Goal: Transaction & Acquisition: Purchase product/service

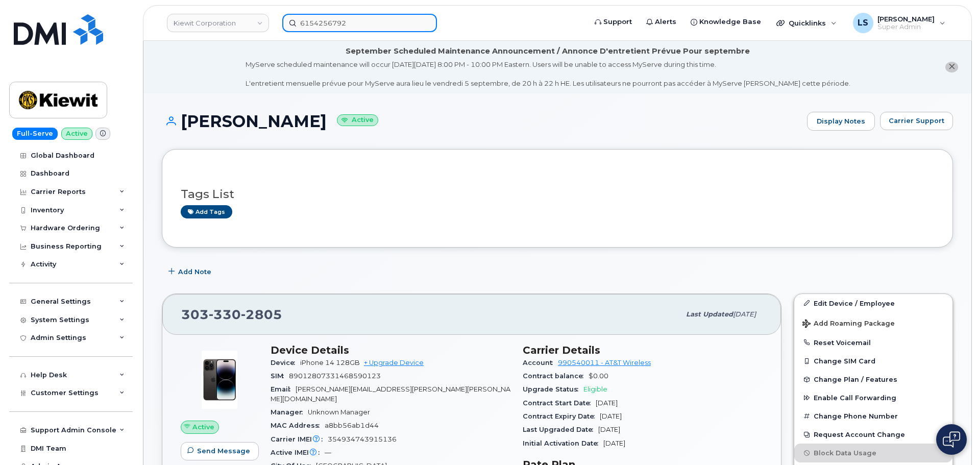
click at [370, 15] on input "6154256792" at bounding box center [359, 23] width 155 height 18
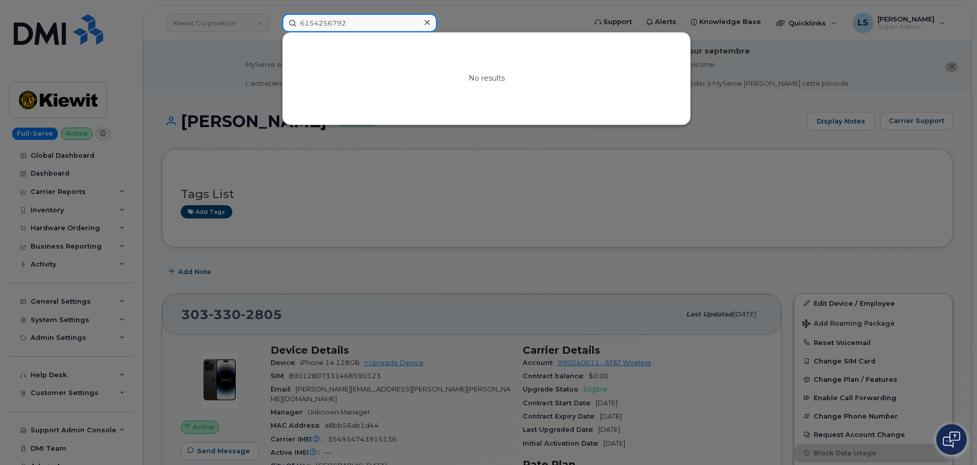
click at [363, 21] on input "6154256792" at bounding box center [359, 23] width 155 height 18
click at [362, 21] on input "6154256792" at bounding box center [359, 23] width 155 height 18
paste input "[PERSON_NAME]"
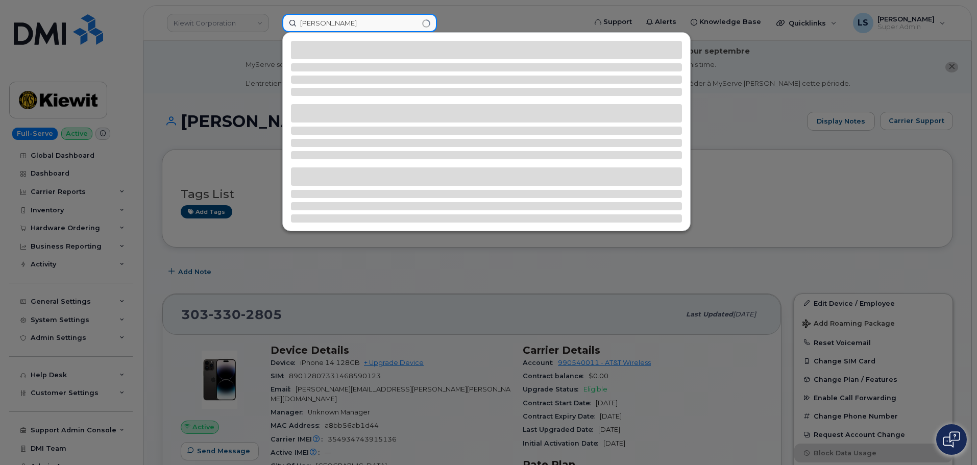
type input "[PERSON_NAME]"
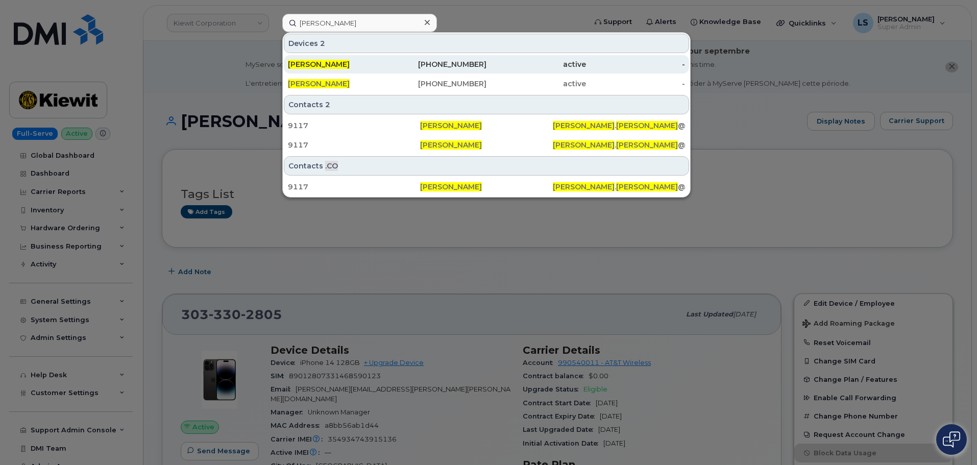
drag, startPoint x: 304, startPoint y: 65, endPoint x: 301, endPoint y: 72, distance: 7.8
click at [304, 65] on span "LOUIS SMETANA" at bounding box center [319, 64] width 62 height 9
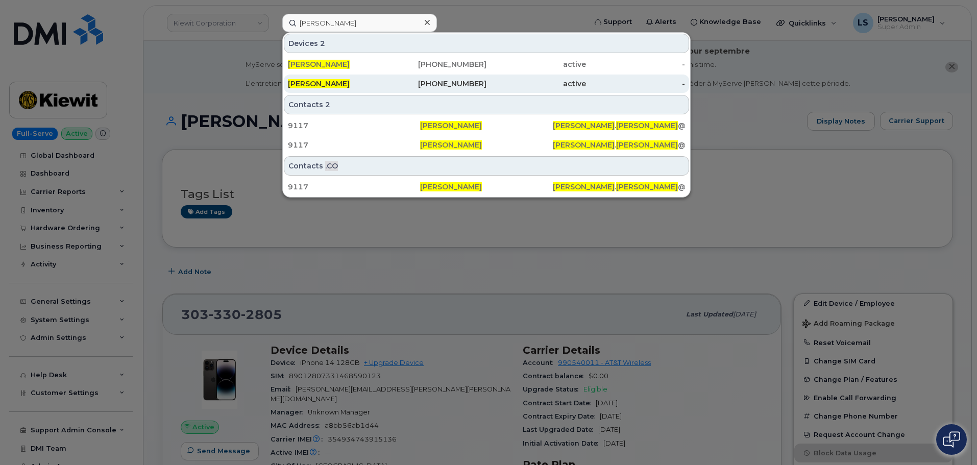
click at [302, 75] on link "LOUIS SMETANA 402-278-1682 active -" at bounding box center [486, 84] width 405 height 18
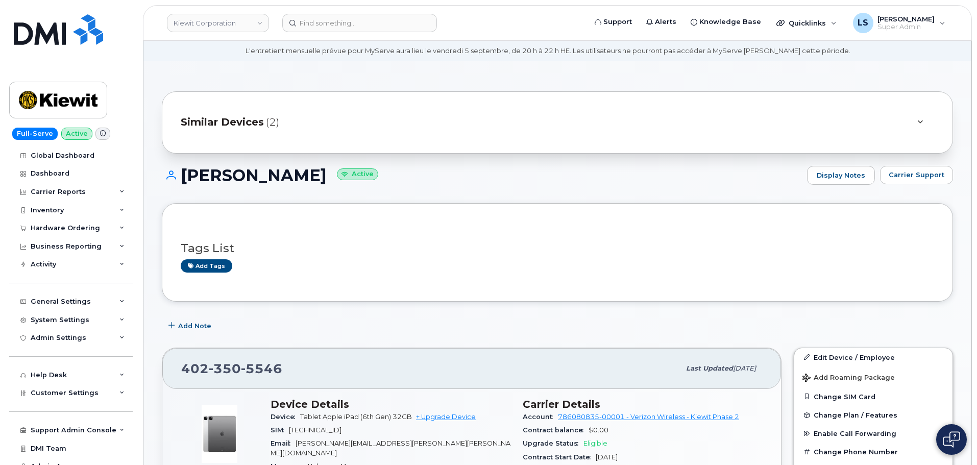
scroll to position [51, 0]
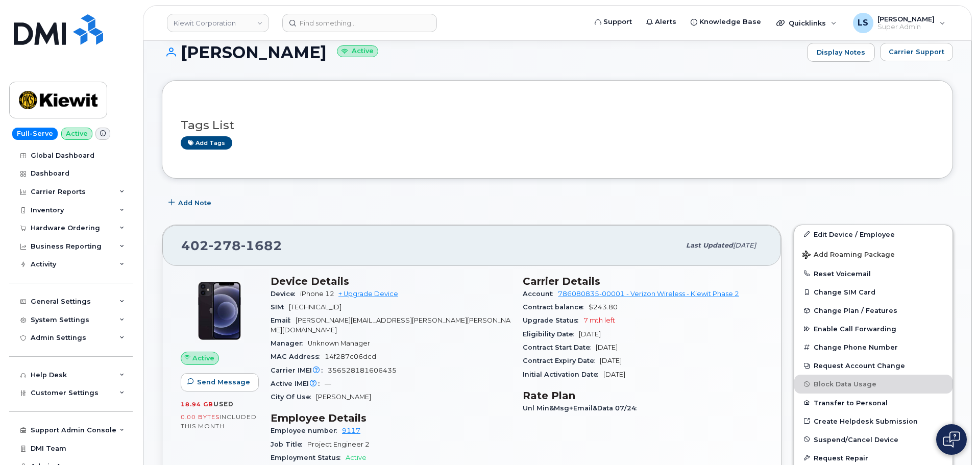
scroll to position [153, 0]
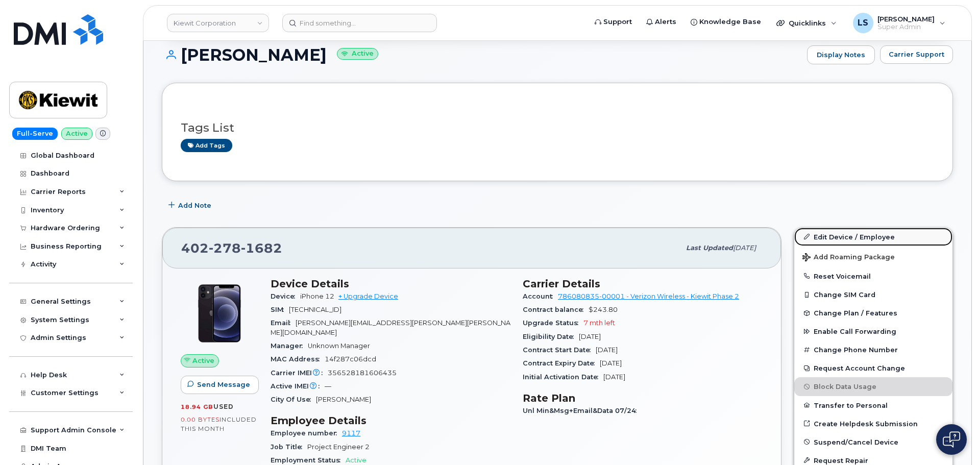
drag, startPoint x: 830, startPoint y: 233, endPoint x: 816, endPoint y: 235, distance: 13.9
click at [830, 233] on link "Edit Device / Employee" at bounding box center [873, 237] width 158 height 18
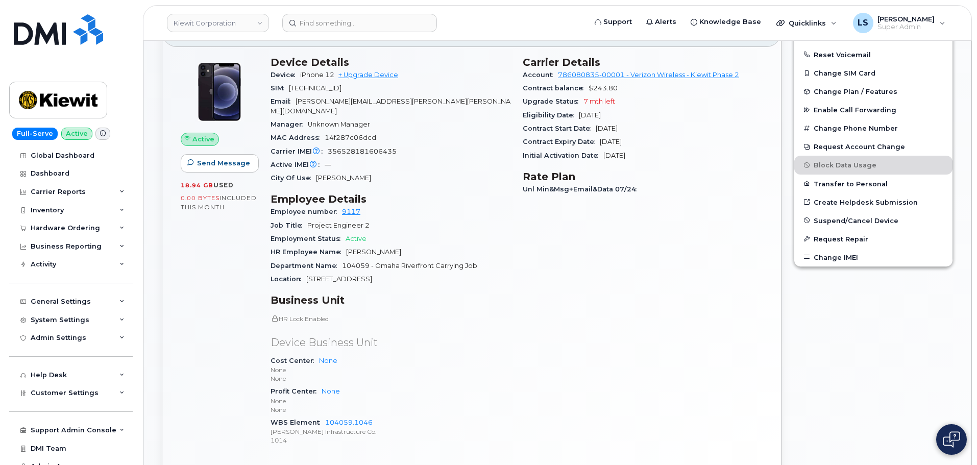
scroll to position [511, 0]
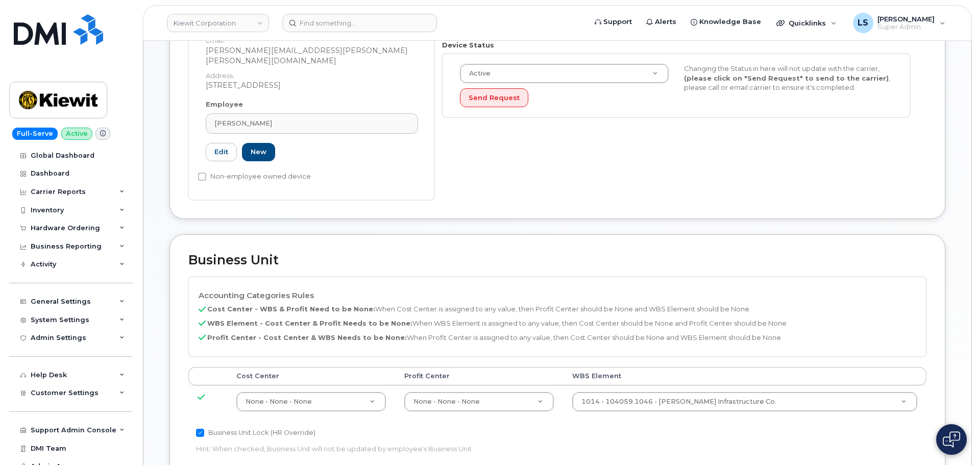
scroll to position [306, 0]
click at [621, 406] on td "1014 - 104059.1046 - Kiewit Infrastructure Co. 29774527" at bounding box center [745, 401] width 364 height 32
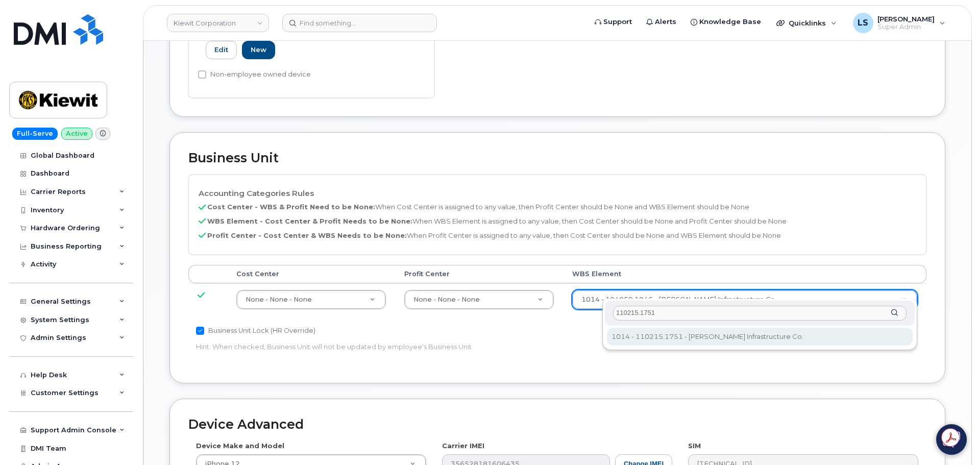
type input "110215.1751"
type input "33465987"
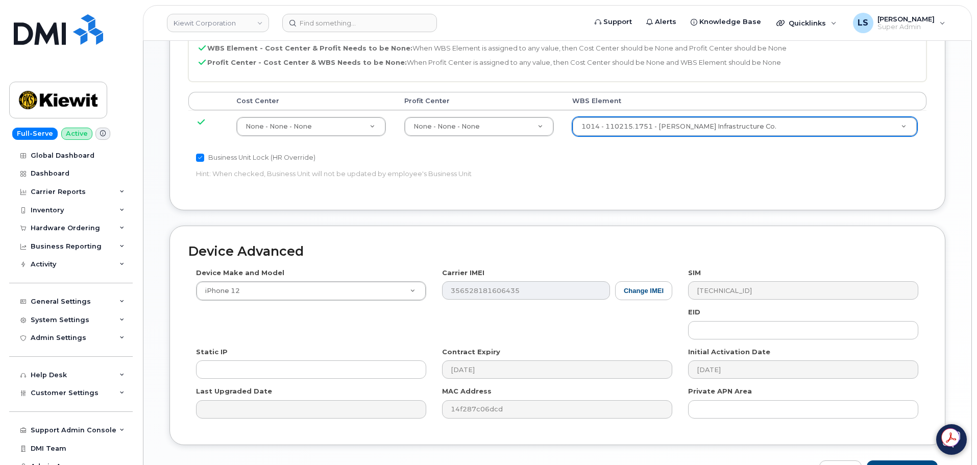
scroll to position [637, 0]
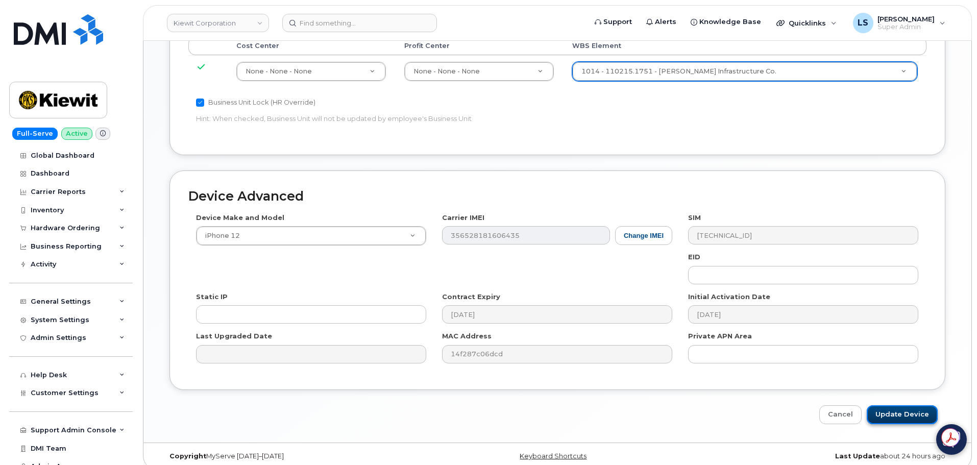
click at [889, 405] on input "Update Device" at bounding box center [902, 414] width 71 height 19
type input "Saving..."
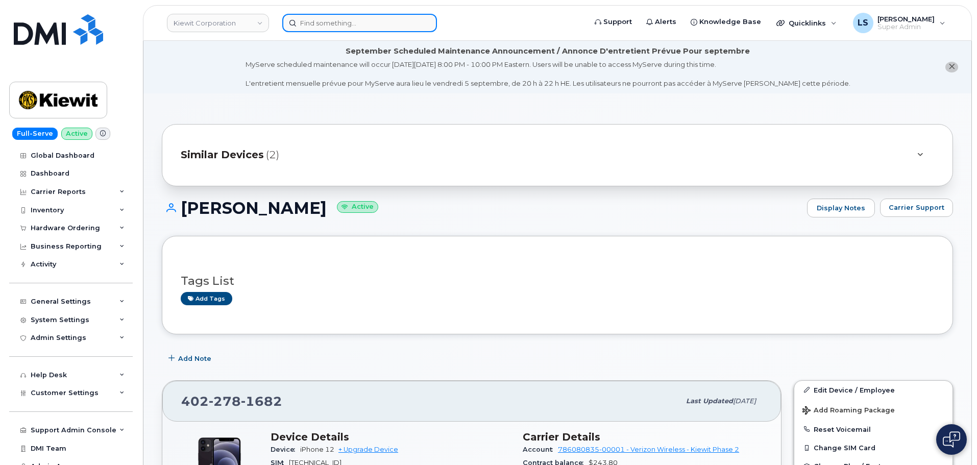
click at [322, 18] on input at bounding box center [359, 23] width 155 height 18
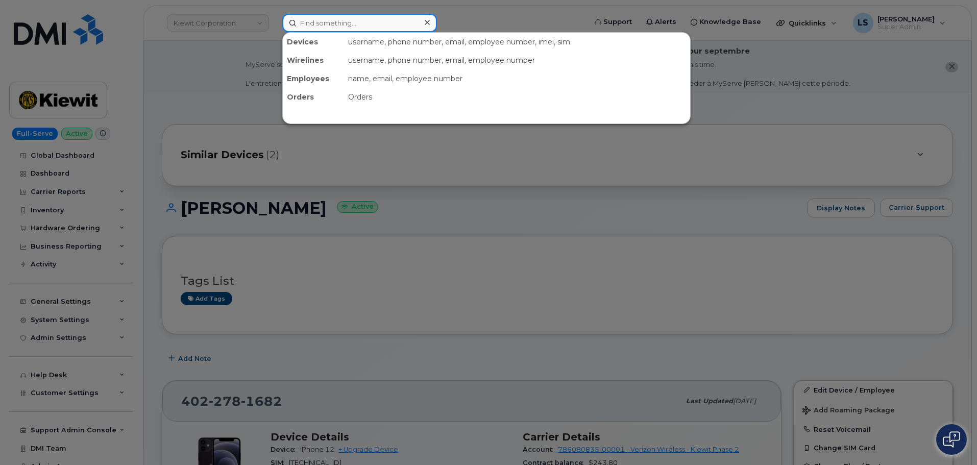
paste input "[PERSON_NAME]"
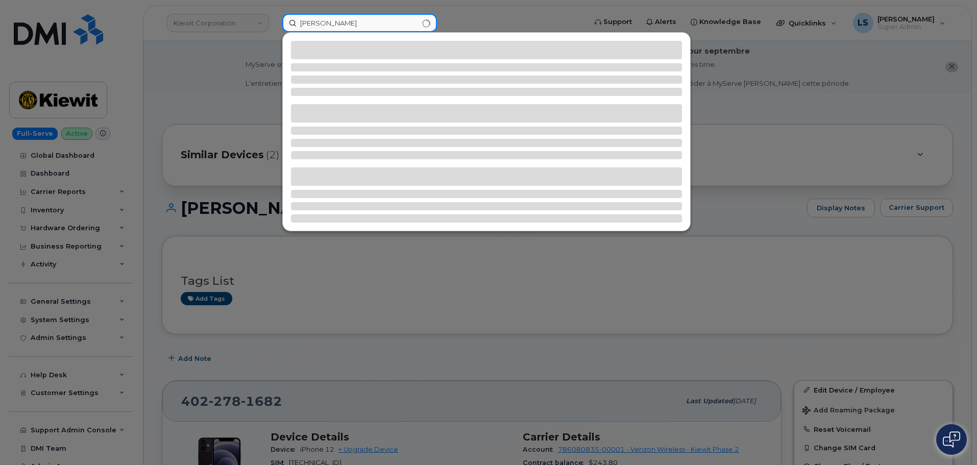
type input "[PERSON_NAME]"
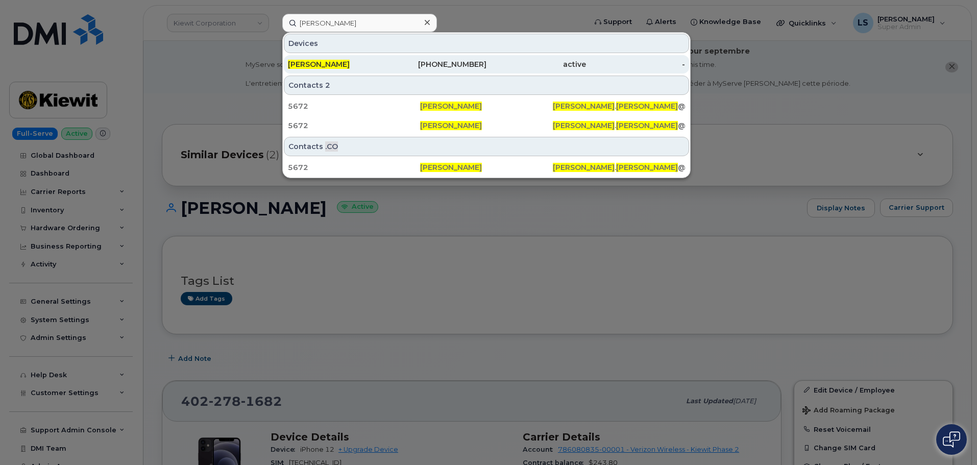
click at [342, 65] on span "[PERSON_NAME]" at bounding box center [319, 64] width 62 height 9
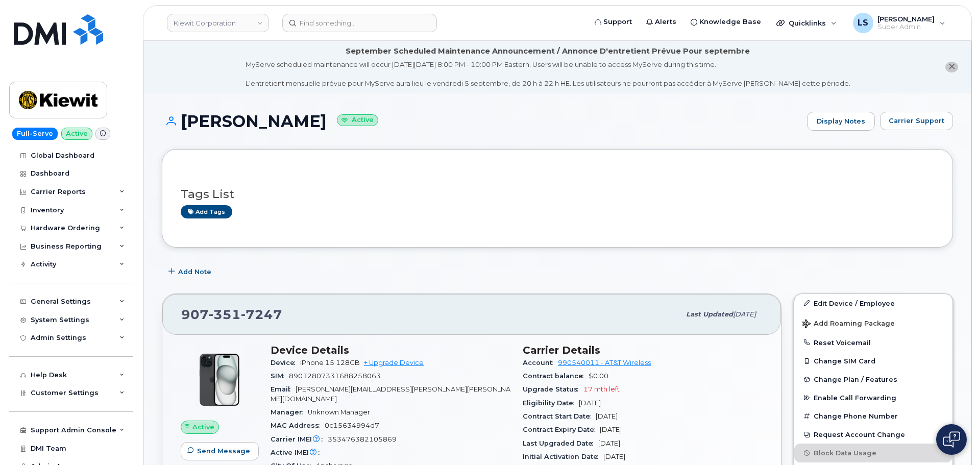
scroll to position [204, 0]
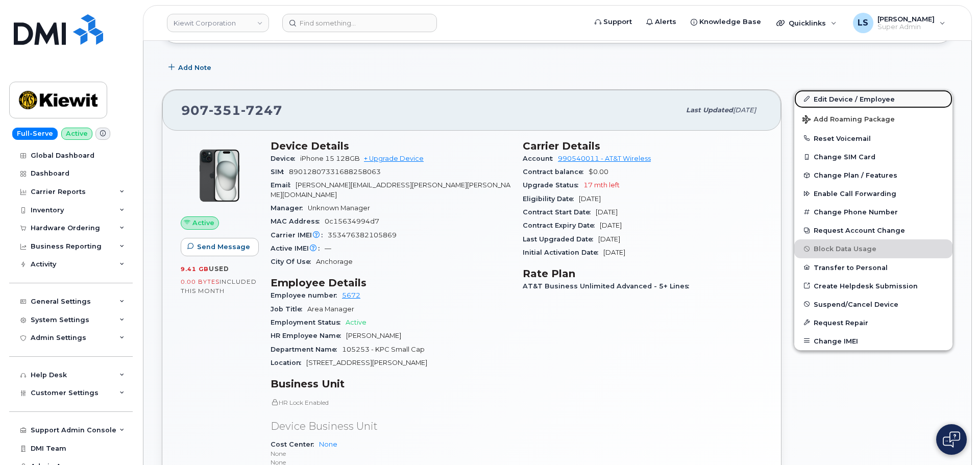
click at [811, 103] on link "Edit Device / Employee" at bounding box center [873, 99] width 158 height 18
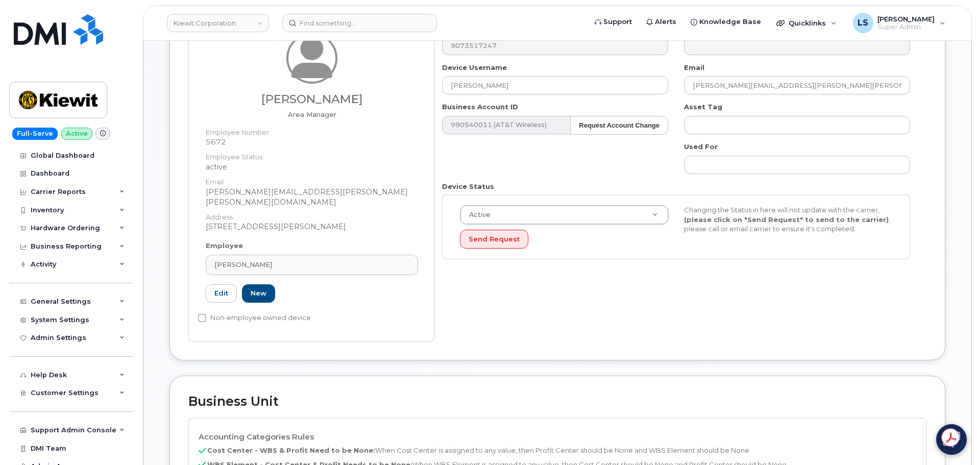
scroll to position [306, 0]
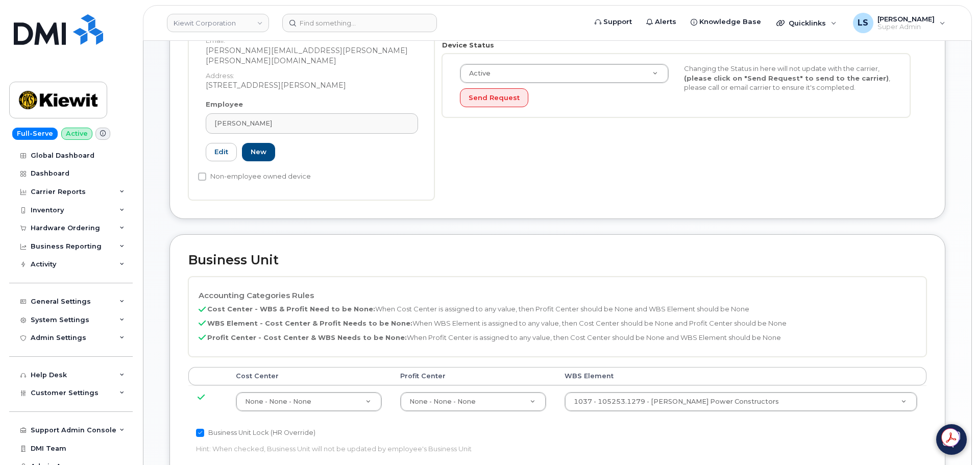
click at [692, 385] on td "1037 - 105253.1279 - Kiewit Power Constructors 34096077" at bounding box center [741, 401] width 372 height 32
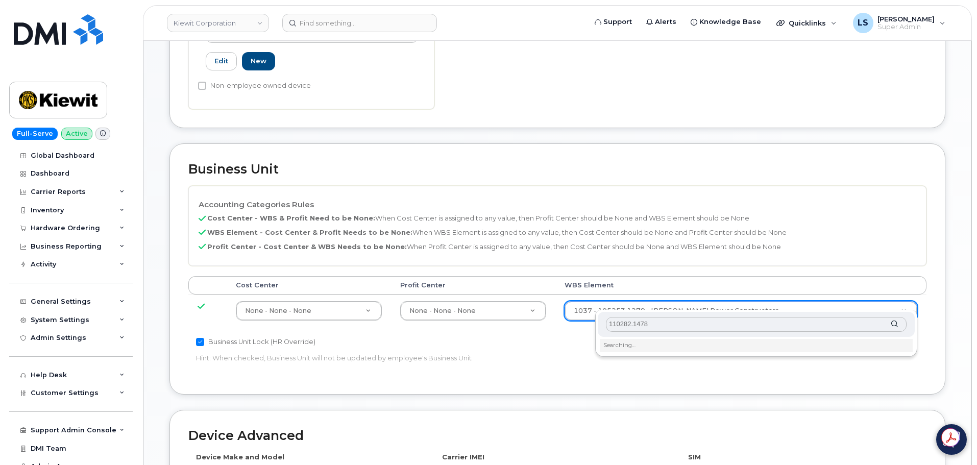
scroll to position [511, 0]
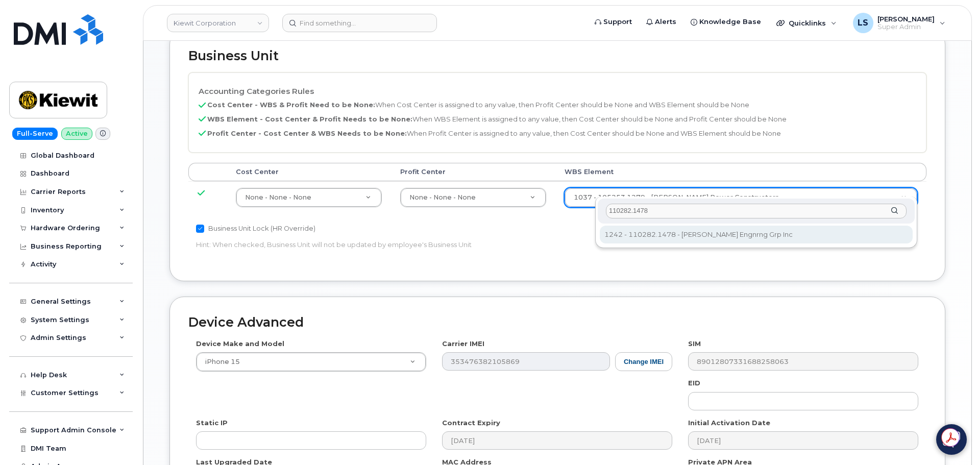
type input "110282.1478"
type input "33464031"
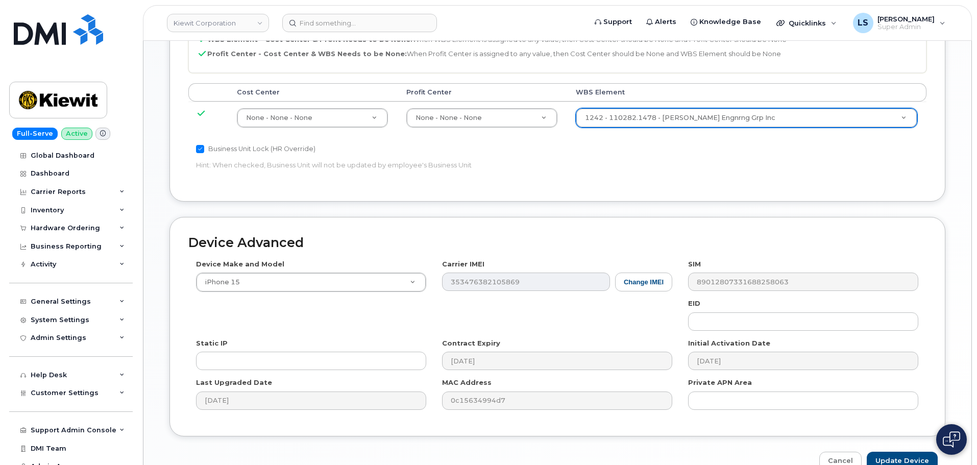
scroll to position [637, 0]
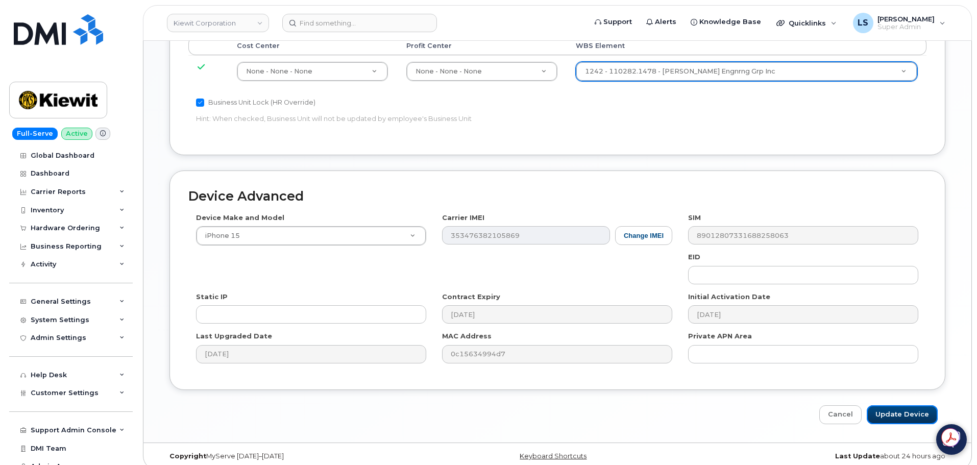
click at [885, 405] on input "Update Device" at bounding box center [902, 414] width 71 height 19
type input "Saving..."
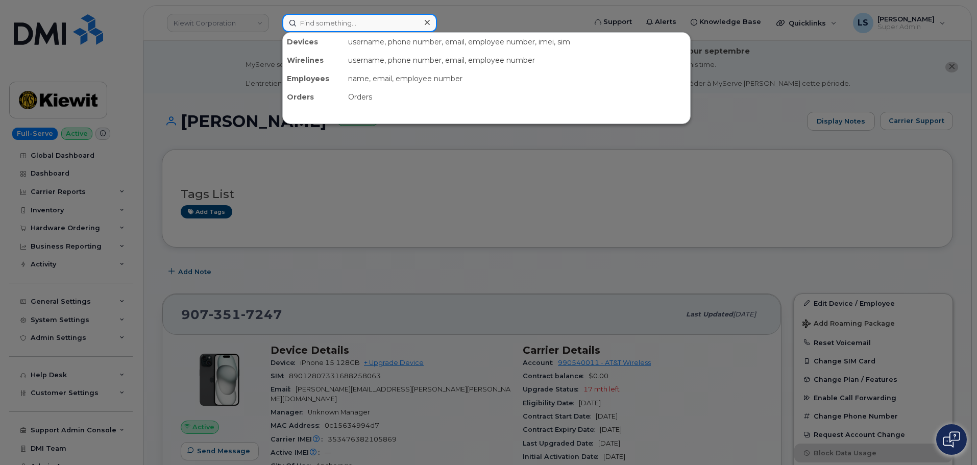
click at [305, 16] on input at bounding box center [359, 23] width 155 height 18
paste input "[PERSON_NAME]"
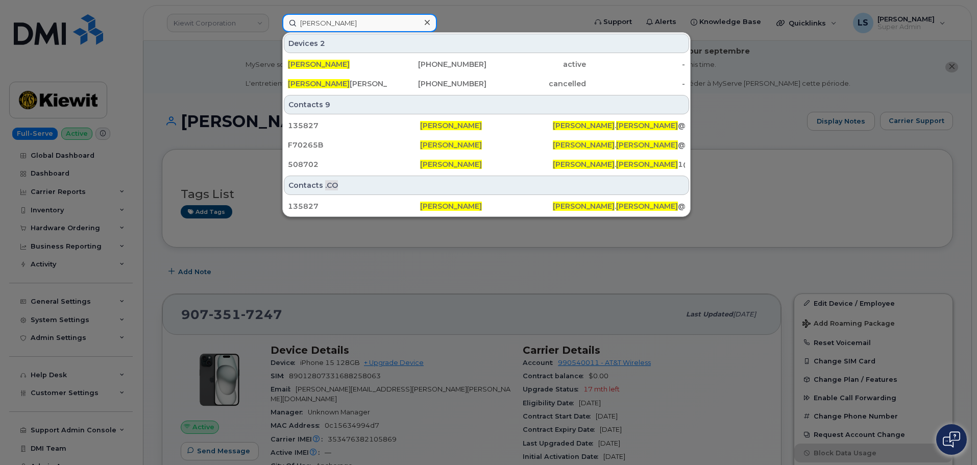
type input "[PERSON_NAME]"
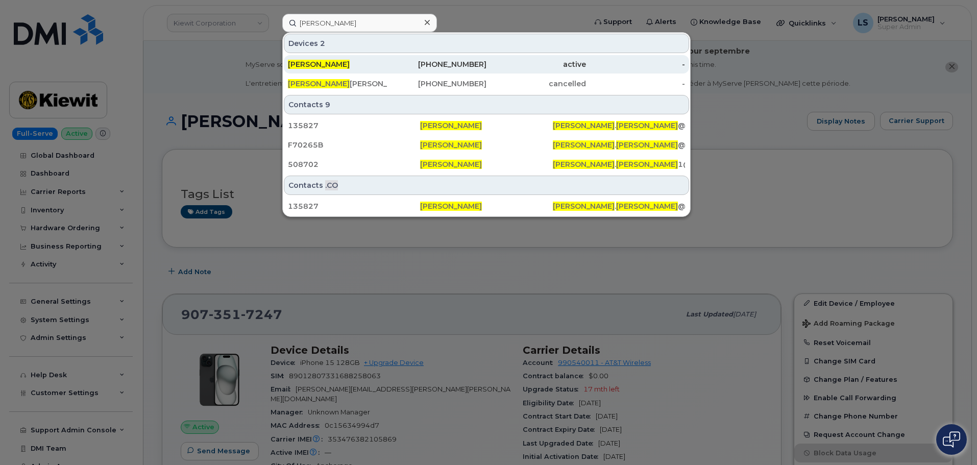
click at [377, 66] on div "Moises Gonzalez" at bounding box center [338, 64] width 100 height 10
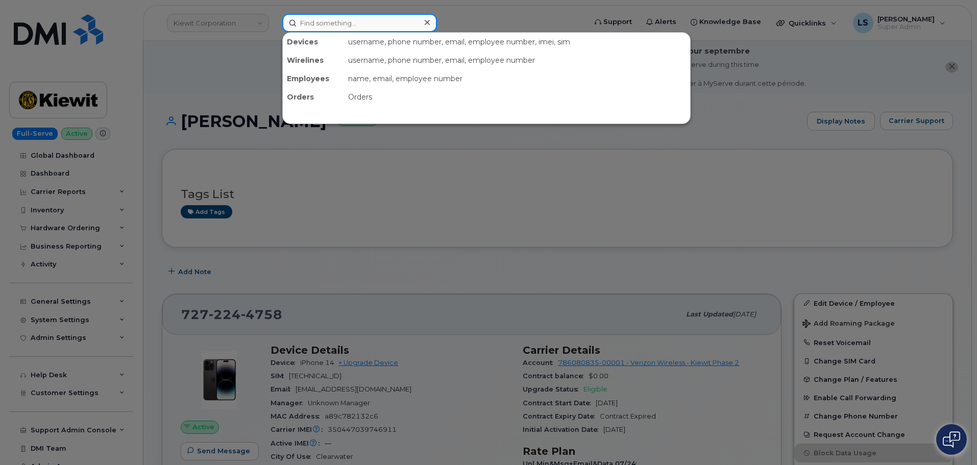
click at [352, 22] on input at bounding box center [359, 23] width 155 height 18
paste input "[PERSON_NAME][EMAIL_ADDRESS][PERSON_NAME][DOMAIN_NAME]"
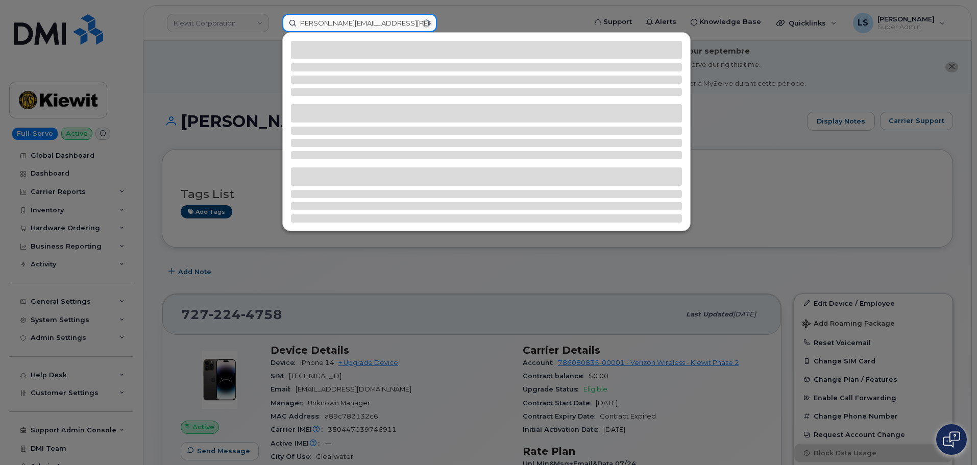
type input "[PERSON_NAME][EMAIL_ADDRESS][PERSON_NAME][DOMAIN_NAME]"
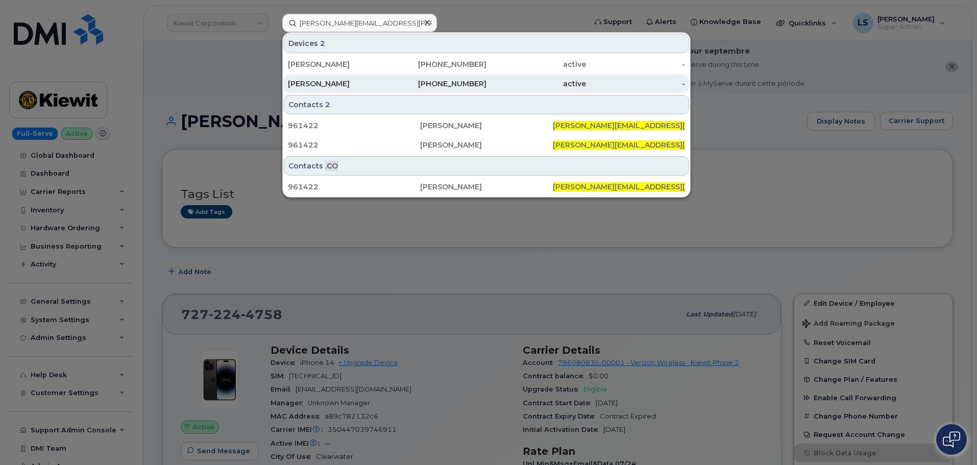
click at [387, 91] on div "[PERSON_NAME]" at bounding box center [437, 84] width 100 height 18
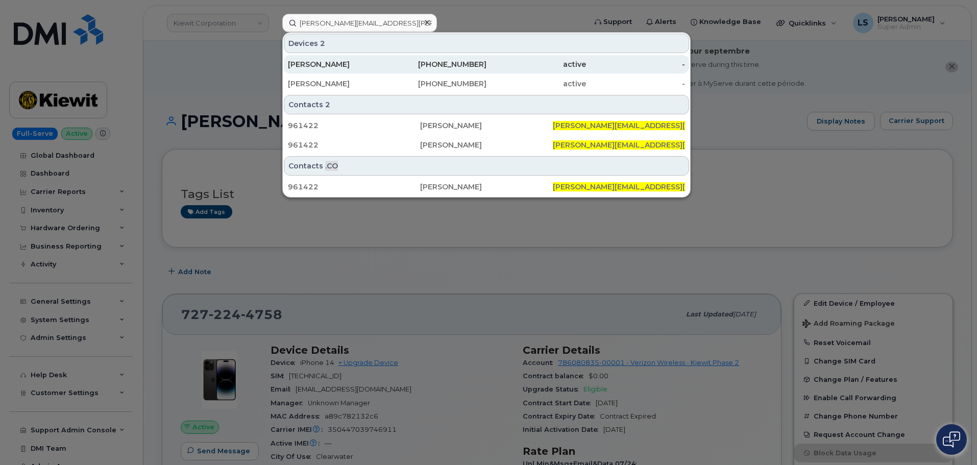
click at [354, 66] on div "[PERSON_NAME]" at bounding box center [338, 64] width 100 height 10
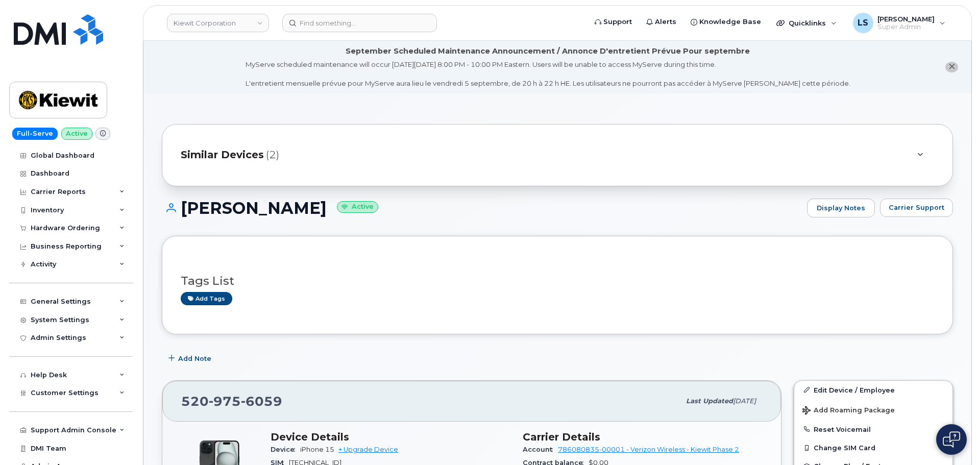
scroll to position [204, 0]
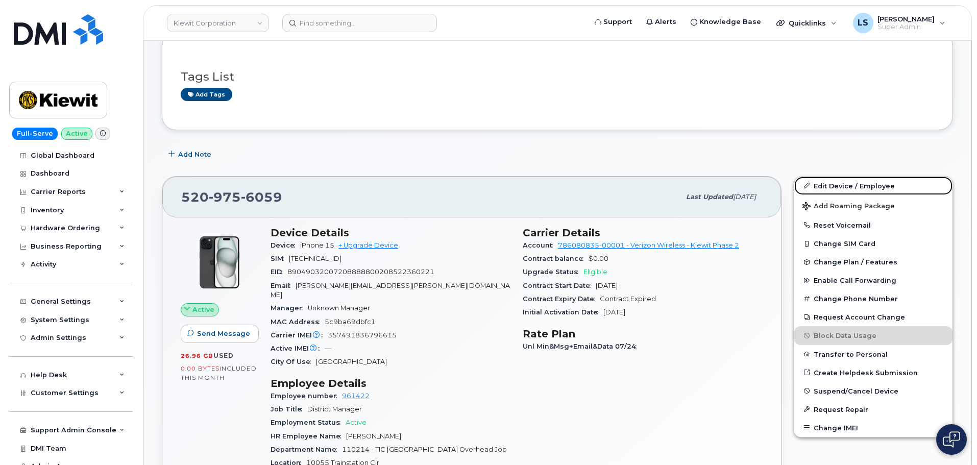
drag, startPoint x: 831, startPoint y: 184, endPoint x: 361, endPoint y: 194, distance: 470.3
click at [831, 183] on link "Edit Device / Employee" at bounding box center [873, 186] width 158 height 18
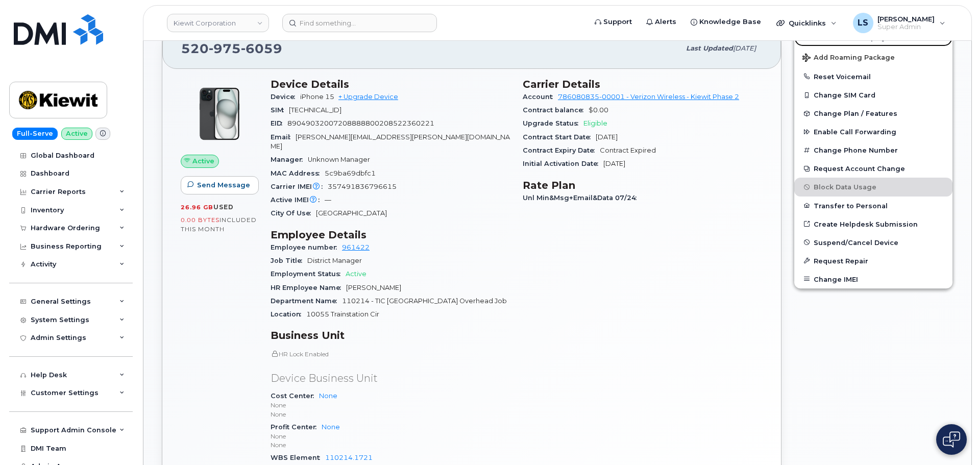
scroll to position [357, 0]
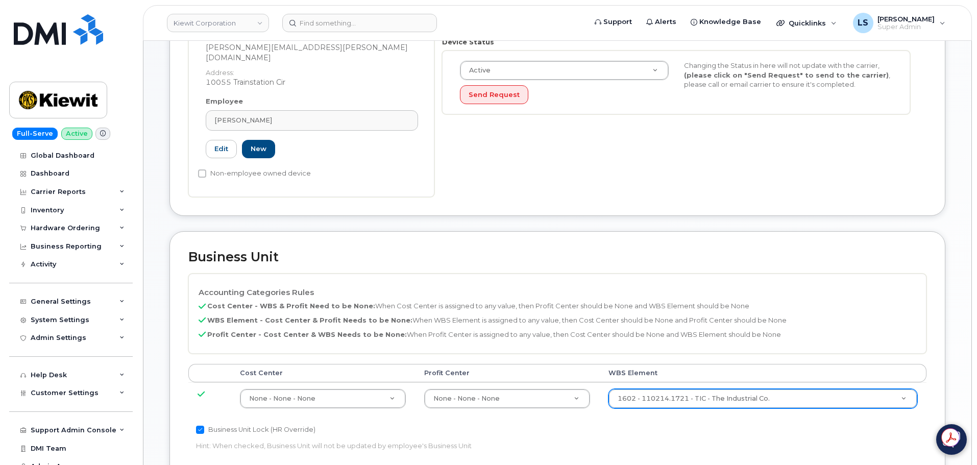
scroll to position [357, 0]
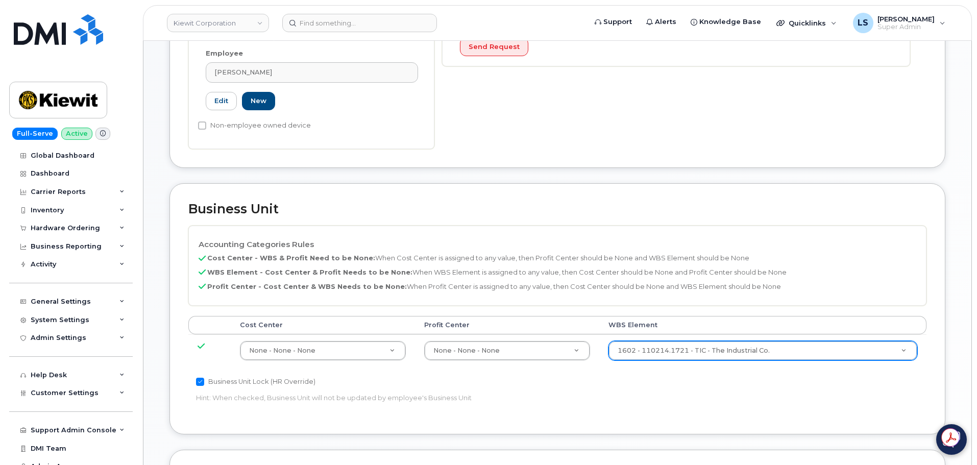
drag, startPoint x: 675, startPoint y: 328, endPoint x: 672, endPoint y: 333, distance: 6.2
click at [675, 334] on td "1602 - 110214.1721 - TIC - The Industrial Co. 33459602" at bounding box center [762, 350] width 327 height 32
paste input "106373.1081"
type input "106373.1081"
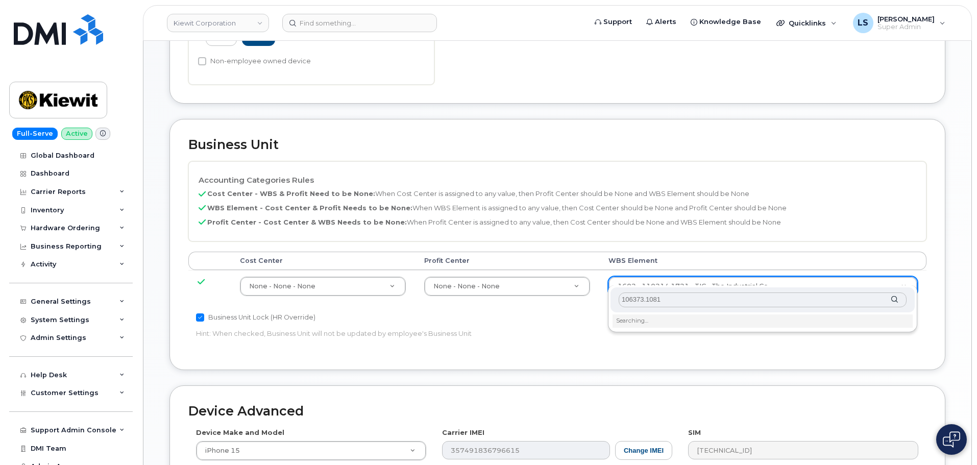
scroll to position [459, 0]
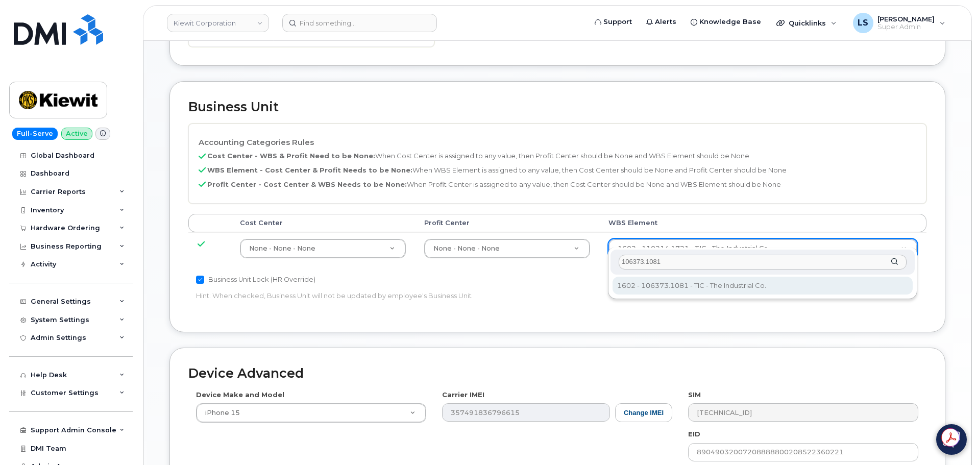
type input "106373.1081"
type input "35050978"
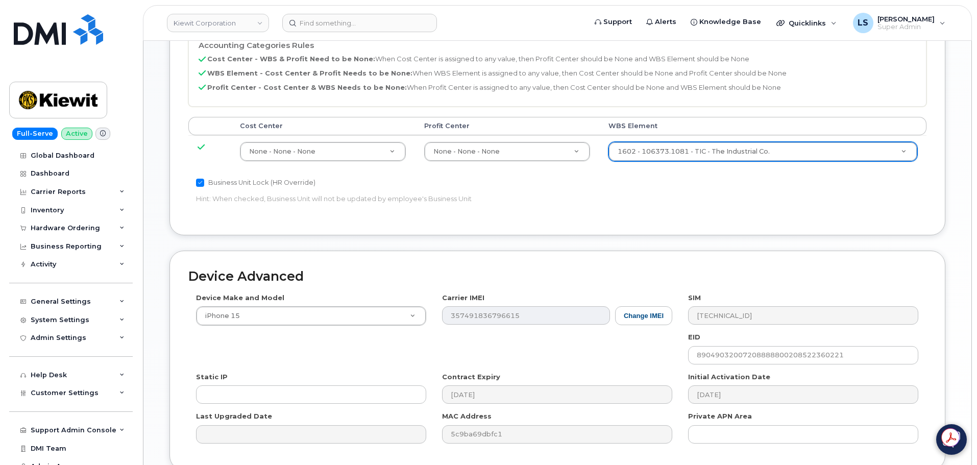
scroll to position [637, 0]
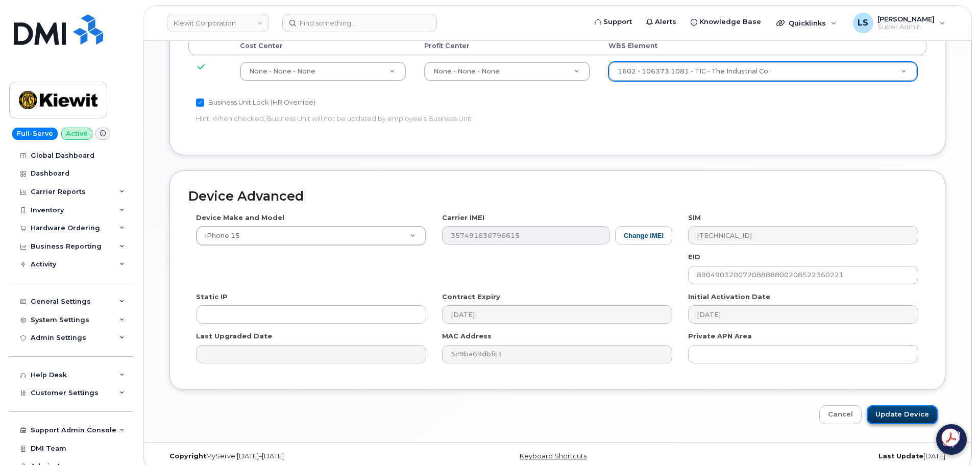
click at [896, 405] on input "Update Device" at bounding box center [902, 414] width 71 height 19
type input "Saving..."
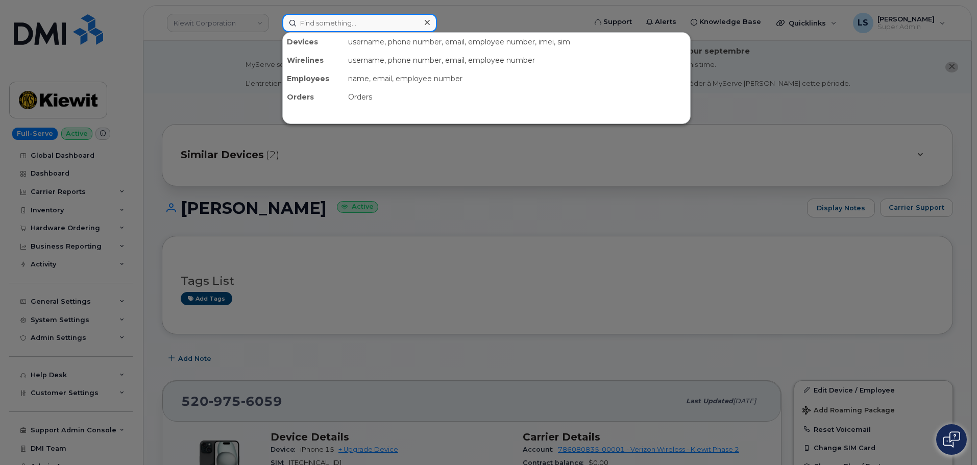
click at [304, 18] on input at bounding box center [359, 23] width 155 height 18
paste input "Cade Corey"
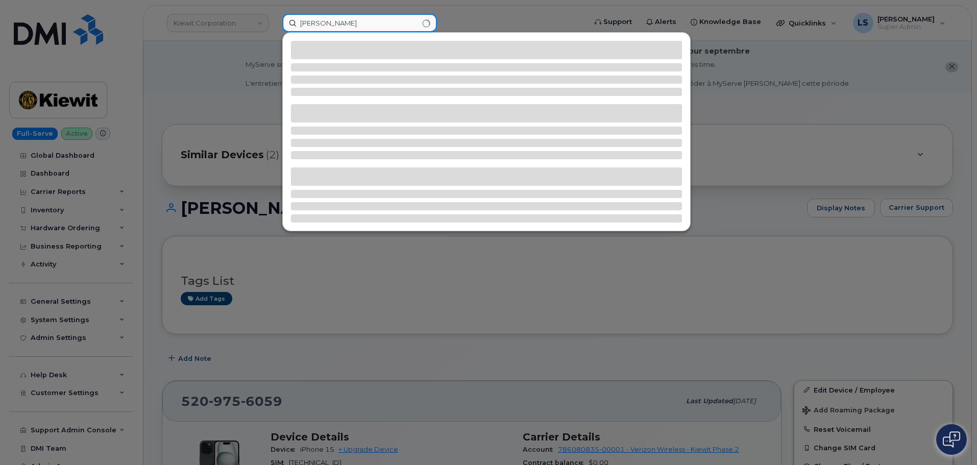
type input "Cade Corey"
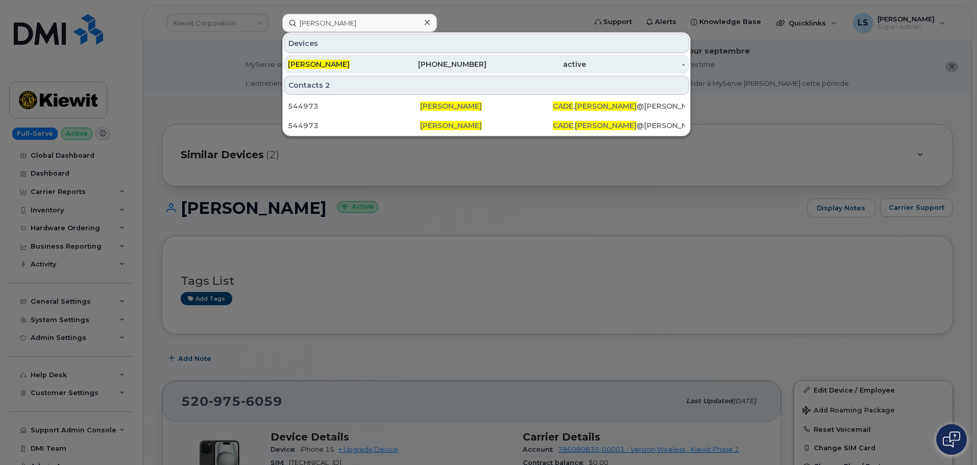
click at [328, 62] on span "[PERSON_NAME]" at bounding box center [319, 64] width 62 height 9
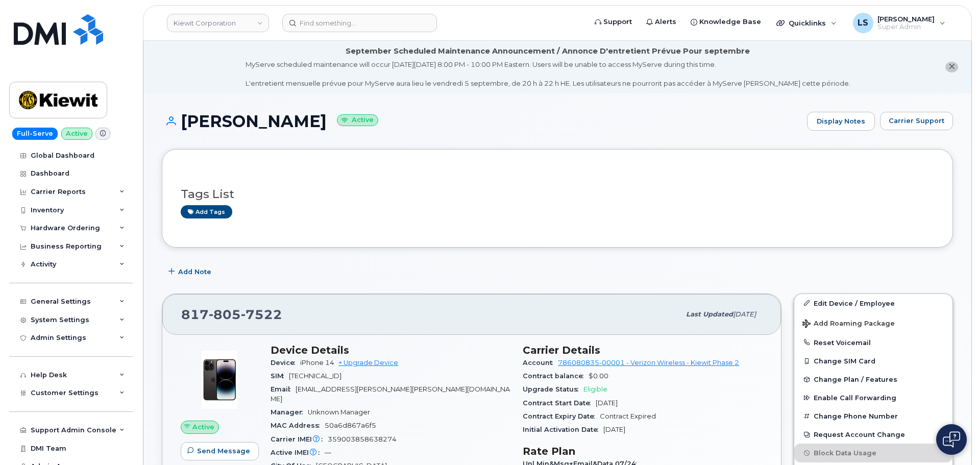
scroll to position [102, 0]
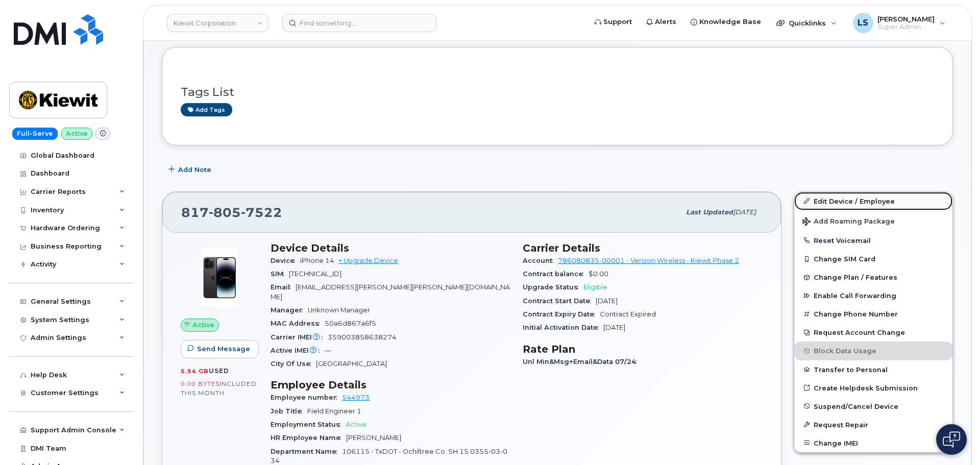
click at [843, 195] on link "Edit Device / Employee" at bounding box center [873, 201] width 158 height 18
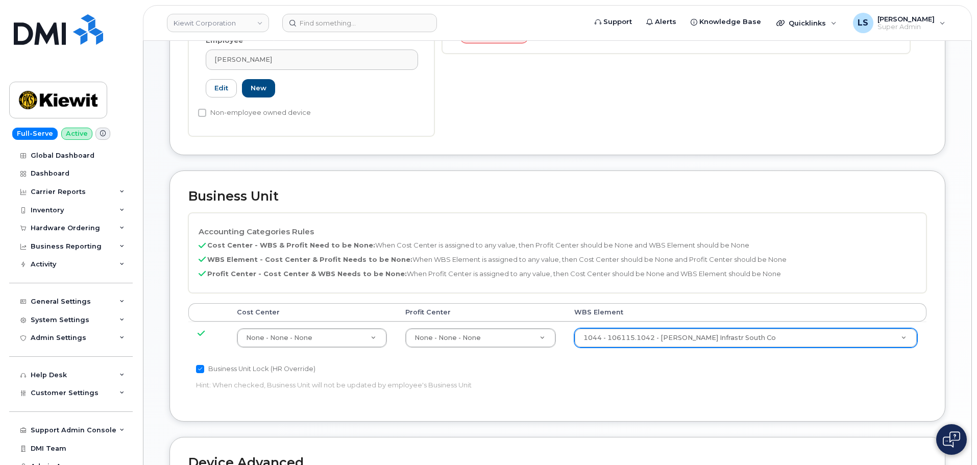
scroll to position [459, 0]
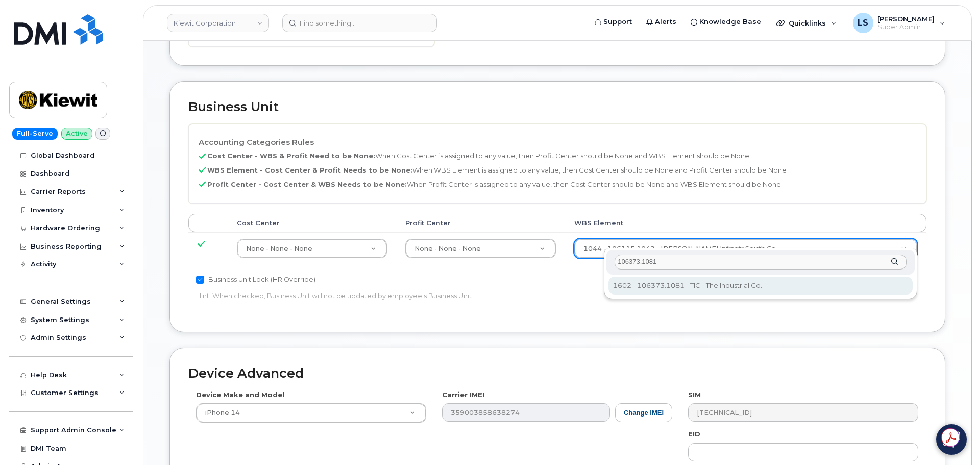
type input "106373.1081"
type input "35050978"
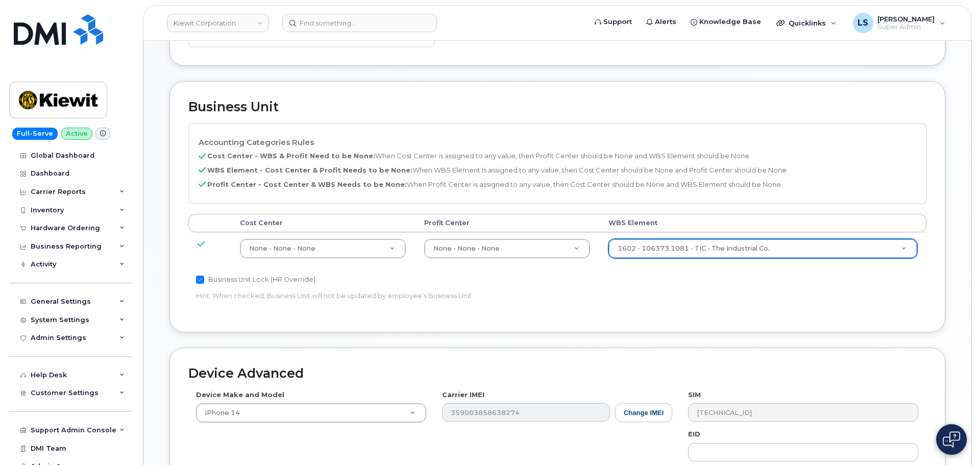
scroll to position [637, 0]
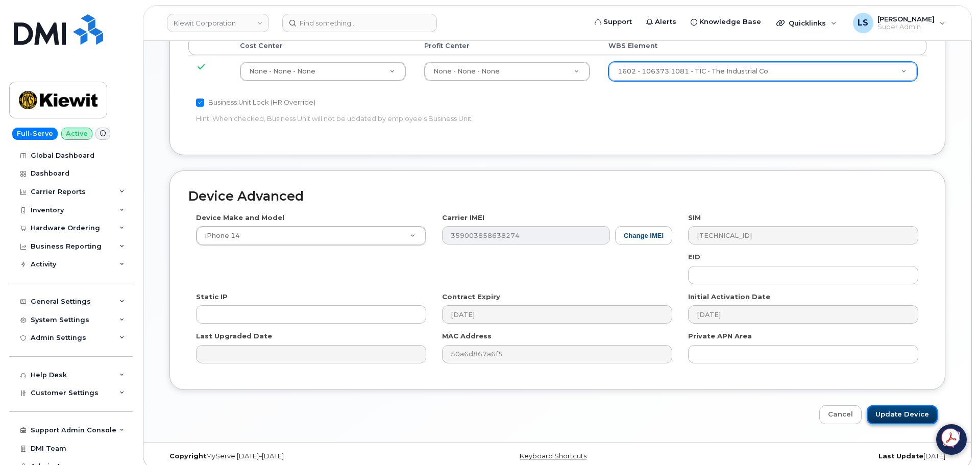
click at [876, 405] on input "Update Device" at bounding box center [902, 414] width 71 height 19
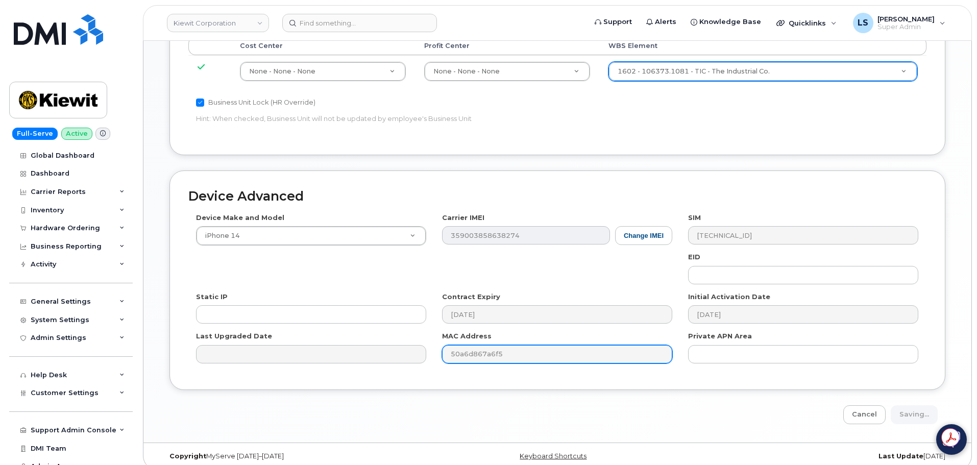
type input "Saving..."
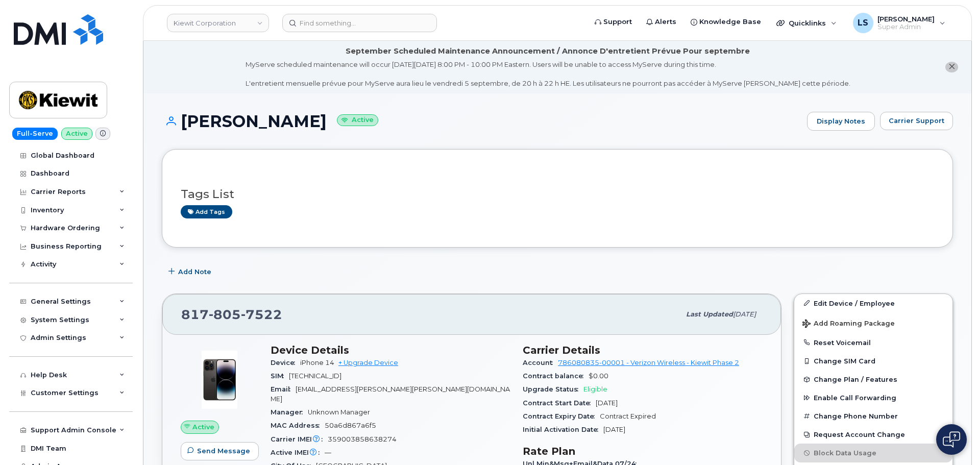
click at [362, 11] on header "Kiewit Corporation Support Alerts Knowledge Base Quicklinks Suspend / Cancel De…" at bounding box center [557, 23] width 829 height 36
click at [359, 16] on input at bounding box center [359, 23] width 155 height 18
paste input "4026136093"
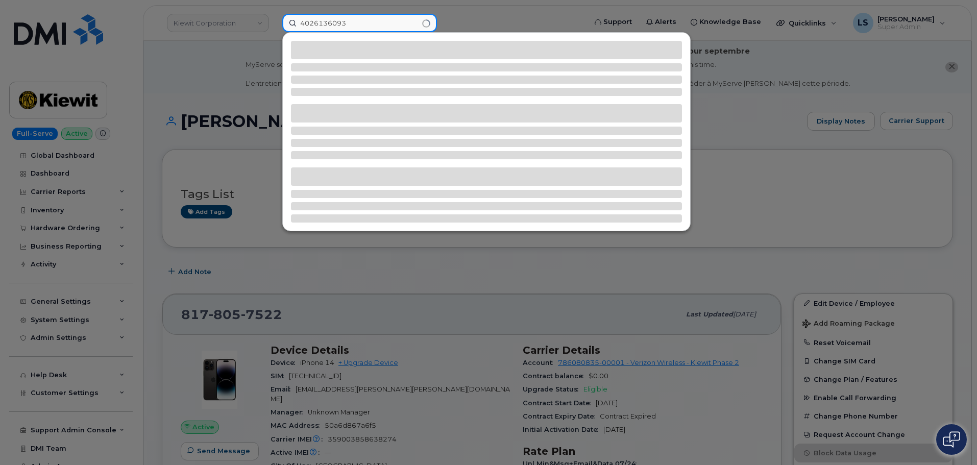
type input "4026136093"
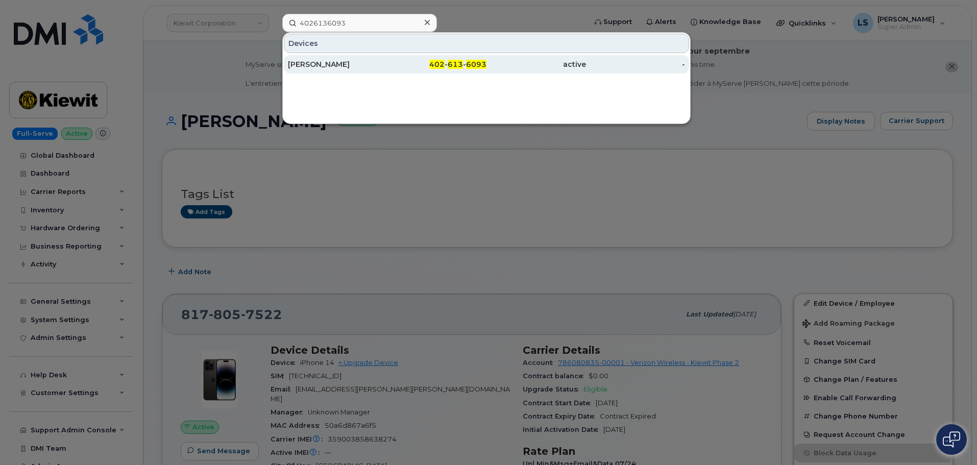
click at [337, 65] on div "[PERSON_NAME]" at bounding box center [338, 64] width 100 height 10
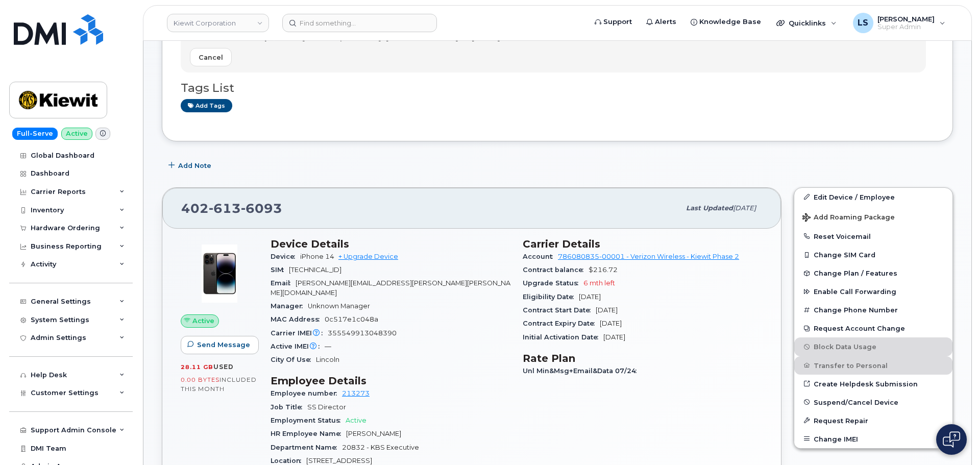
scroll to position [153, 0]
click at [372, 19] on input at bounding box center [359, 23] width 155 height 18
paste input "4034785794"
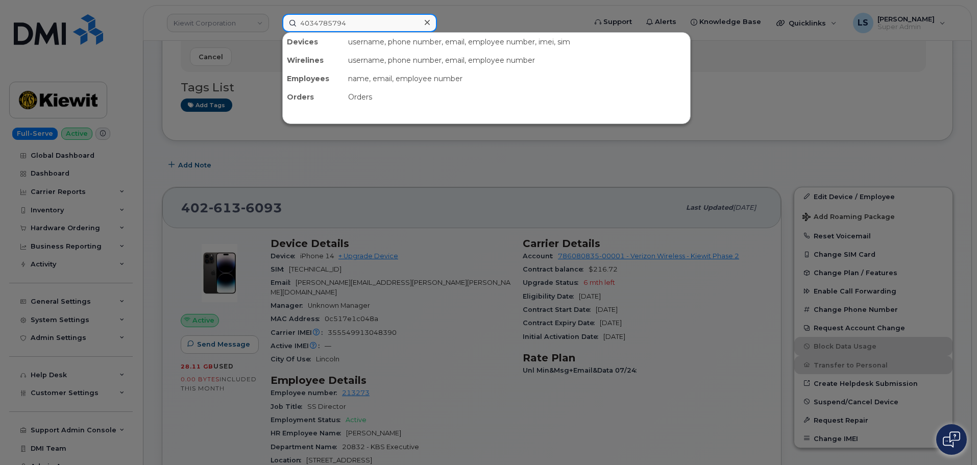
type input "4034785794"
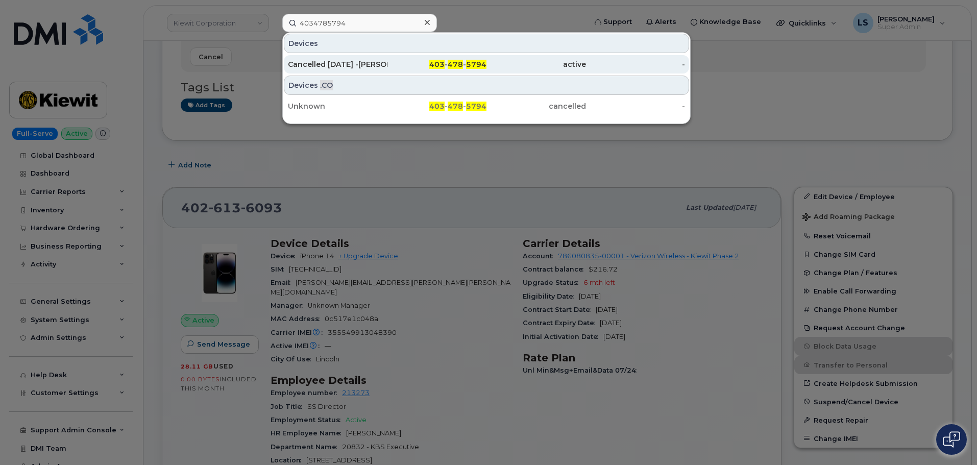
click at [387, 59] on div "Cancelled [DATE] -[PERSON_NAME]" at bounding box center [437, 64] width 100 height 18
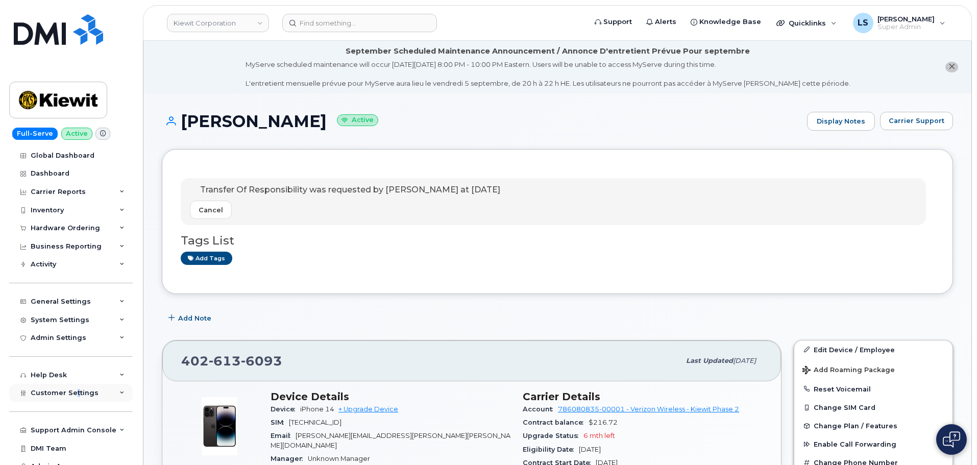
click at [76, 397] on div "Customer Settings" at bounding box center [71, 393] width 124 height 18
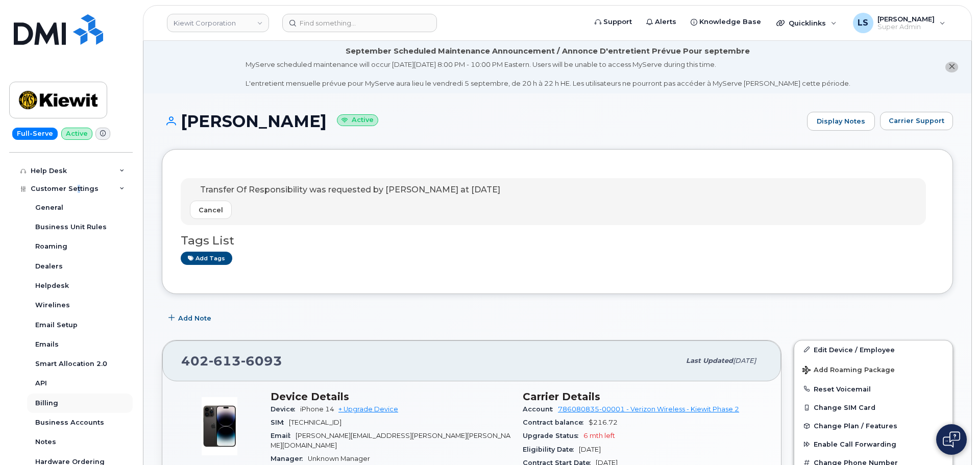
scroll to position [255, 0]
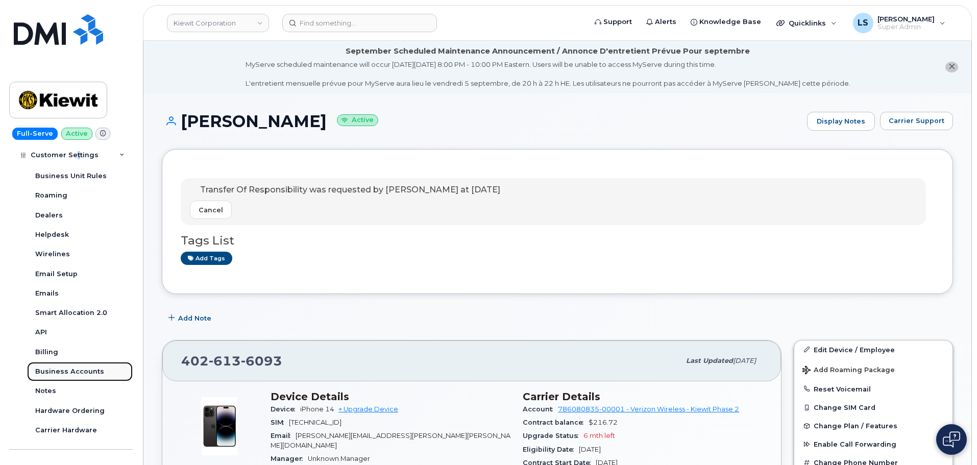
click at [81, 372] on div "Business Accounts" at bounding box center [69, 371] width 69 height 9
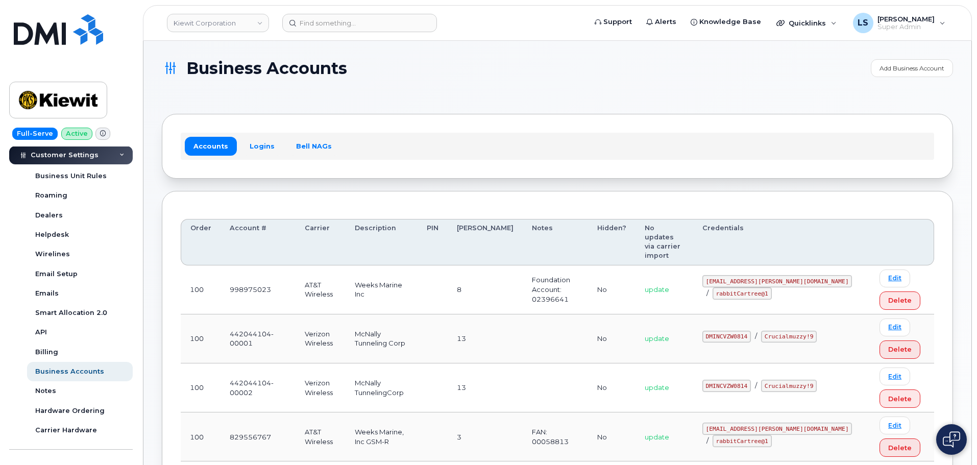
click at [266, 157] on div "Accounts Logins Bell NAGs" at bounding box center [558, 146] width 754 height 27
click at [266, 155] on link "Logins" at bounding box center [262, 146] width 42 height 18
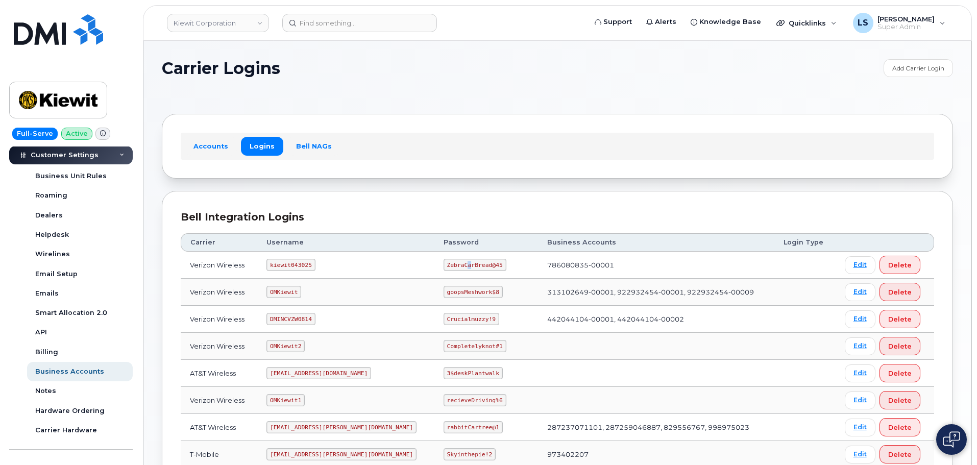
click at [444, 267] on code "ZebraCarBread@45" at bounding box center [475, 265] width 63 height 12
click at [316, 379] on code "om@dminc.com" at bounding box center [319, 373] width 105 height 12
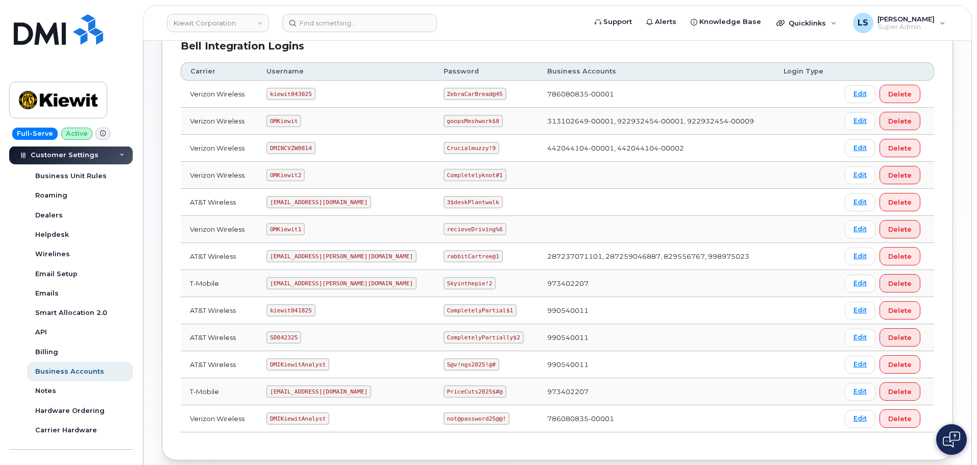
scroll to position [153, 0]
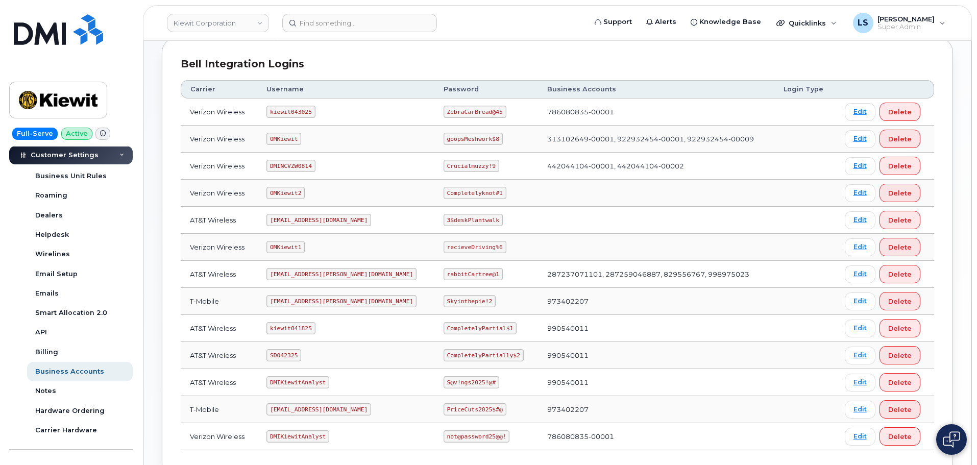
click at [294, 111] on code "kiewit043025" at bounding box center [291, 112] width 49 height 12
copy code "kiewit043025"
click at [444, 113] on code "ZebraCarBread@45" at bounding box center [475, 112] width 63 height 12
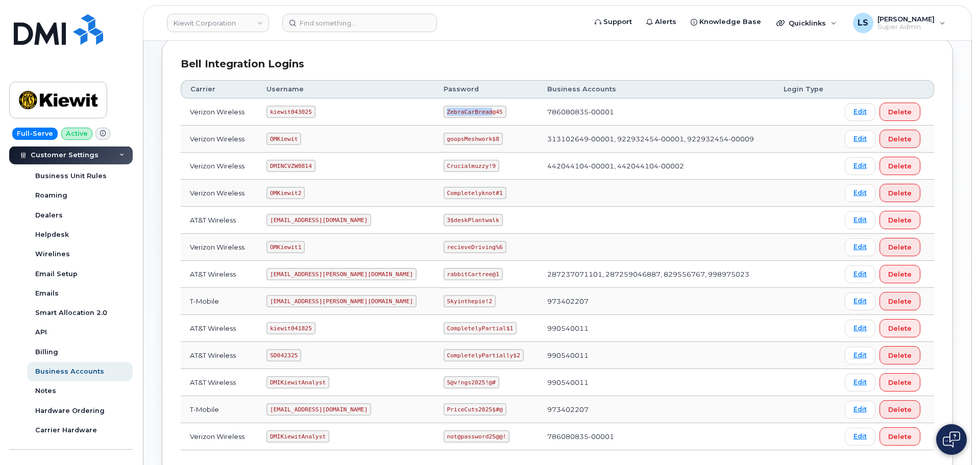
click at [444, 113] on code "ZebraCarBread@45" at bounding box center [475, 112] width 63 height 12
copy code "ZebraCarBread"
click at [444, 110] on code "ZebraCarBread@45" at bounding box center [475, 112] width 63 height 12
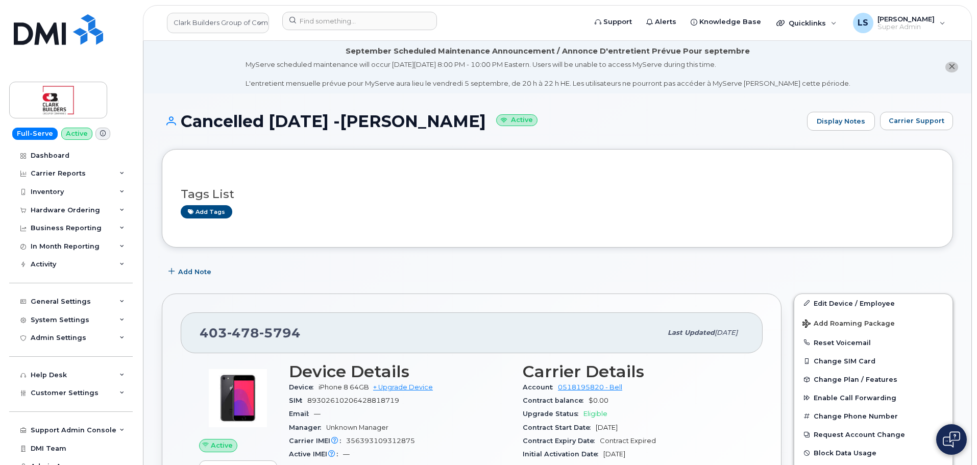
drag, startPoint x: 180, startPoint y: 125, endPoint x: 515, endPoint y: 124, distance: 334.9
click at [515, 124] on h1 "Cancelled Sept 28 2025 -Aidan Cannon Active" at bounding box center [482, 121] width 640 height 18
copy h1 "Cancelled Sept 28 2025 -Aidan Cannon"
click at [398, 24] on input at bounding box center [359, 21] width 155 height 18
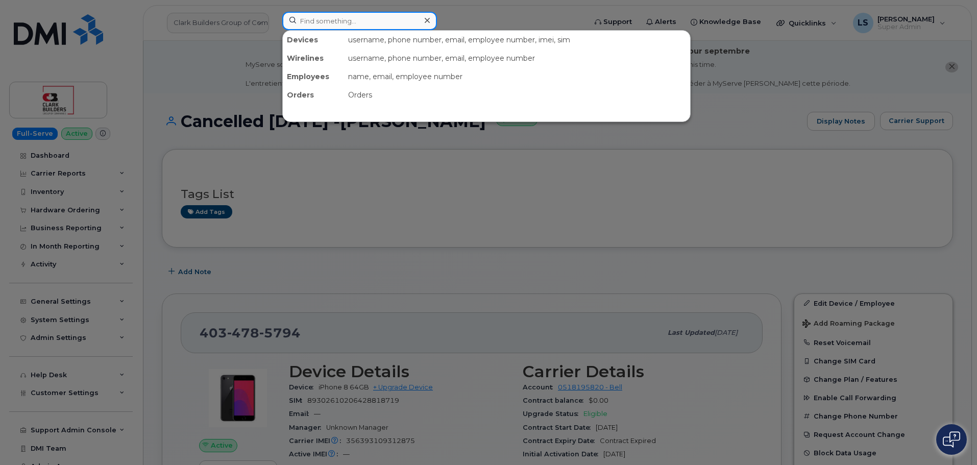
paste input "(602) 616-0399"
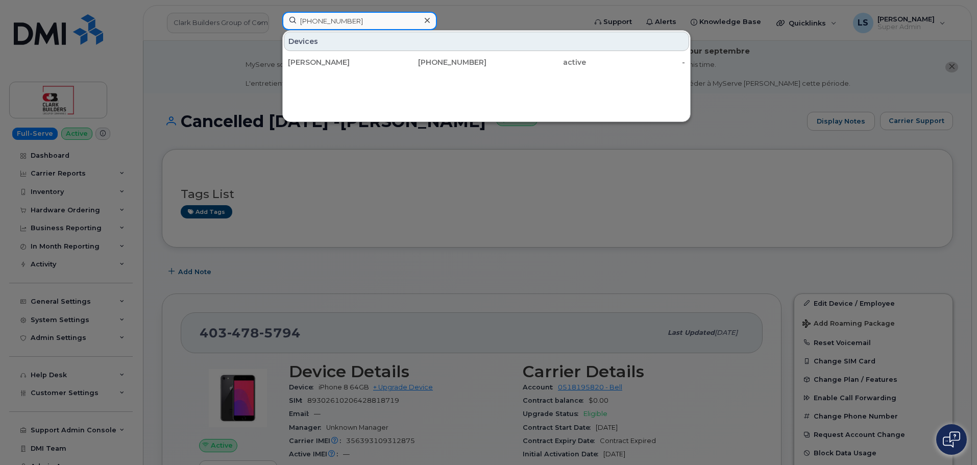
type input "(602) 616-0399"
click at [427, 17] on icon at bounding box center [427, 20] width 5 height 8
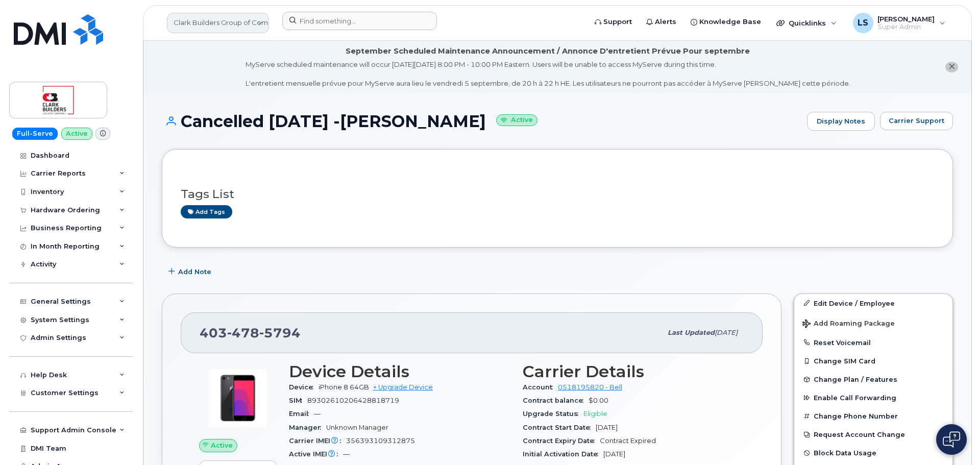
click at [256, 27] on link "Clark Builders Group of Companies" at bounding box center [218, 23] width 102 height 20
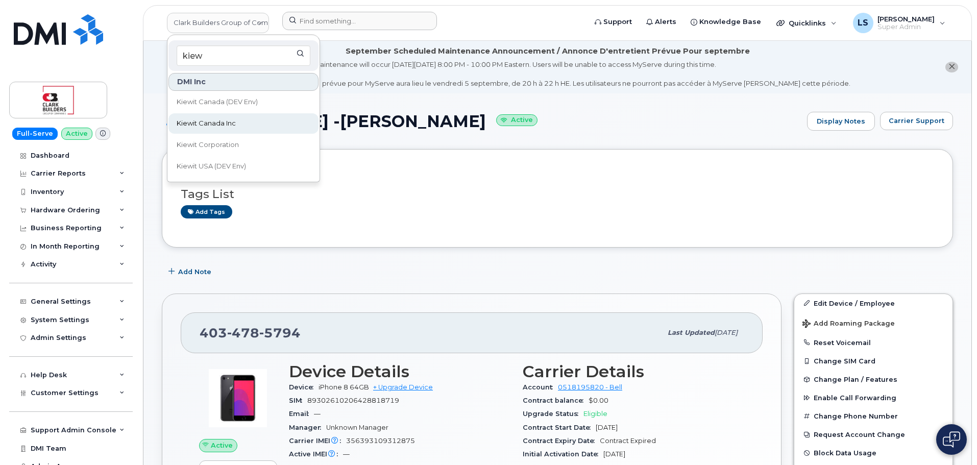
type input "kiew"
click at [255, 124] on link "Kiewit Canada Inc" at bounding box center [243, 123] width 150 height 20
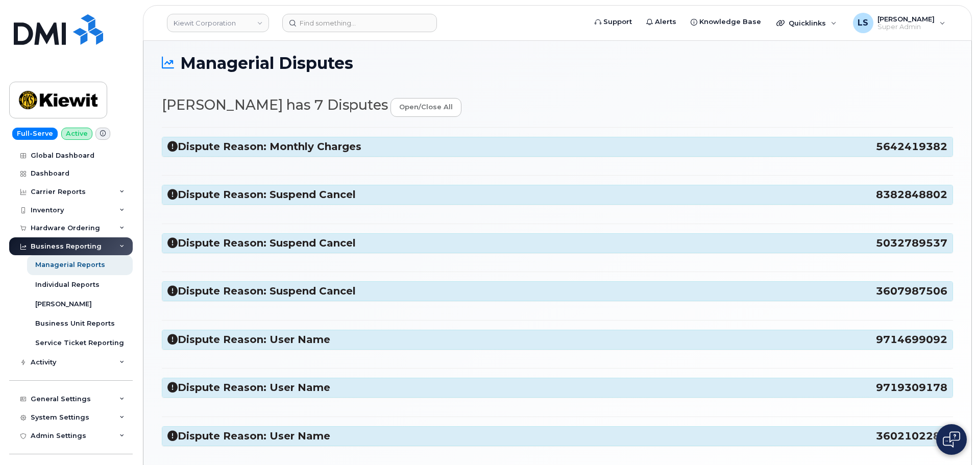
scroll to position [137, 0]
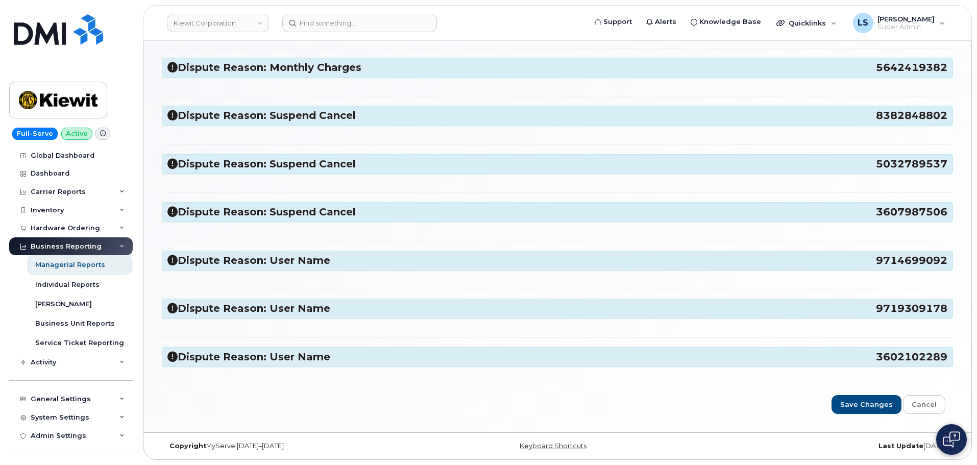
click at [243, 259] on h3 "Dispute Reason: User Name 9714699092" at bounding box center [557, 261] width 780 height 14
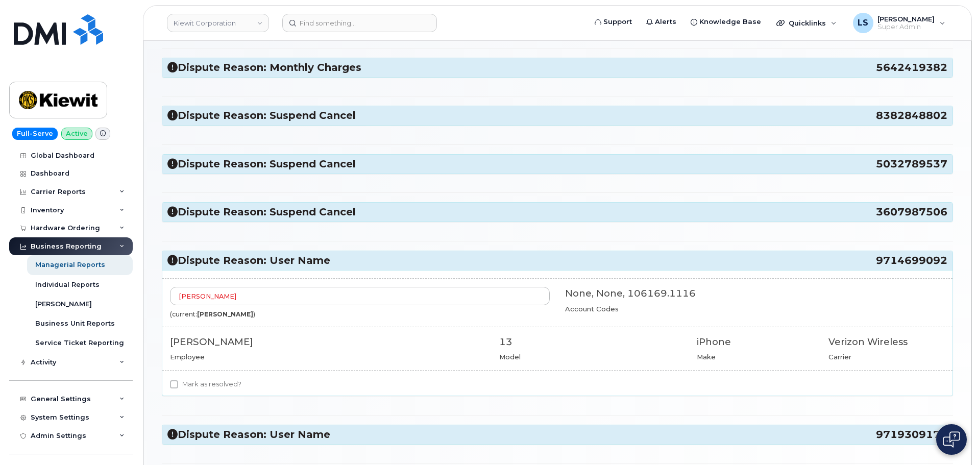
click at [243, 260] on h3 "Dispute Reason: User Name 9714699092" at bounding box center [557, 261] width 780 height 14
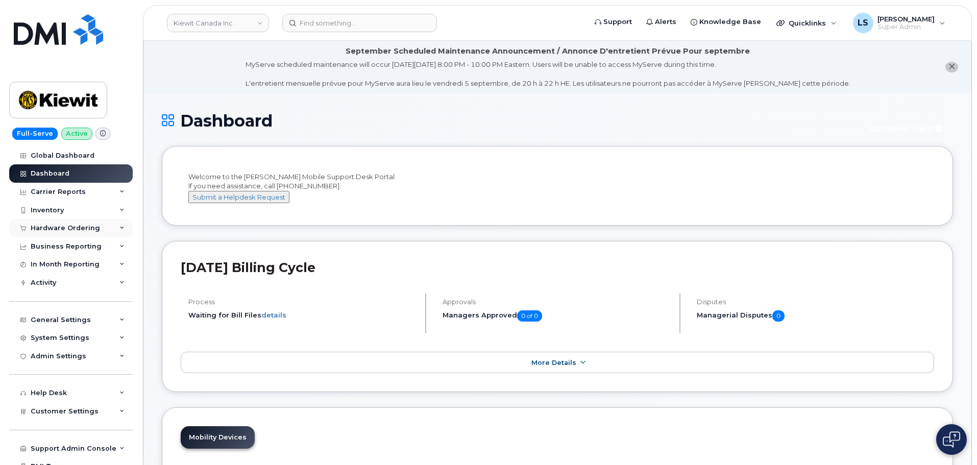
click at [83, 228] on div "Hardware Ordering" at bounding box center [65, 228] width 69 height 8
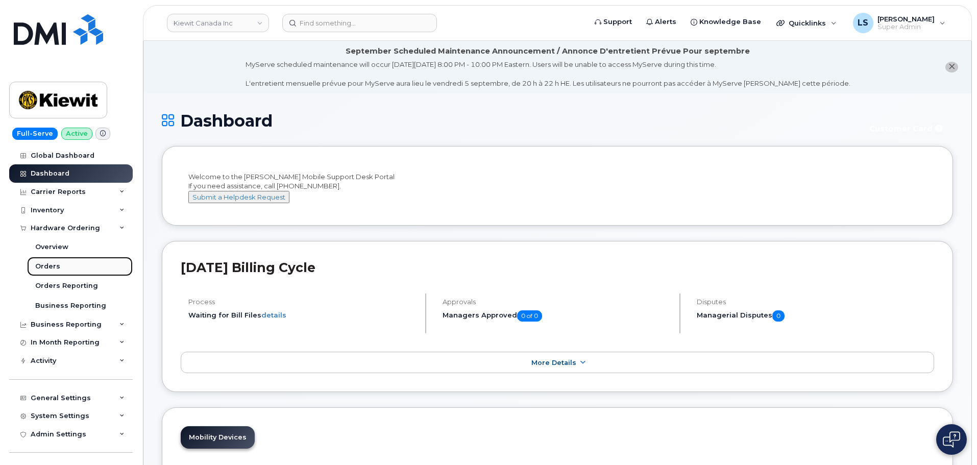
click at [71, 267] on link "Orders" at bounding box center [80, 266] width 106 height 19
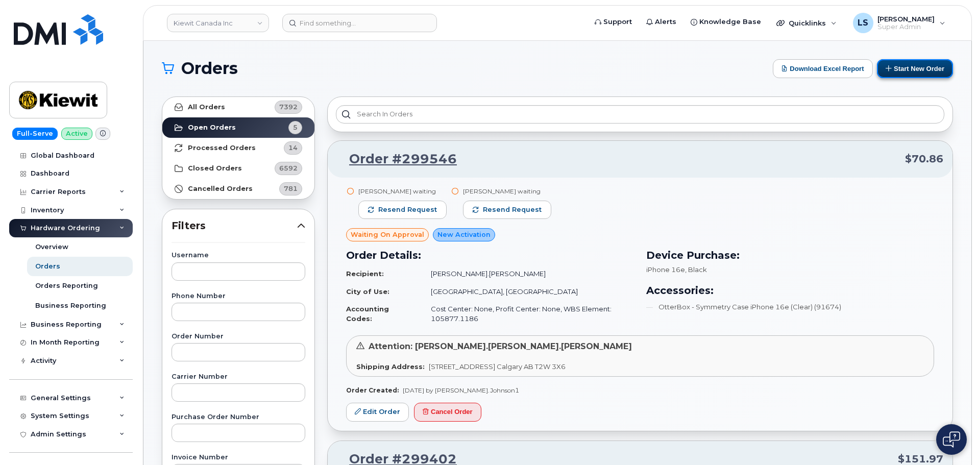
click at [923, 74] on button "Start New Order" at bounding box center [915, 68] width 76 height 19
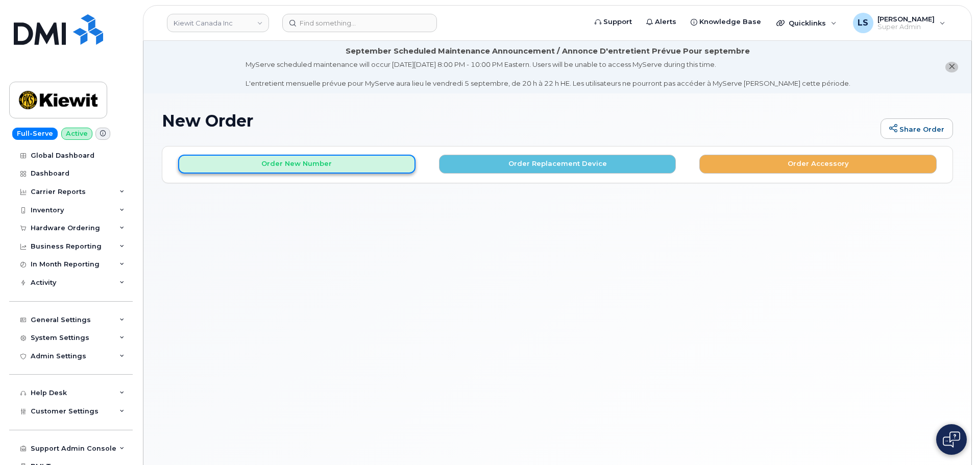
click at [316, 167] on button "Order New Number" at bounding box center [296, 164] width 237 height 19
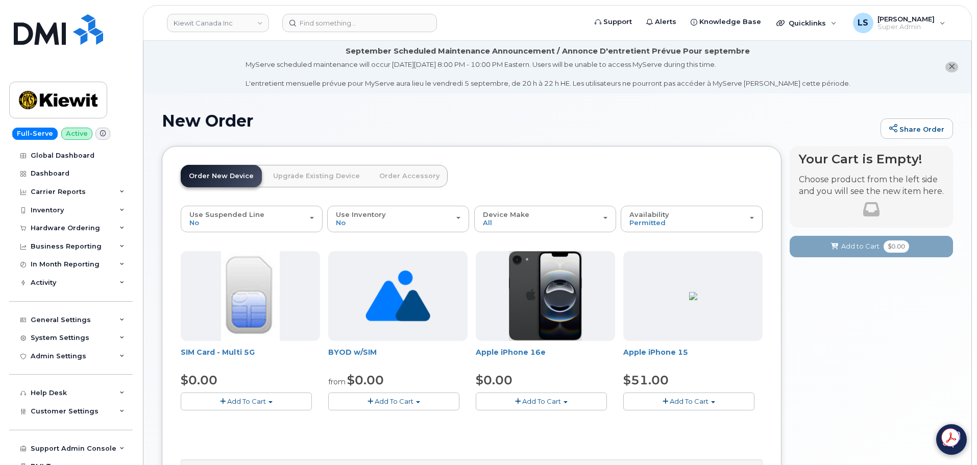
click at [528, 402] on span "Add To Cart" at bounding box center [541, 401] width 39 height 8
click at [548, 420] on link "$0.00 - 3 Year Activation (128GB)" at bounding box center [544, 420] width 132 height 13
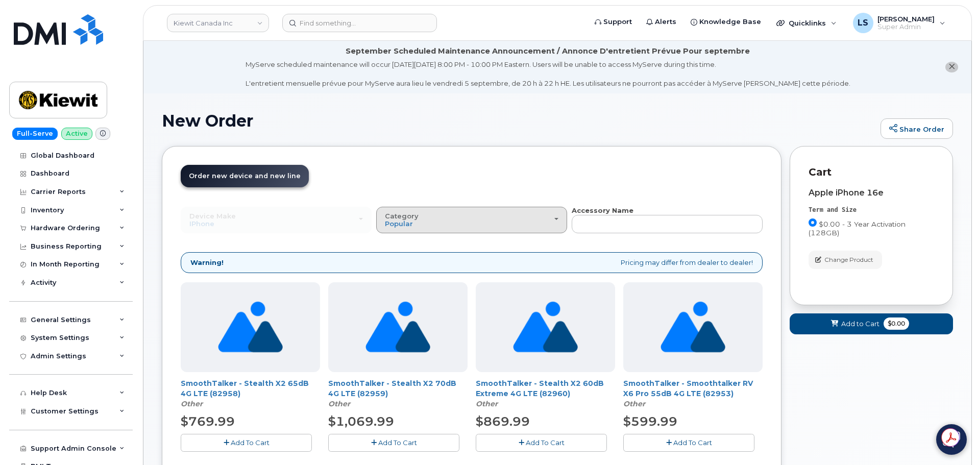
click at [426, 222] on div "Category Popular" at bounding box center [472, 220] width 174 height 16
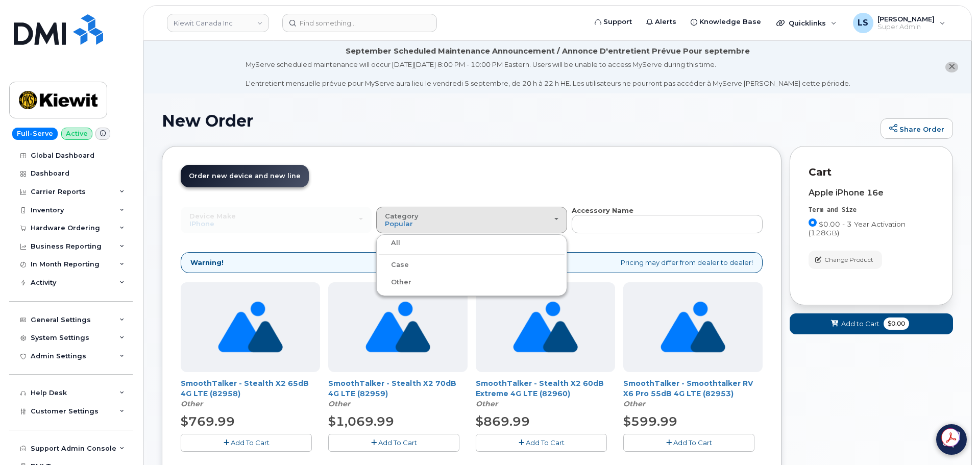
click at [415, 264] on div "Case" at bounding box center [472, 265] width 186 height 12
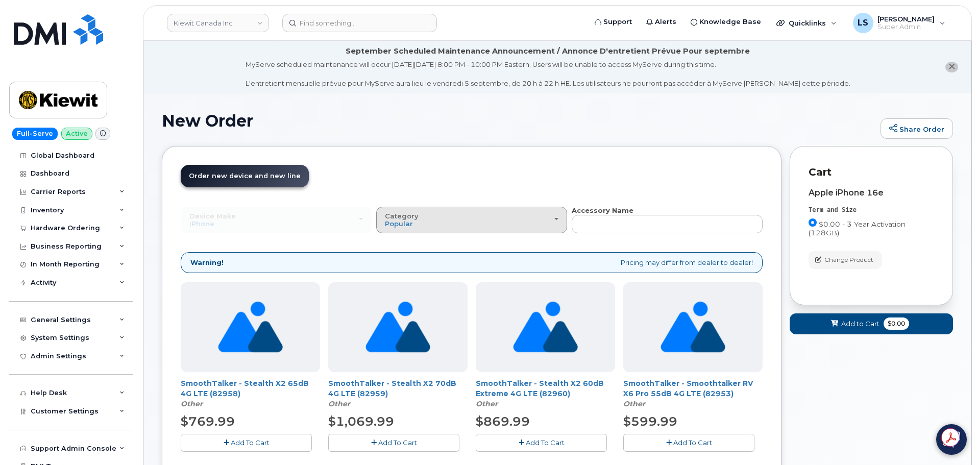
click at [428, 221] on div "Category Popular" at bounding box center [472, 220] width 174 height 16
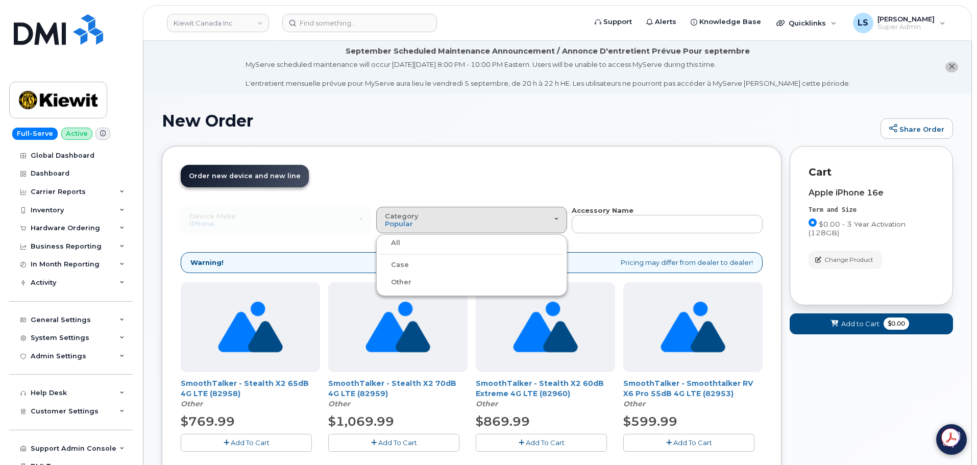
click at [400, 264] on label "Case" at bounding box center [394, 265] width 30 height 12
click at [0, 0] on input "Case" at bounding box center [0, 0] width 0 height 0
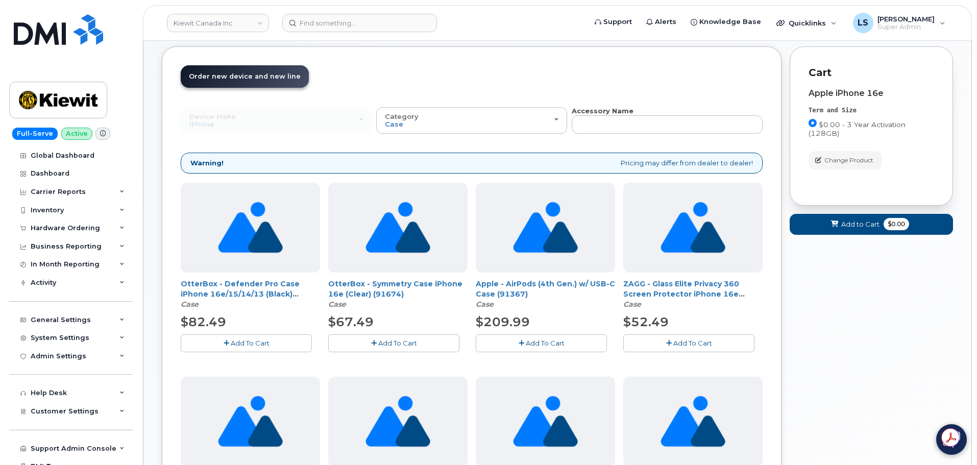
scroll to position [102, 0]
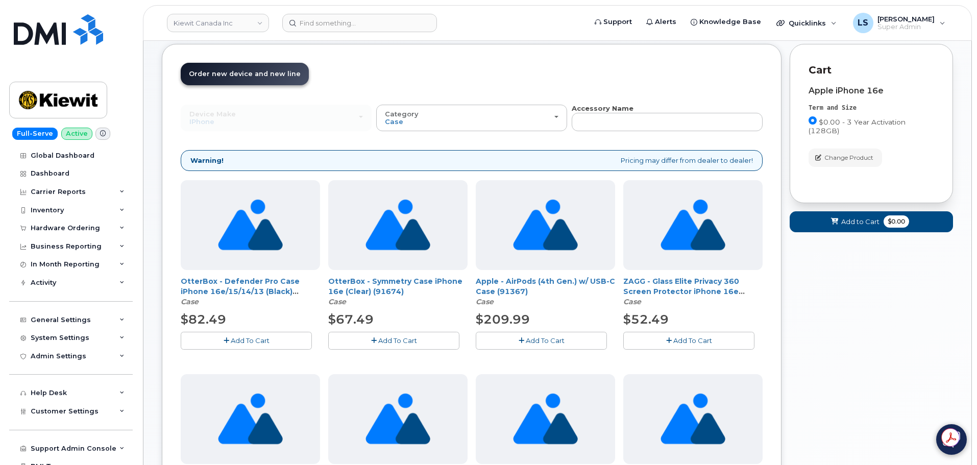
click at [252, 337] on span "Add To Cart" at bounding box center [250, 340] width 39 height 8
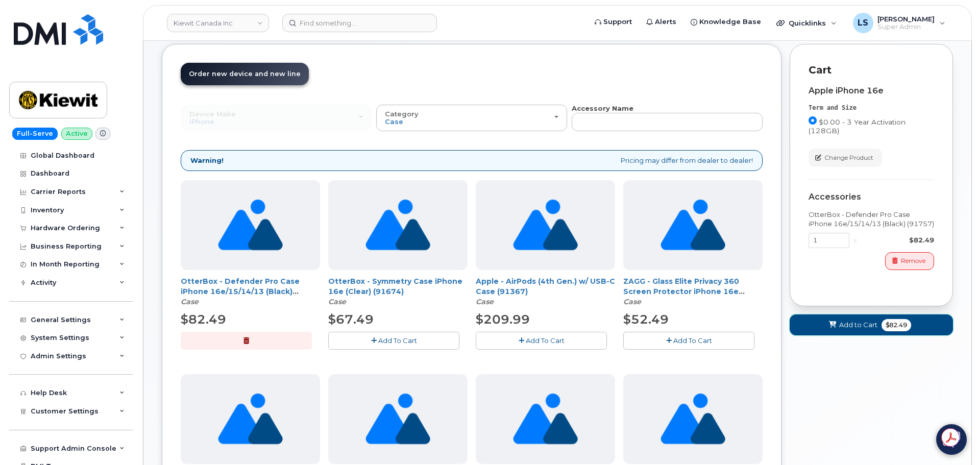
click at [846, 326] on span "Add to Cart" at bounding box center [858, 325] width 38 height 10
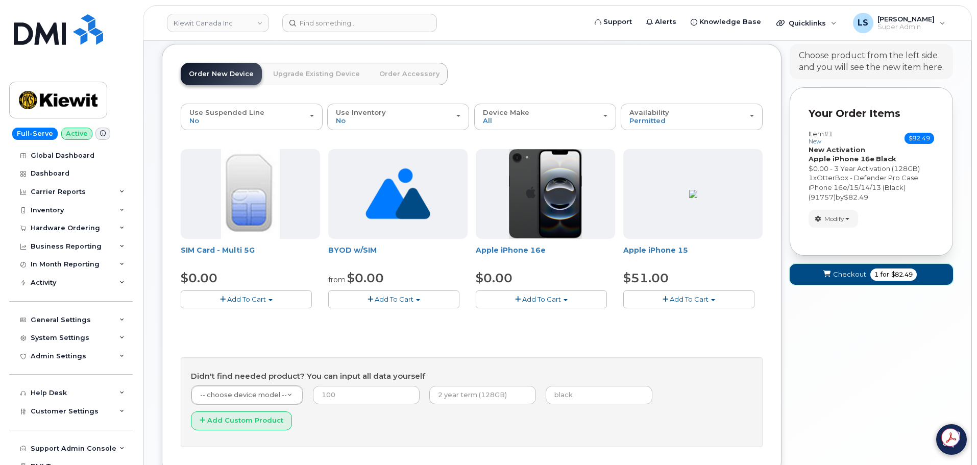
click at [889, 277] on span "for" at bounding box center [885, 274] width 13 height 9
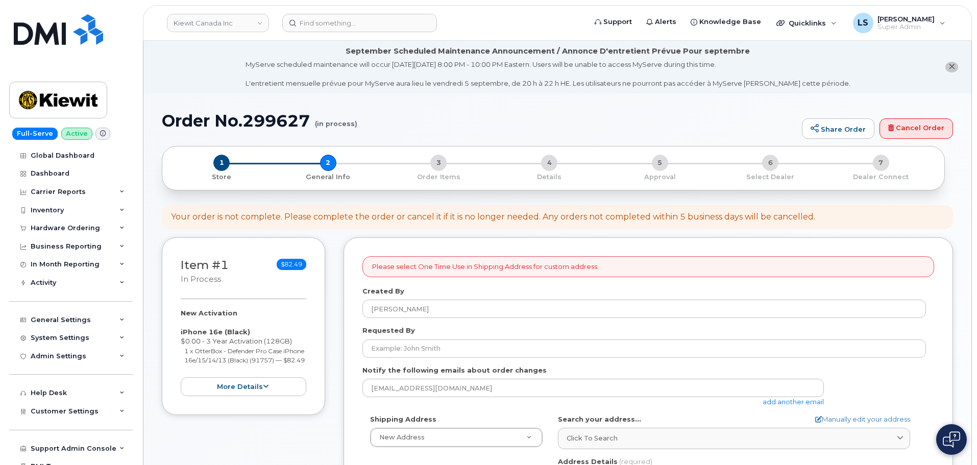
select select
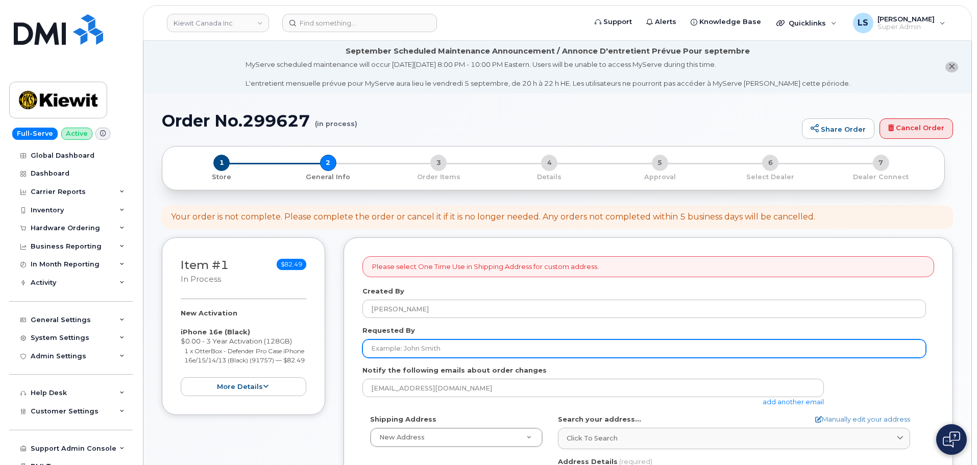
click at [393, 341] on input "Requested By" at bounding box center [644, 349] width 564 height 18
click at [390, 348] on input "Requested By" at bounding box center [644, 349] width 564 height 18
paste input "[PERSON_NAME]"
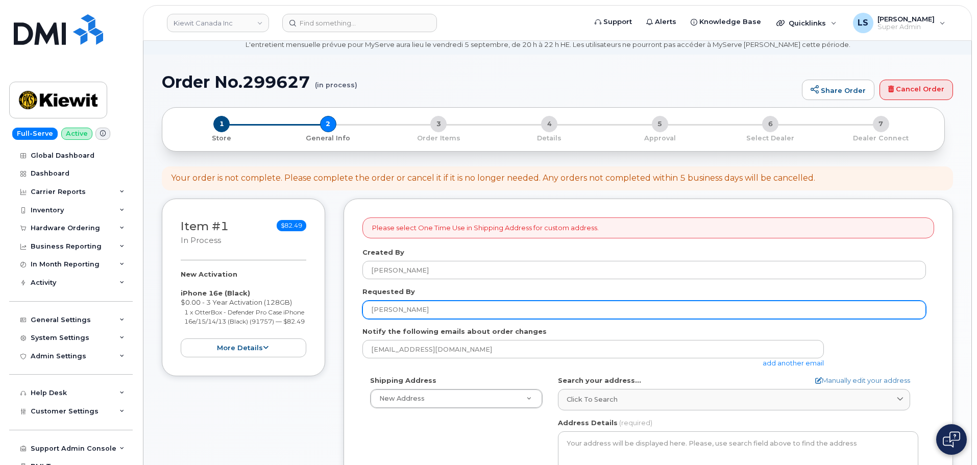
scroll to position [102, 0]
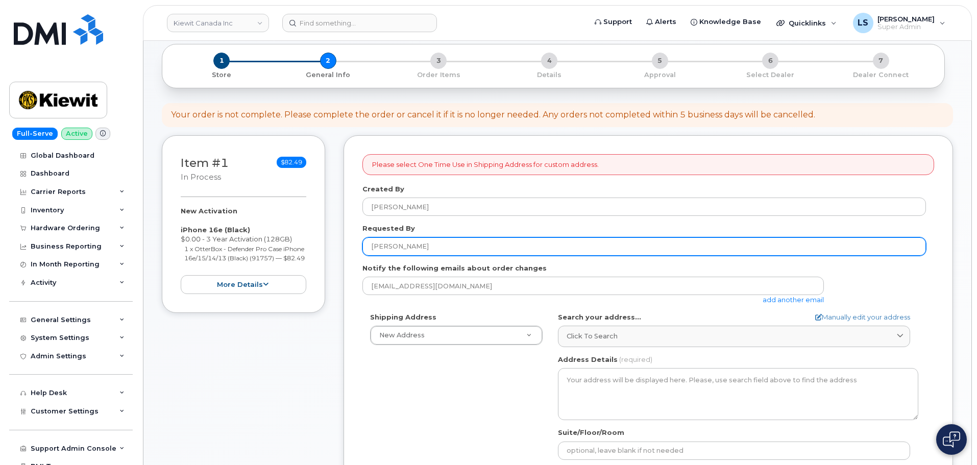
type input "[PERSON_NAME]"
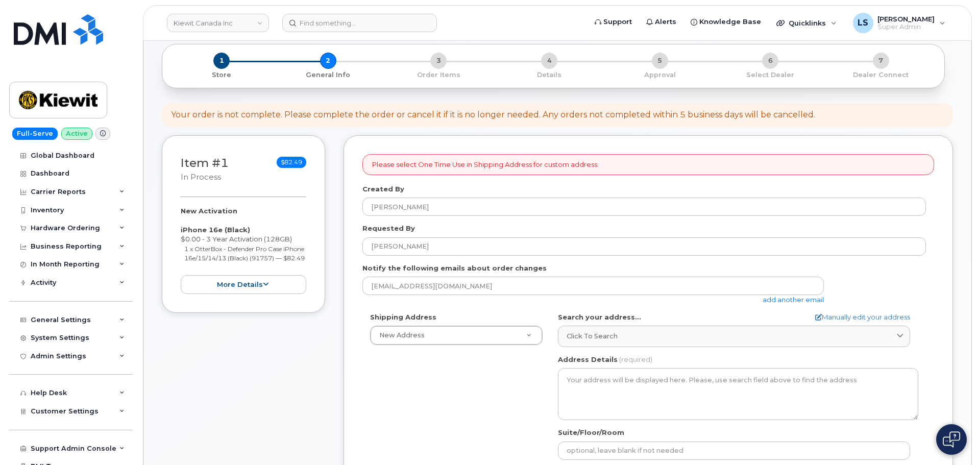
click at [703, 308] on form "Please select One Time Use in Shipping Address for custom address. Created By L…" at bounding box center [648, 418] width 572 height 528
click at [800, 298] on link "add another email" at bounding box center [793, 300] width 61 height 8
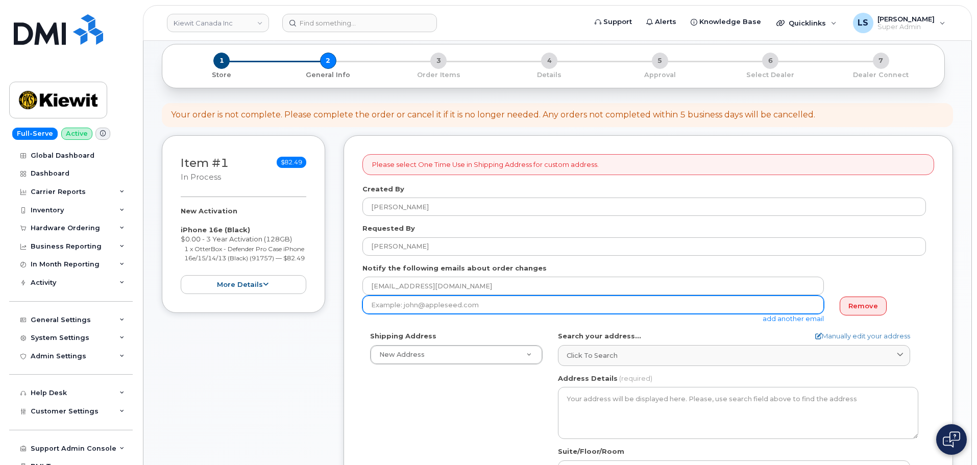
click at [494, 302] on input "email" at bounding box center [593, 305] width 462 height 18
paste input "KIMBERLY.BOUCHER@KIEWIT.COM"
type input "KIMBERLY.BOUCHER@KIEWIT.COM"
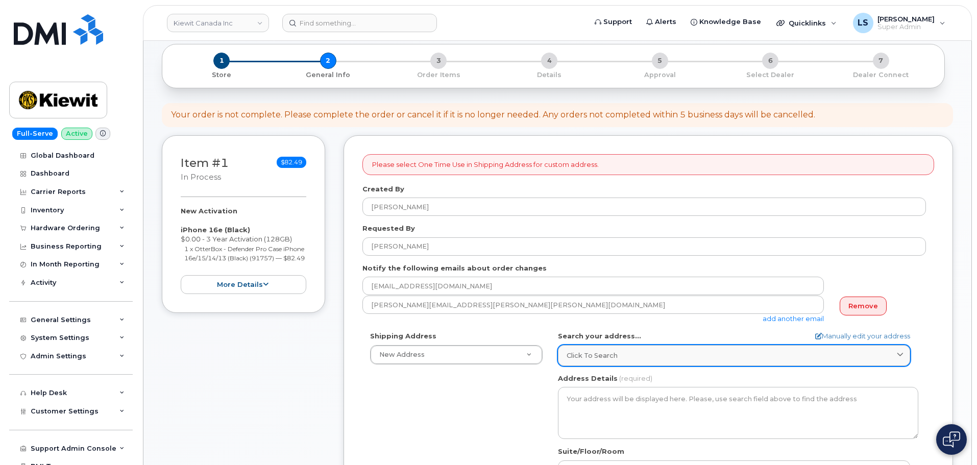
click at [617, 352] on div "Click to search" at bounding box center [734, 356] width 335 height 10
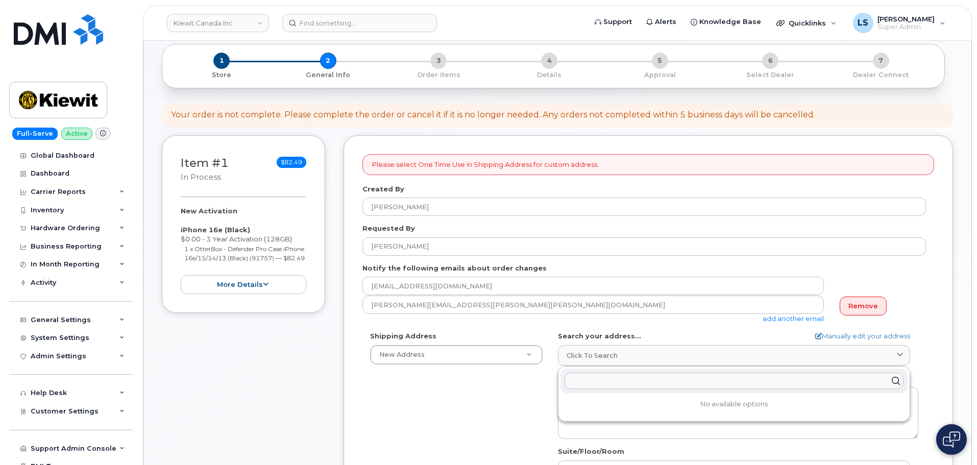
paste input "14 Lower Jarvis St, Toronto ON M5E 1N1"
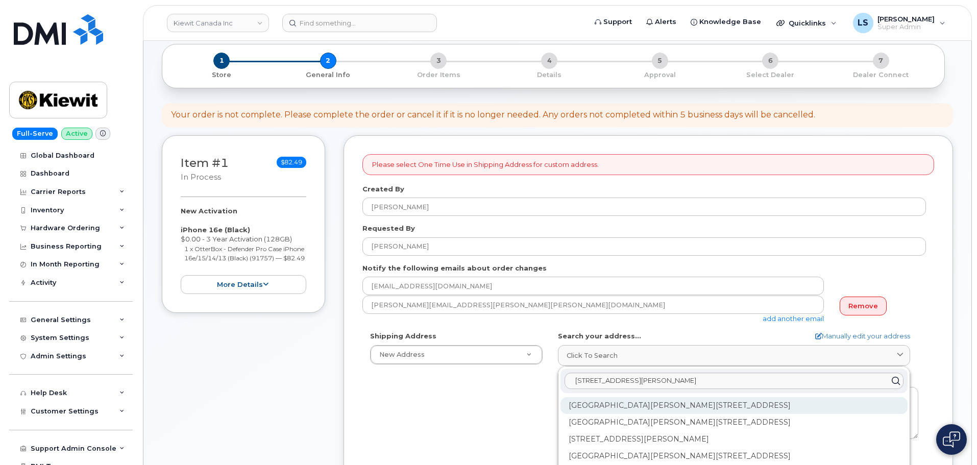
click at [633, 431] on div "Lower Jarvis St Toronto ON M5E 1N1" at bounding box center [734, 439] width 347 height 17
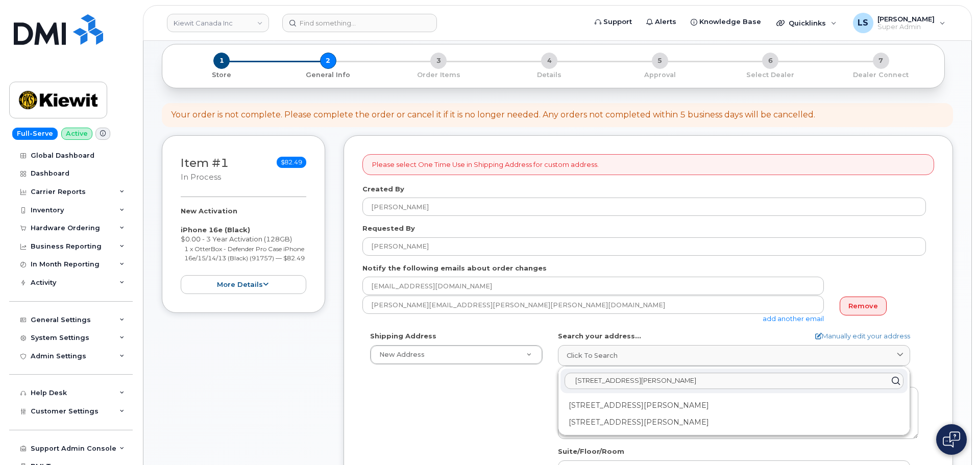
click at [511, 426] on div "Shipping Address New Address New Address 12250 33 St NE Beaver Marine Limited C…" at bounding box center [644, 448] width 564 height 234
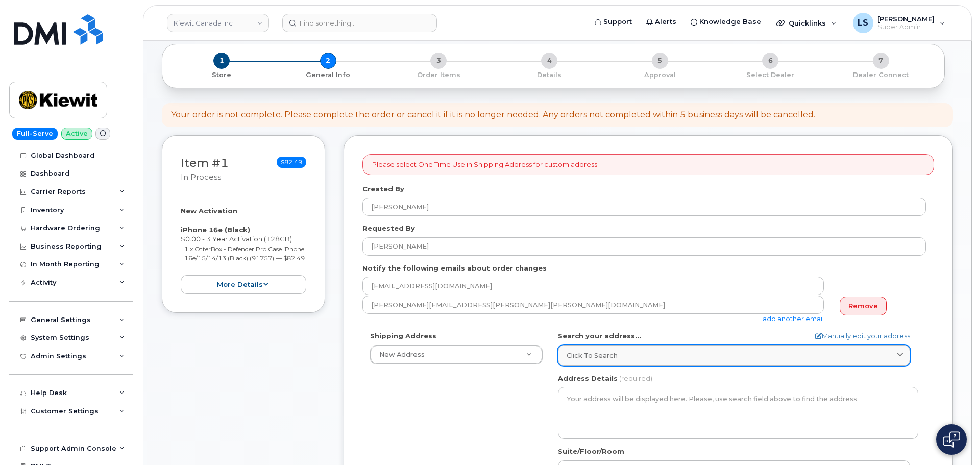
click at [568, 355] on span "Click to search" at bounding box center [592, 356] width 51 height 10
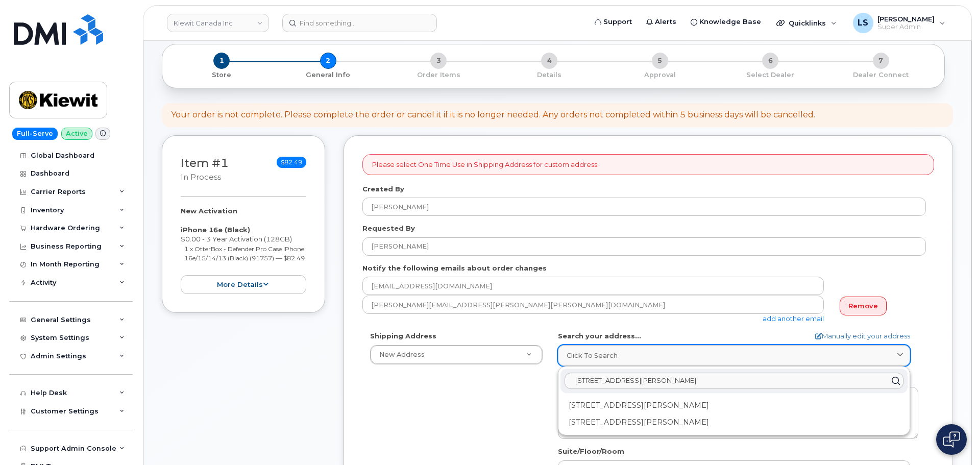
paste input "14 Lower Jarvis St, Toronto ON M5E 1N1"
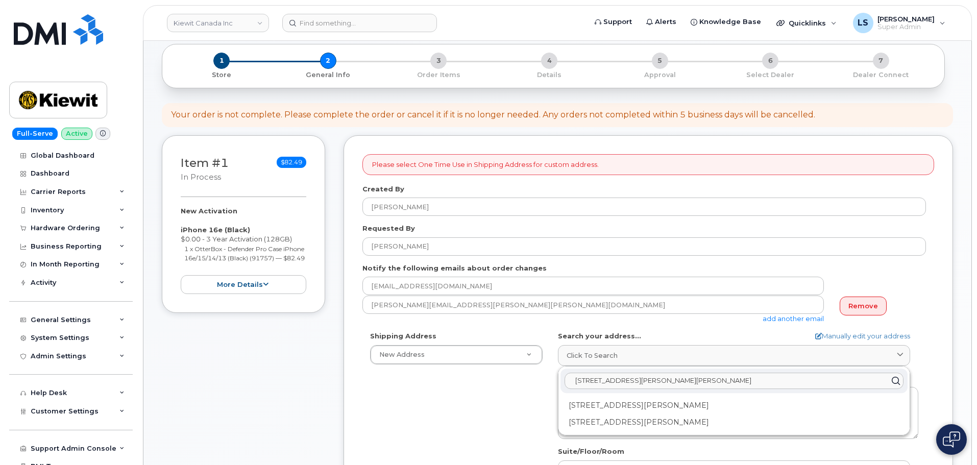
type input "14 Lower Jarvis St, Toronto ON M5E 1N1"
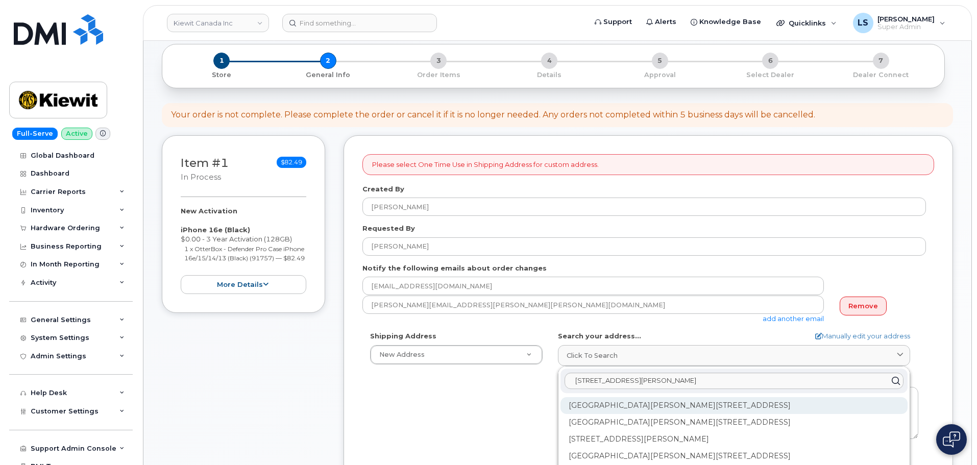
click at [575, 431] on div "Lower Jarvis St Toronto ON M5E 1N1" at bounding box center [734, 439] width 347 height 17
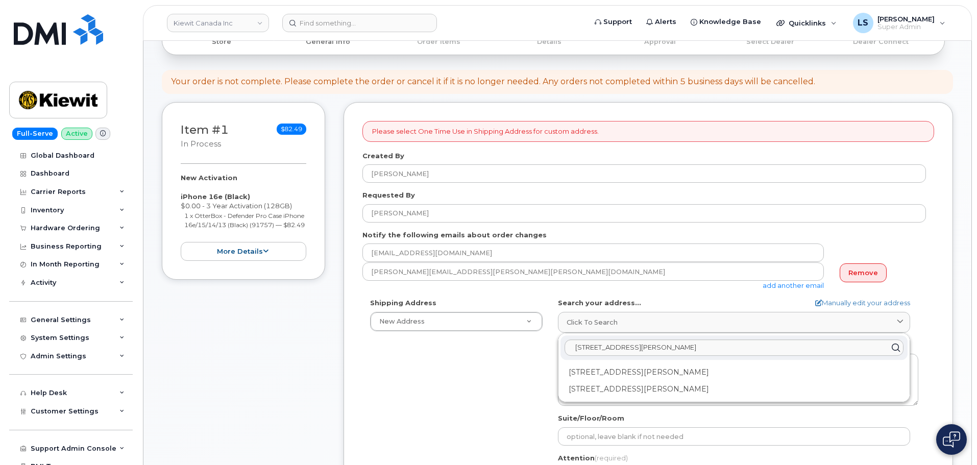
scroll to position [153, 0]
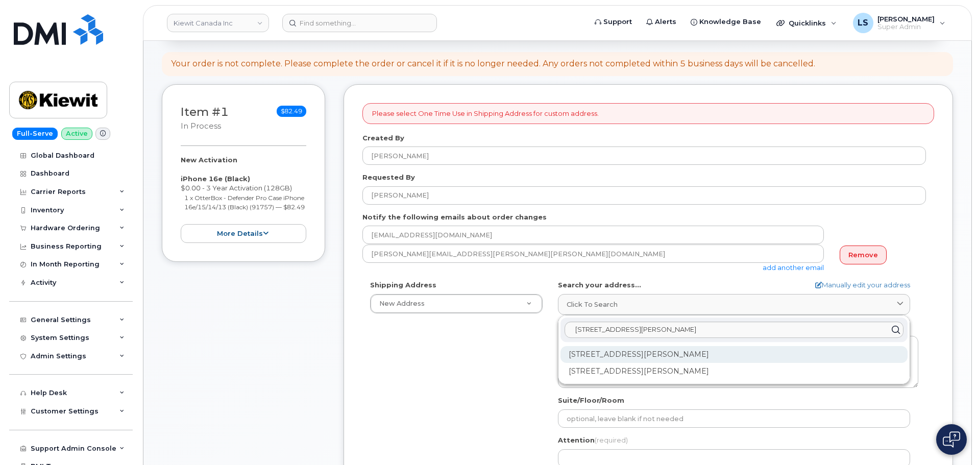
click at [582, 356] on div "16 Lower Jarvis St Toronto ON M5E 1N1" at bounding box center [734, 354] width 347 height 17
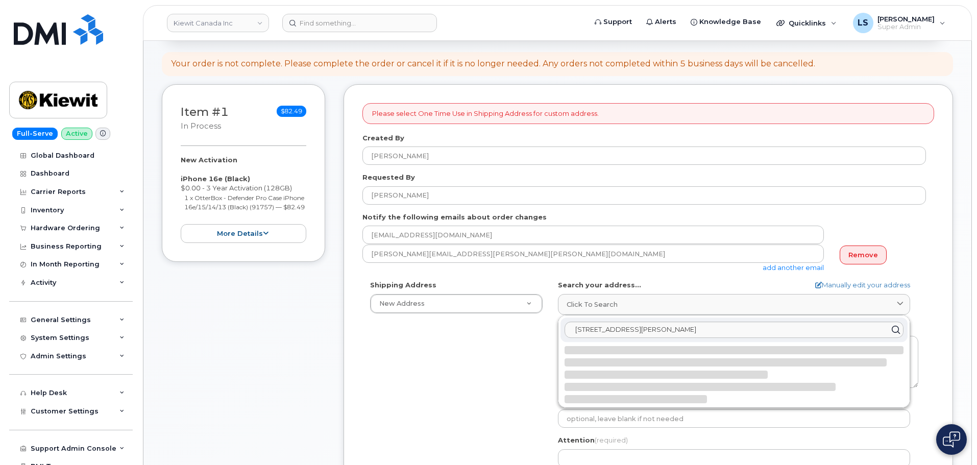
select select
type textarea "16 Lower Jarvis St TORONTO ON M5E 1N1 CANADA"
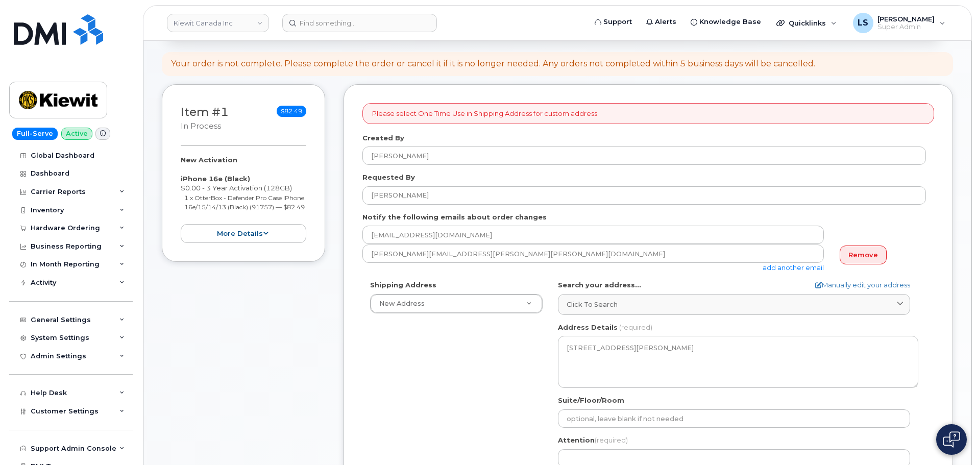
click at [506, 369] on div "Shipping Address New Address New Address 12250 33 St NE Beaver Marine Limited C…" at bounding box center [644, 397] width 564 height 234
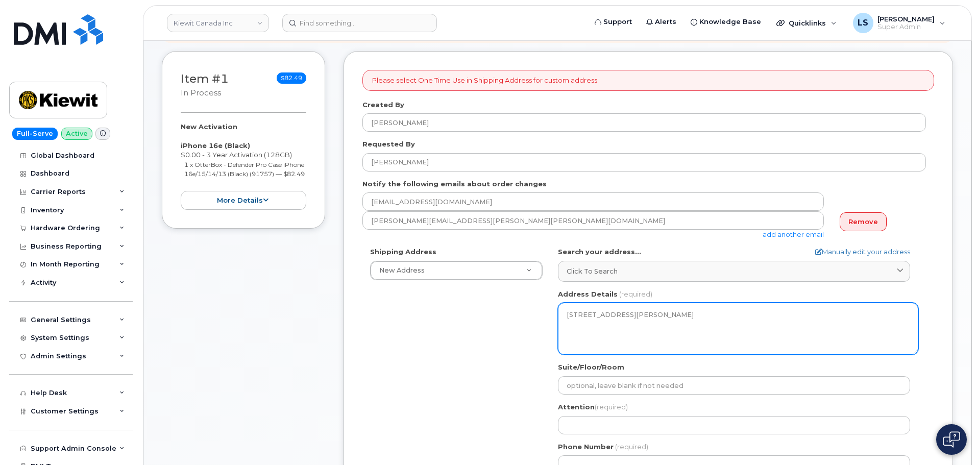
scroll to position [204, 0]
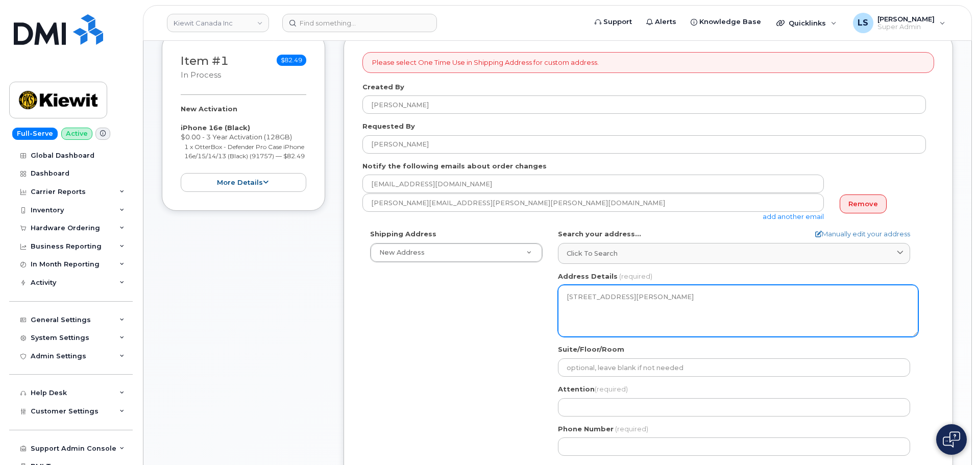
drag, startPoint x: 567, startPoint y: 295, endPoint x: 598, endPoint y: 316, distance: 37.5
click at [597, 317] on textarea "16 Lower Jarvis St TORONTO ON M5E 1N1 CANADA" at bounding box center [738, 311] width 360 height 52
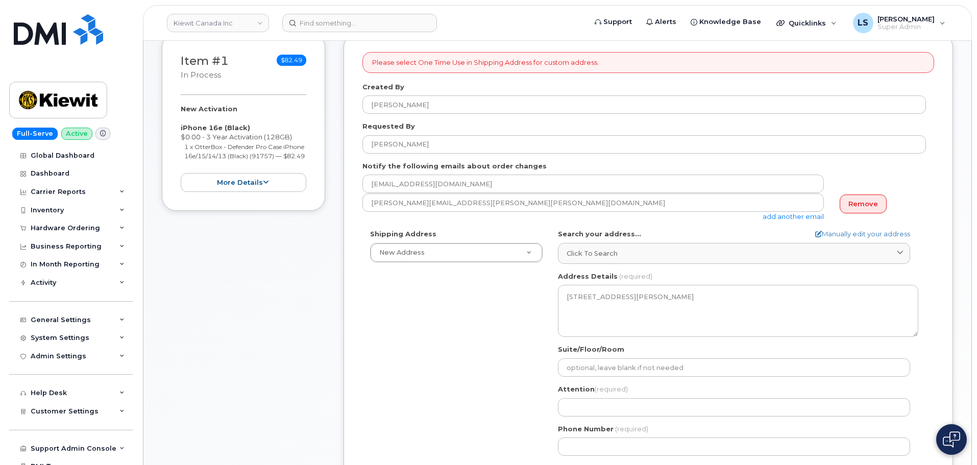
click at [587, 285] on div "Address Details (required) 16 Lower Jarvis St TORONTO ON M5E 1N1 CANADA" at bounding box center [738, 305] width 360 height 66
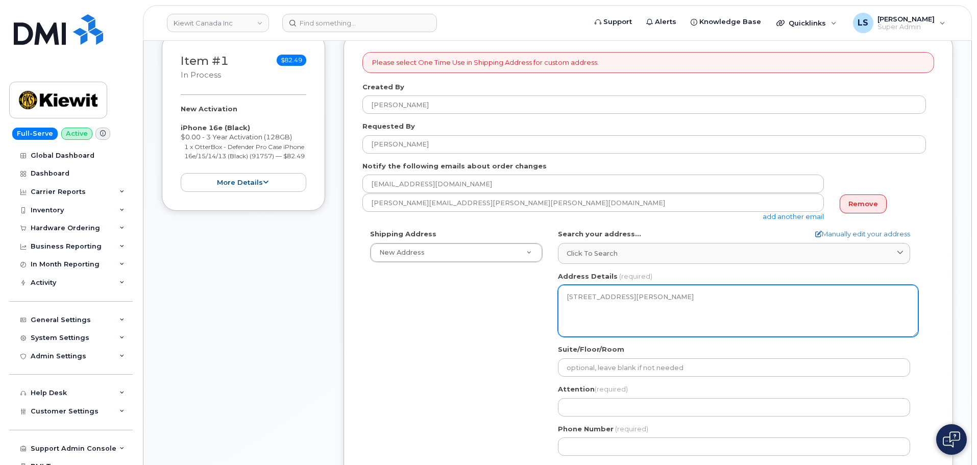
click at [571, 298] on textarea "16 Lower Jarvis St TORONTO ON M5E 1N1 CANADA" at bounding box center [738, 311] width 360 height 52
click at [574, 294] on textarea "16 Lower Jarvis St TORONTO ON M5E 1N1 CANADA" at bounding box center [738, 311] width 360 height 52
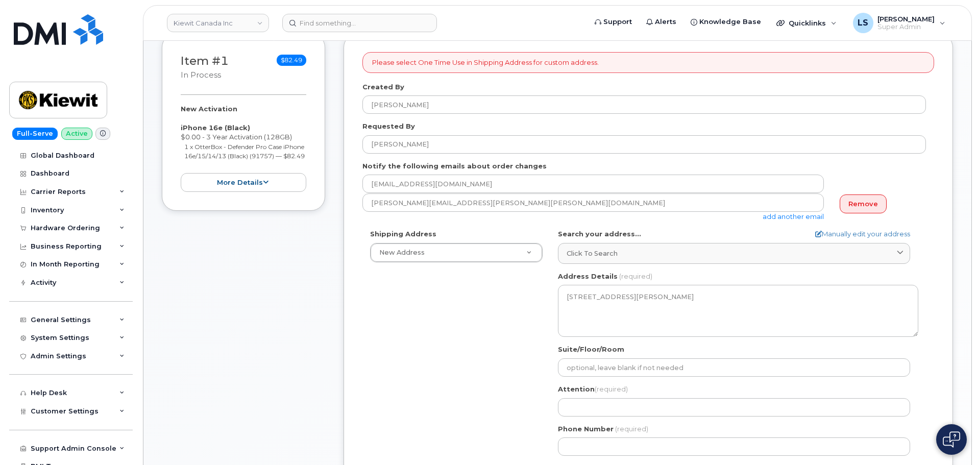
click at [593, 241] on div "Search your address... Manually edit your address Click to search 14 Lower Jarv…" at bounding box center [738, 246] width 360 height 35
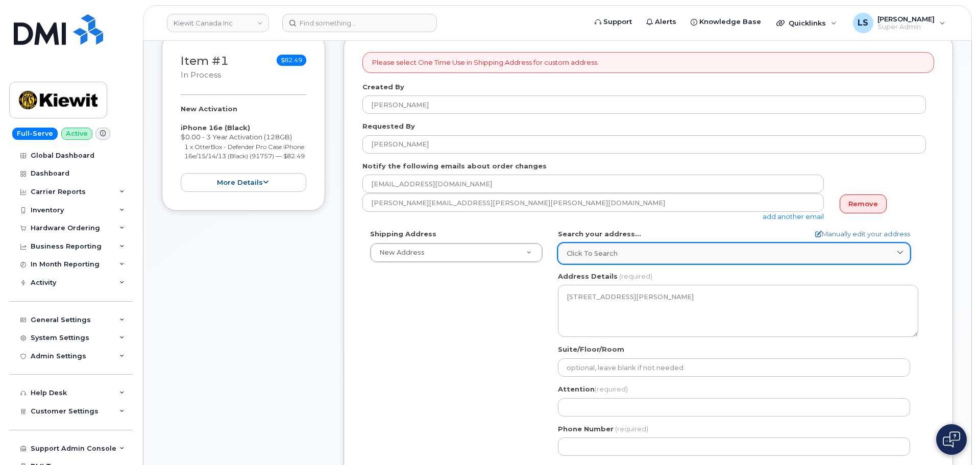
click at [594, 252] on span "Click to search" at bounding box center [592, 254] width 51 height 10
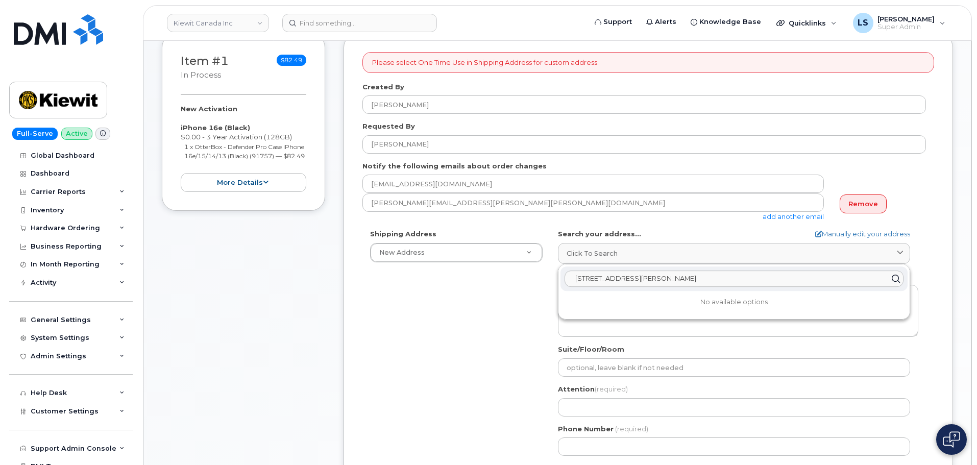
paste input "16 Lower Jarvis St TORONTO ON M5E 1N1 CANADA"
type input "14 Lower Jarvis St, Toronto ON M5E 1N1"
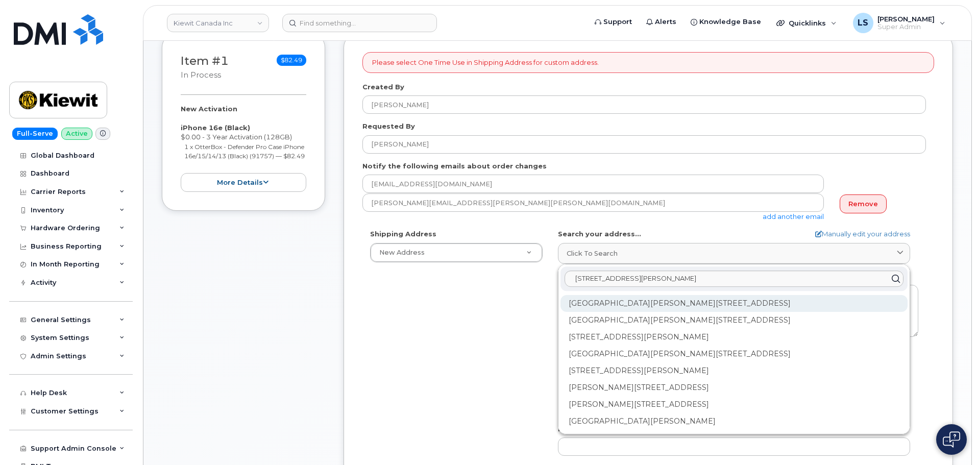
click at [662, 329] on div "Lower Jarvis St Toronto ON M5E 1N1" at bounding box center [734, 337] width 347 height 17
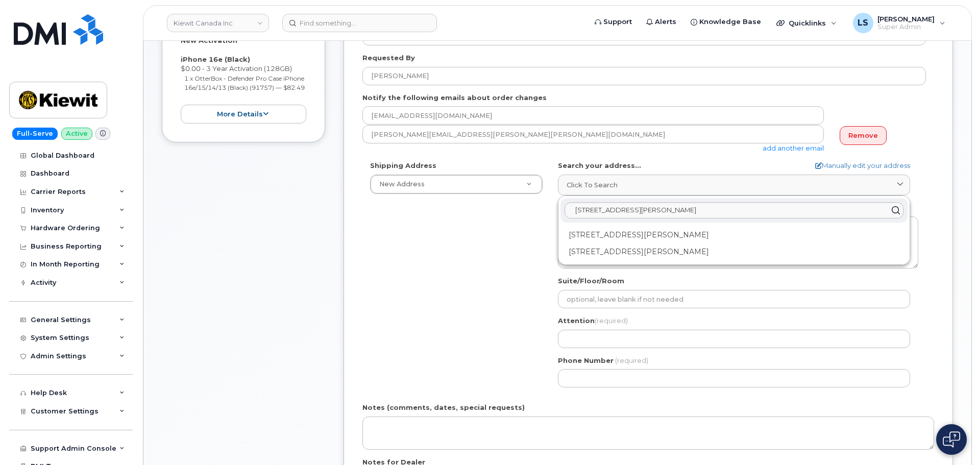
scroll to position [255, 0]
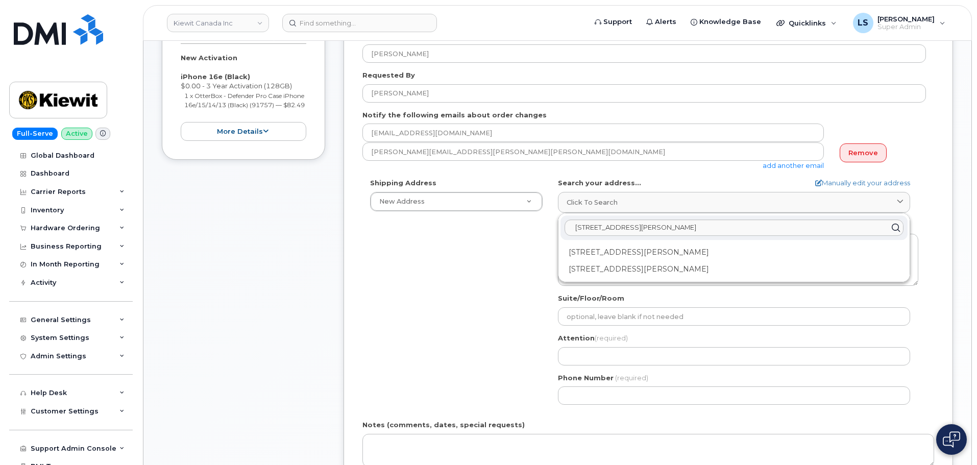
click at [465, 284] on div "Shipping Address New Address New Address 12250 33 St NE Beaver Marine Limited C…" at bounding box center [644, 295] width 564 height 234
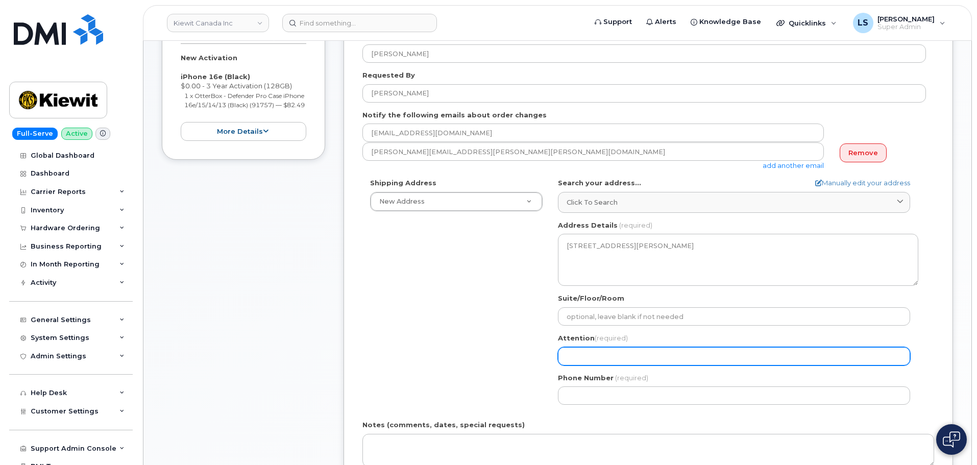
click at [575, 365] on input "Attention (required)" at bounding box center [734, 356] width 352 height 18
click at [604, 351] on input "Attention (required)" at bounding box center [734, 356] width 352 height 18
paste input "Darrin Beemer"
select select
type input "Darrin Beemer"
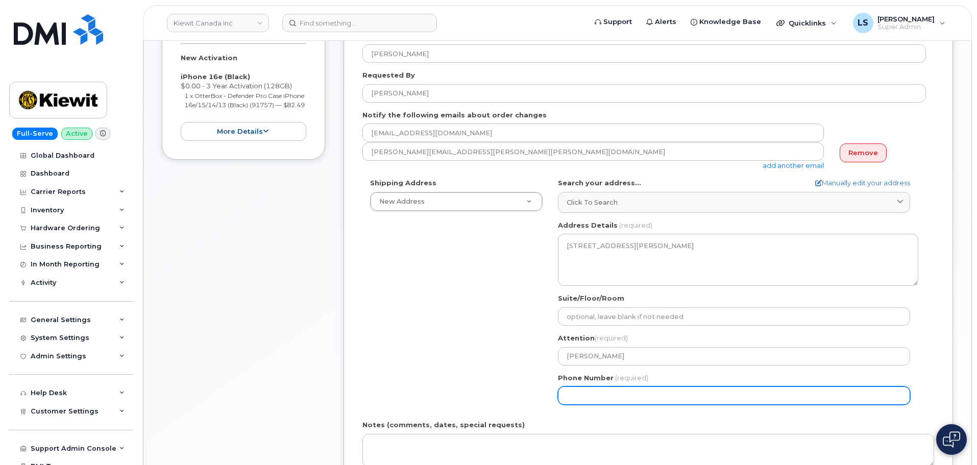
click at [614, 395] on input "Phone Number" at bounding box center [734, 395] width 352 height 18
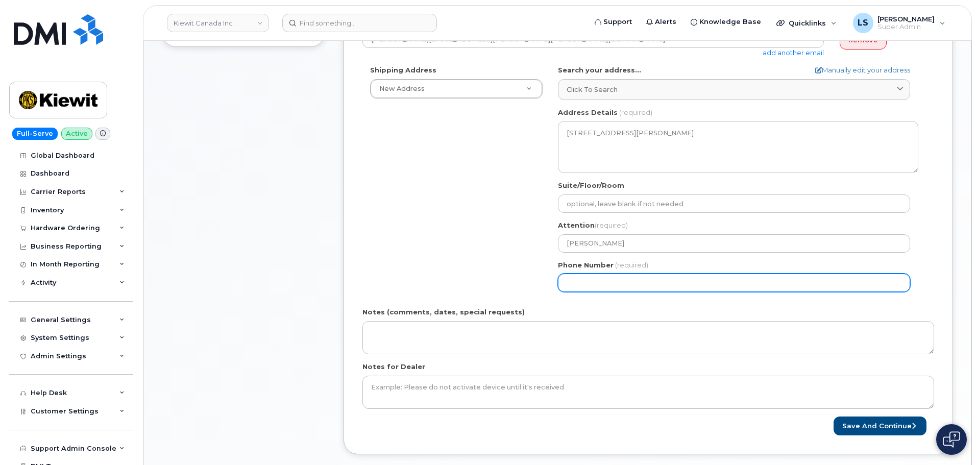
scroll to position [459, 0]
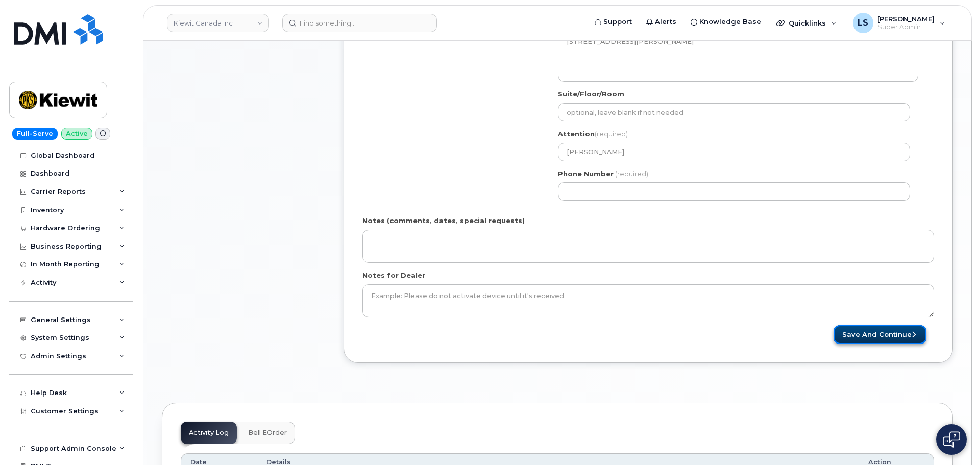
click at [846, 334] on button "Save and Continue" at bounding box center [880, 334] width 93 height 19
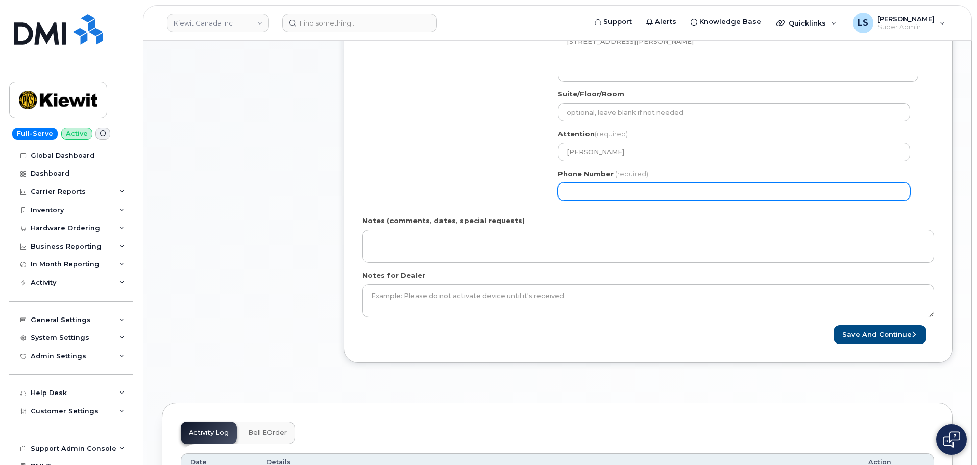
click at [640, 192] on input "Phone Number" at bounding box center [734, 191] width 352 height 18
click at [600, 192] on input "Phone Number" at bounding box center [734, 191] width 352 height 18
click at [583, 192] on input "Phone Number" at bounding box center [734, 191] width 352 height 18
select select
type input "2898349031"
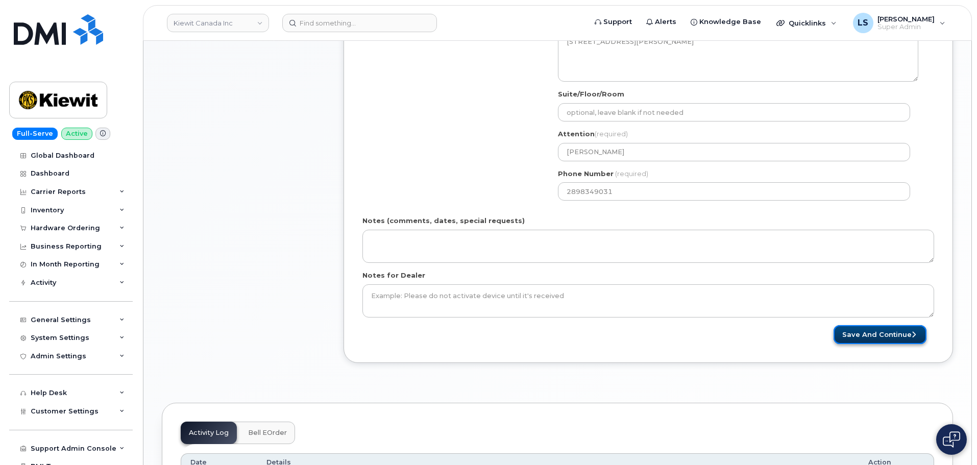
click at [859, 334] on button "Save and Continue" at bounding box center [880, 334] width 93 height 19
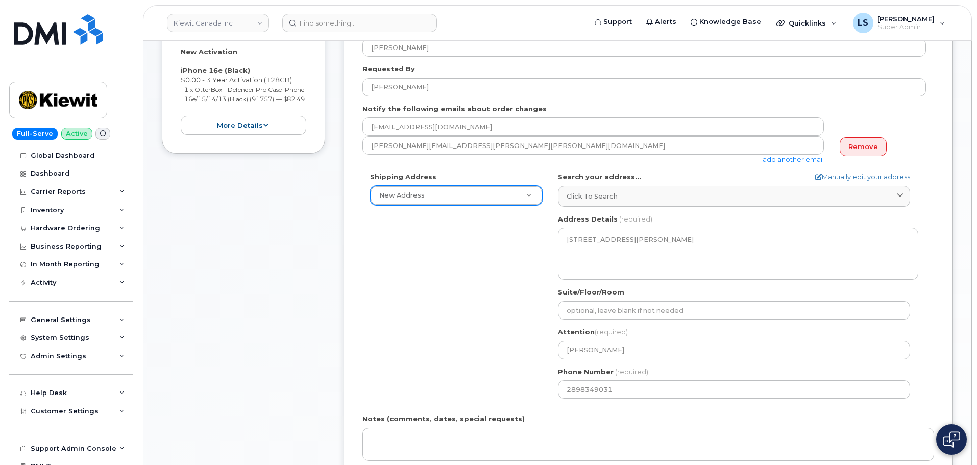
scroll to position [204, 0]
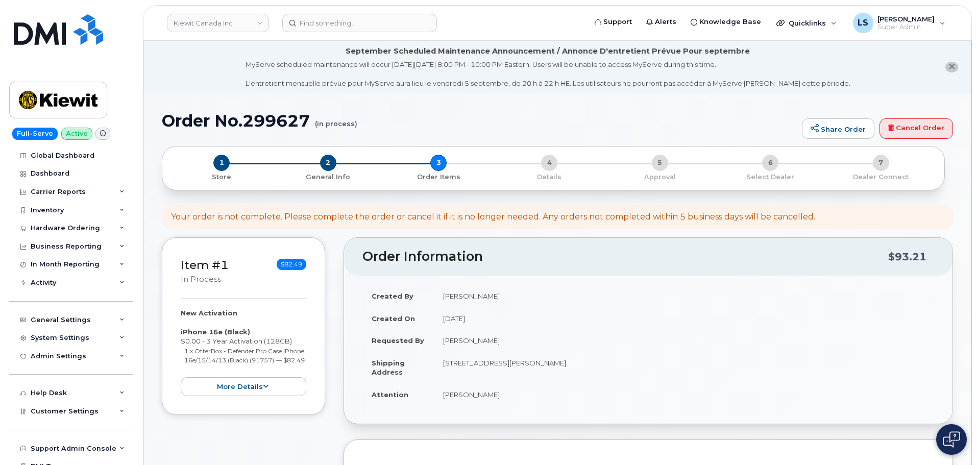
scroll to position [306, 0]
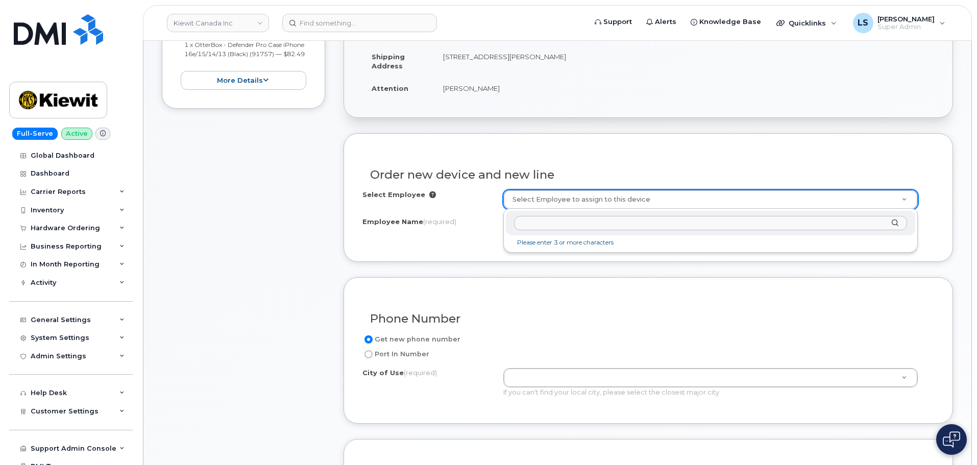
type input "[PHONE_NUMBER]"
click at [538, 221] on input "text" at bounding box center [710, 223] width 393 height 15
paste input "[PERSON_NAME]"
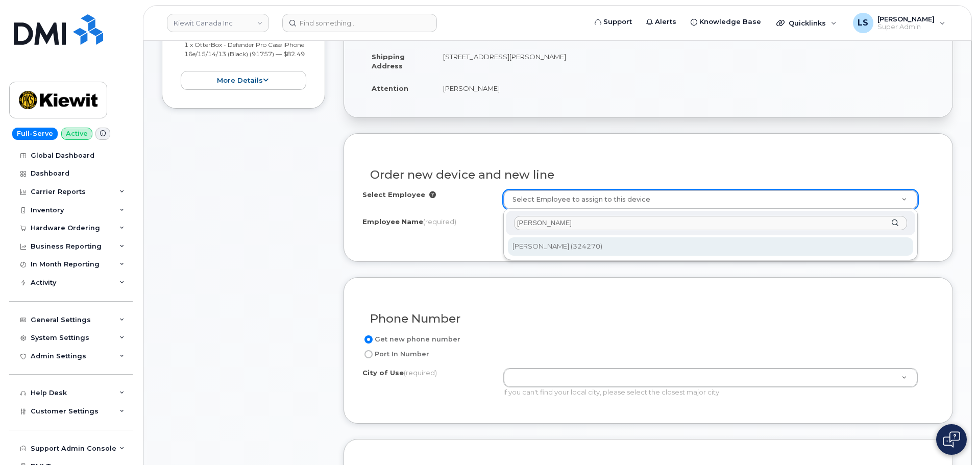
type input "[PERSON_NAME]"
type input "1159022"
type input "[PERSON_NAME]"
select select
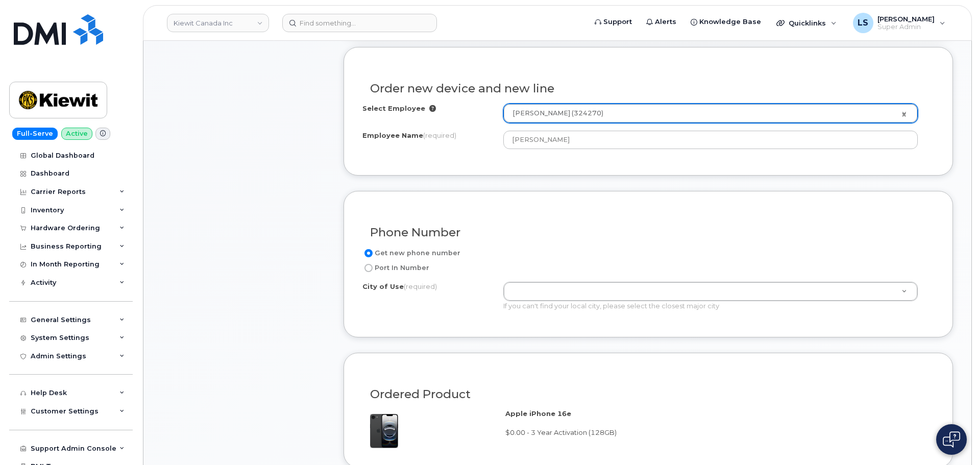
scroll to position [408, 0]
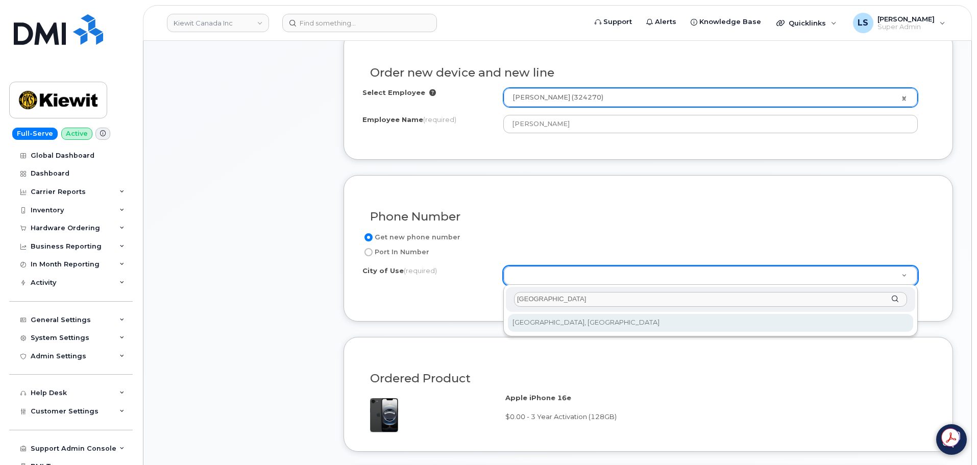
type input "Toronto"
type input "4934"
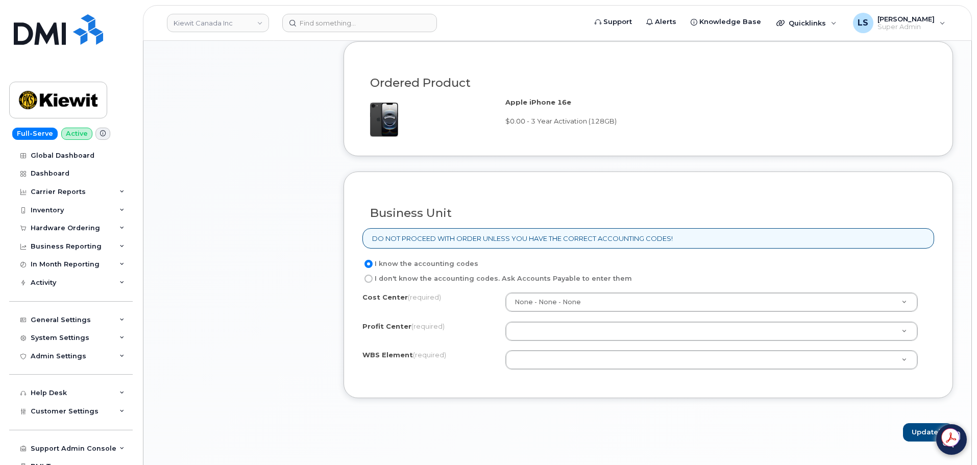
scroll to position [715, 0]
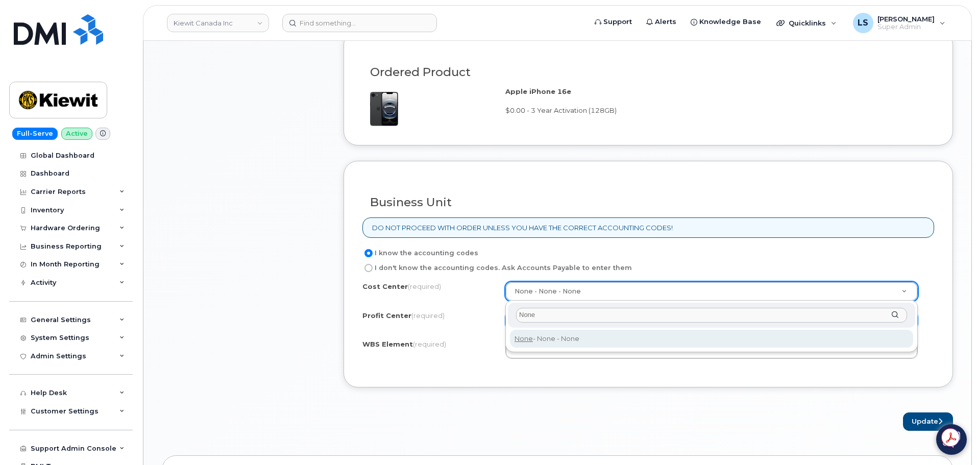
type input "None"
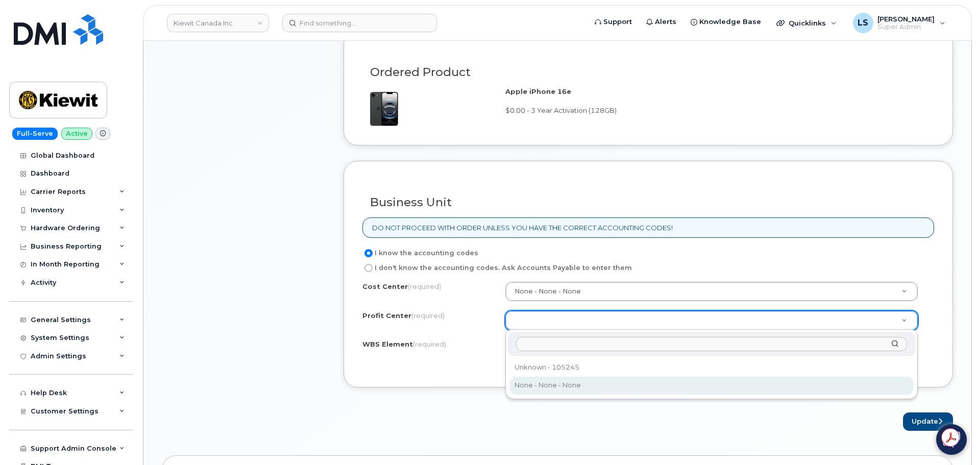
select select "None"
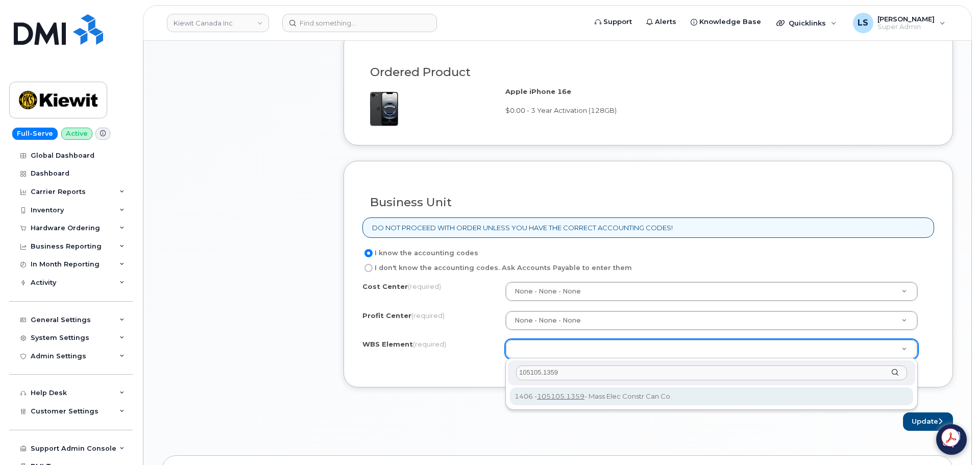
type input "105105.1359"
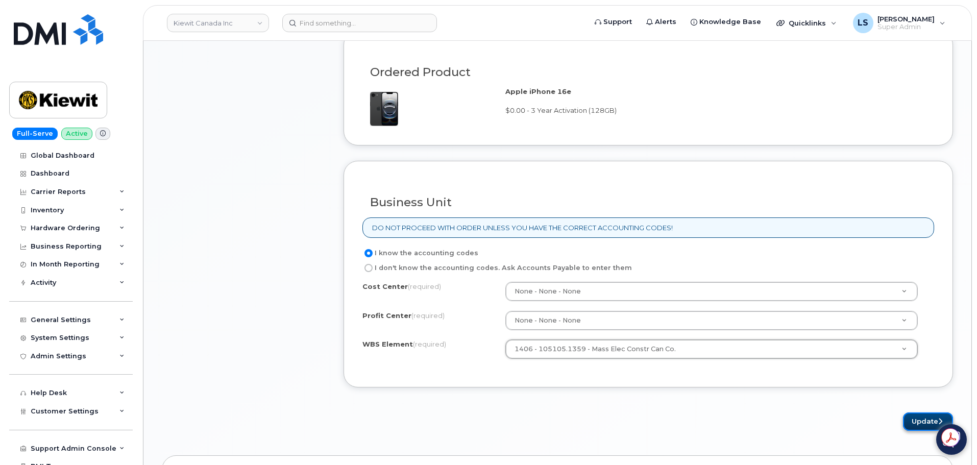
click at [909, 416] on button "Update" at bounding box center [928, 422] width 50 height 19
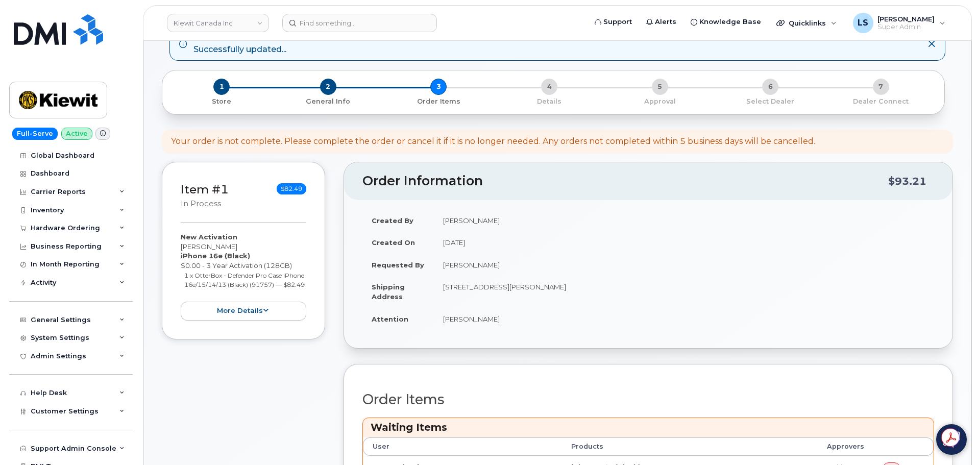
scroll to position [306, 0]
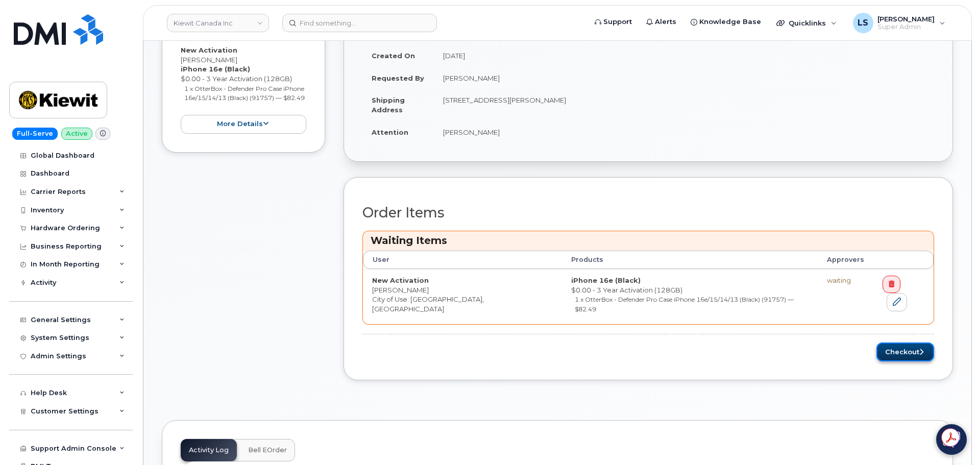
click at [905, 343] on button "Checkout" at bounding box center [906, 352] width 58 height 19
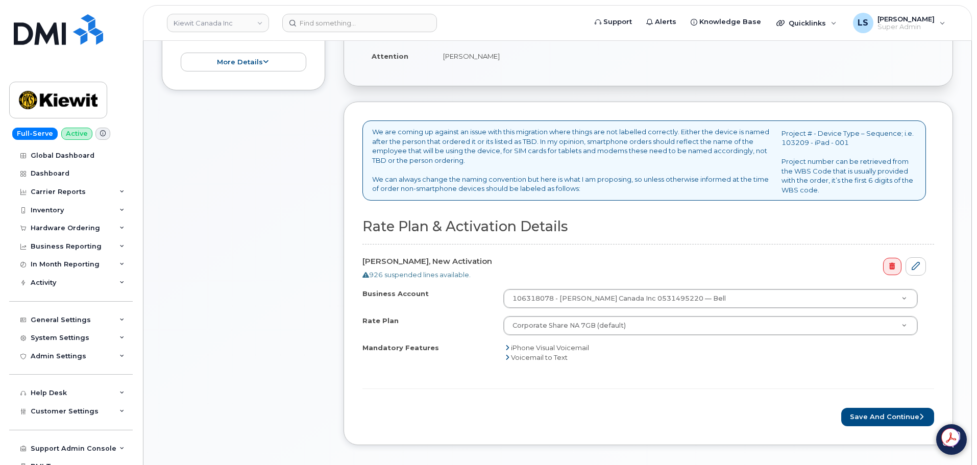
scroll to position [357, 0]
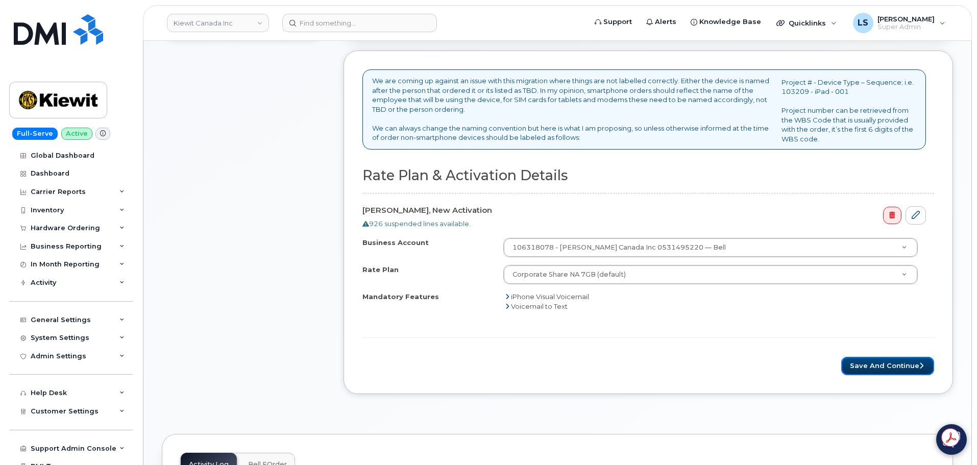
drag, startPoint x: 865, startPoint y: 364, endPoint x: 773, endPoint y: 347, distance: 93.3
click at [866, 364] on button "Save and Continue" at bounding box center [887, 366] width 93 height 19
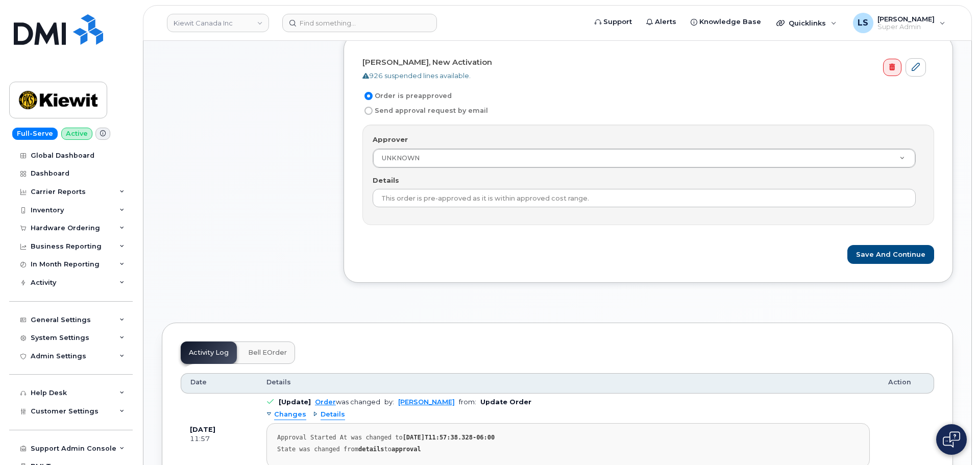
scroll to position [357, 0]
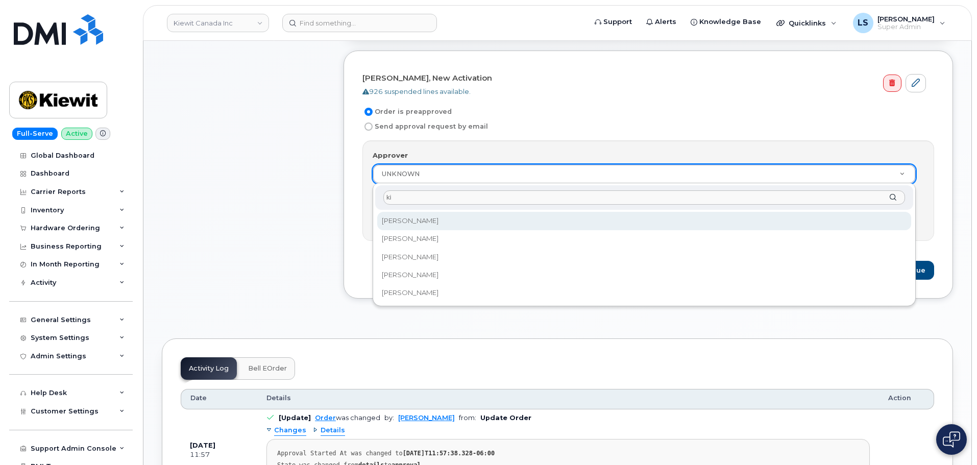
type input "k"
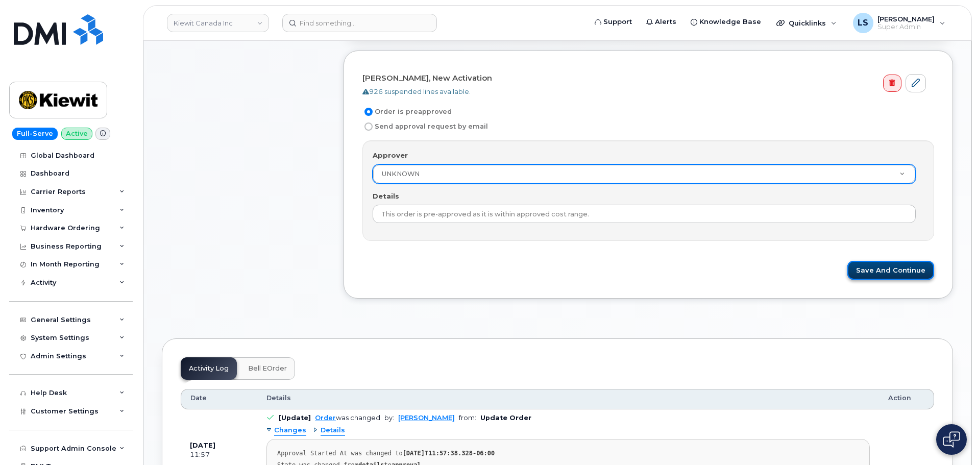
click at [878, 276] on button "Save and Continue" at bounding box center [890, 270] width 87 height 19
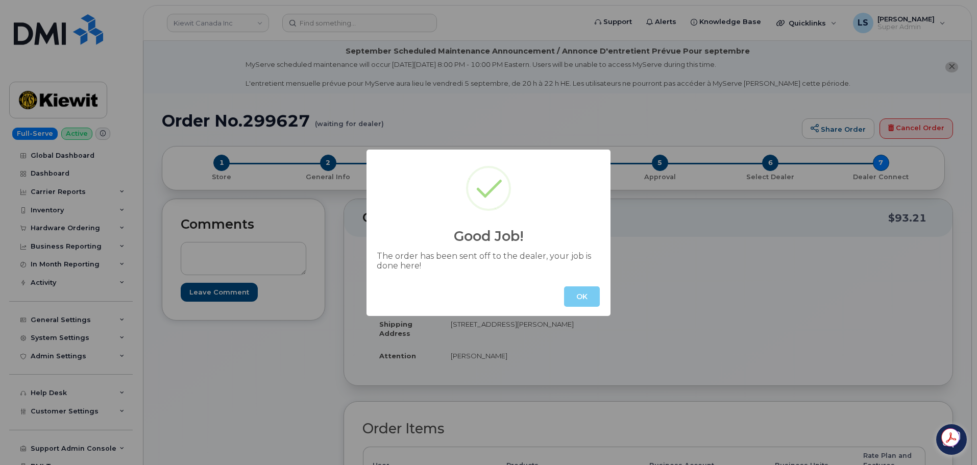
click at [582, 294] on button "OK" at bounding box center [582, 296] width 36 height 20
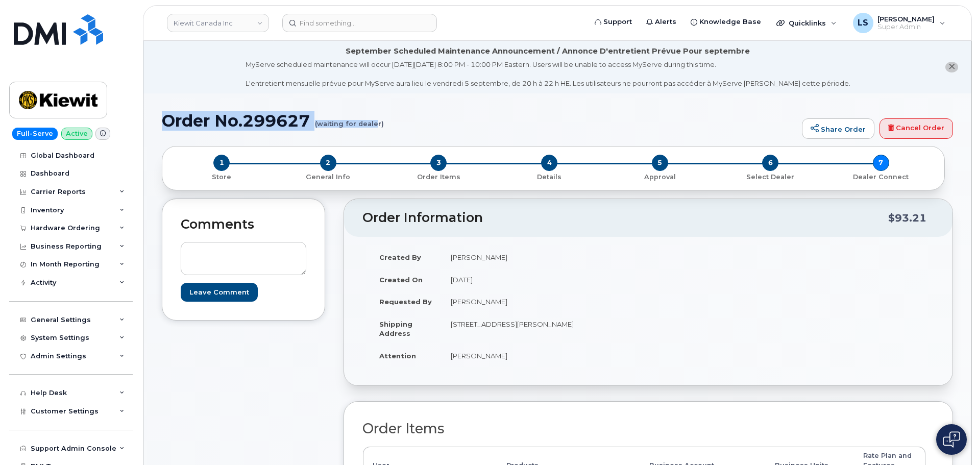
drag, startPoint x: 163, startPoint y: 116, endPoint x: 376, endPoint y: 117, distance: 212.4
click at [377, 118] on h1 "Order No.299627 (waiting for dealer)" at bounding box center [479, 121] width 635 height 18
drag, startPoint x: 443, startPoint y: 109, endPoint x: 385, endPoint y: 123, distance: 59.8
click at [382, 123] on h1 "Order No.299627 (waiting for dealer)" at bounding box center [479, 121] width 635 height 18
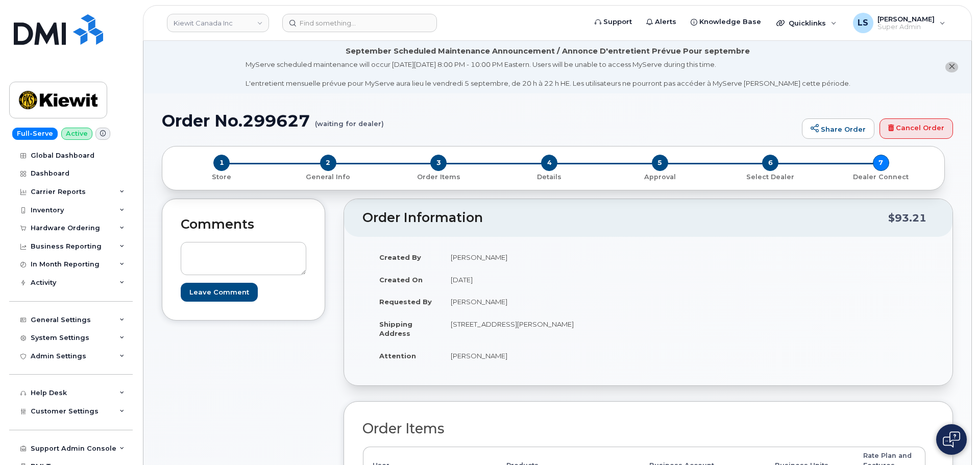
drag, startPoint x: 393, startPoint y: 122, endPoint x: 388, endPoint y: 125, distance: 5.5
click at [393, 123] on h1 "Order No.299627 (waiting for dealer)" at bounding box center [479, 121] width 635 height 18
click at [324, 122] on small "(waiting for dealer)" at bounding box center [349, 120] width 69 height 16
drag, startPoint x: 391, startPoint y: 125, endPoint x: 164, endPoint y: 122, distance: 226.2
click at [164, 122] on h1 "Order No.299627 (waiting for dealer)" at bounding box center [479, 121] width 635 height 18
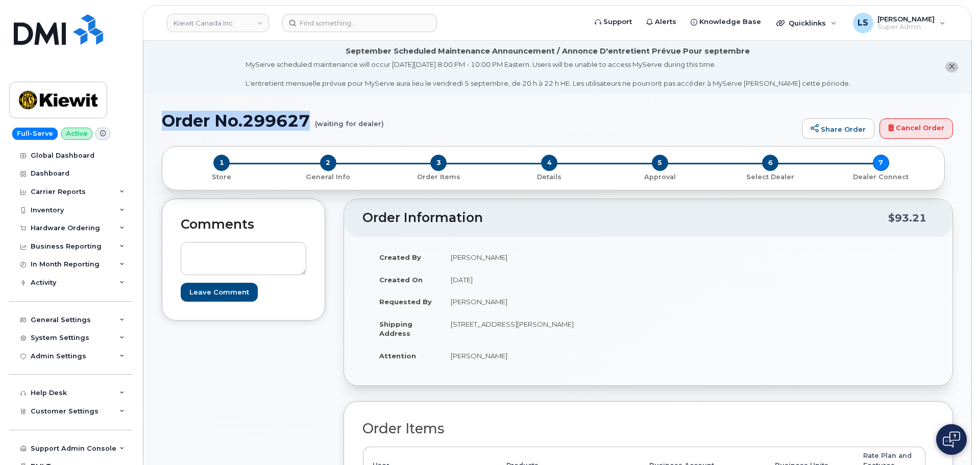
drag, startPoint x: 160, startPoint y: 122, endPoint x: 381, endPoint y: 123, distance: 221.1
copy h1 "Order No.299627 (waiting for dealer)"
click at [446, 62] on div "MyServe scheduled maintenance will occur on Friday September 5, 8:00 PM - 10:00…" at bounding box center [548, 74] width 605 height 29
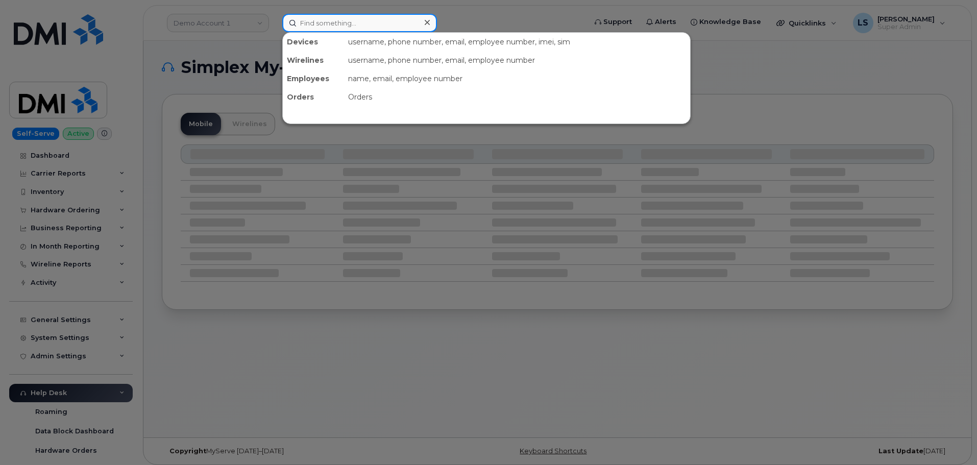
click at [324, 22] on input at bounding box center [359, 23] width 155 height 18
paste input "[PHONE_NUMBER]"
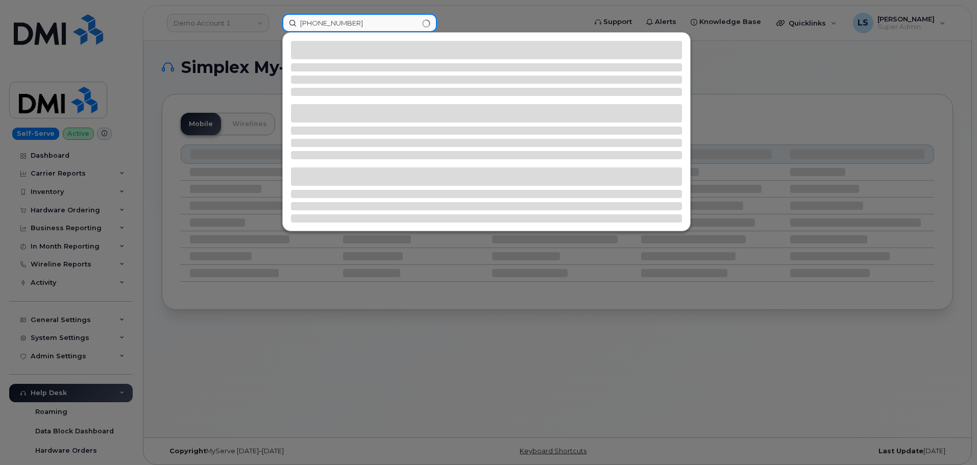
type input "[PHONE_NUMBER]"
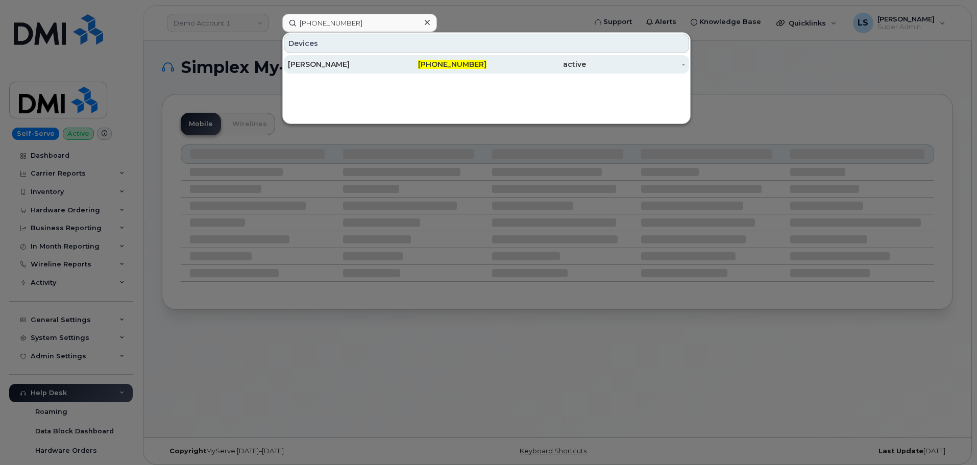
click at [387, 71] on div "[PERSON_NAME]" at bounding box center [437, 64] width 100 height 18
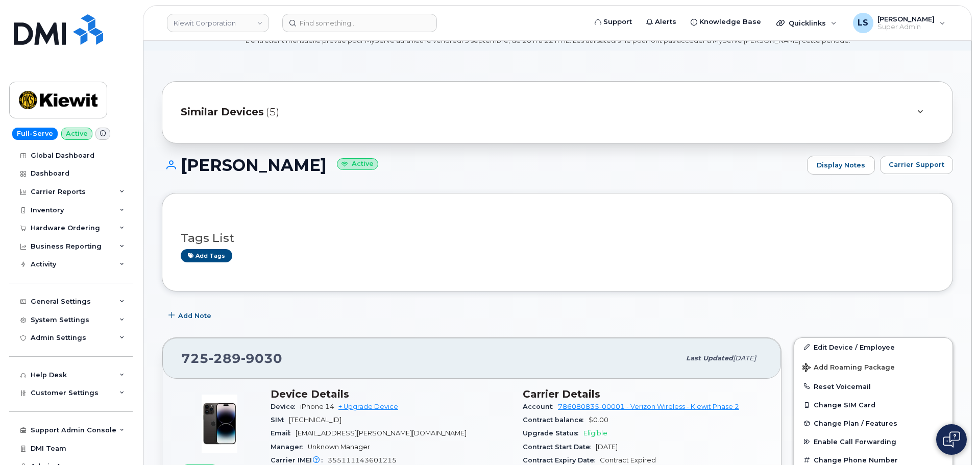
scroll to position [102, 0]
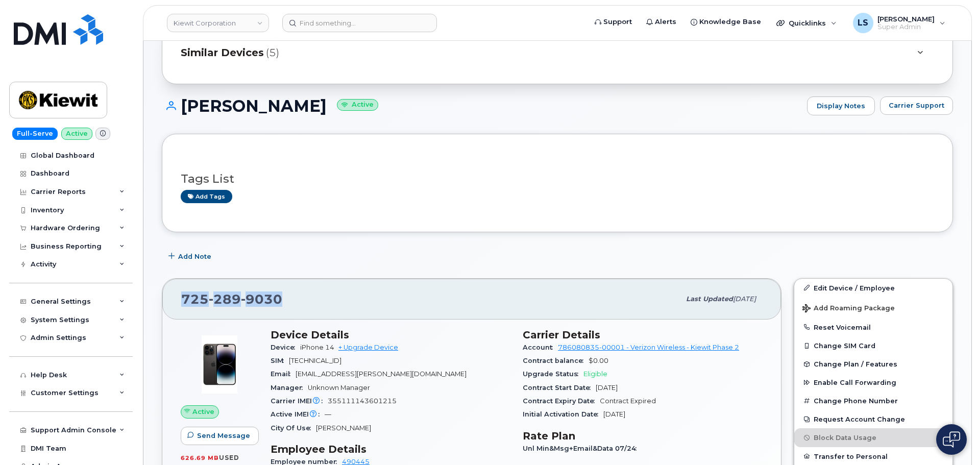
drag, startPoint x: 292, startPoint y: 293, endPoint x: 182, endPoint y: 302, distance: 109.6
click at [183, 302] on div "725 289 9030" at bounding box center [430, 298] width 499 height 21
copy span "725 289 9030"
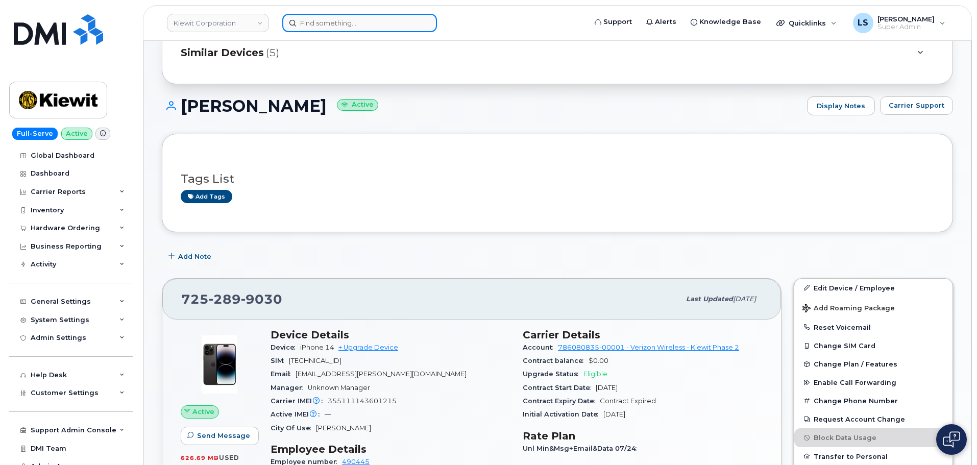
click at [351, 24] on input at bounding box center [359, 23] width 155 height 18
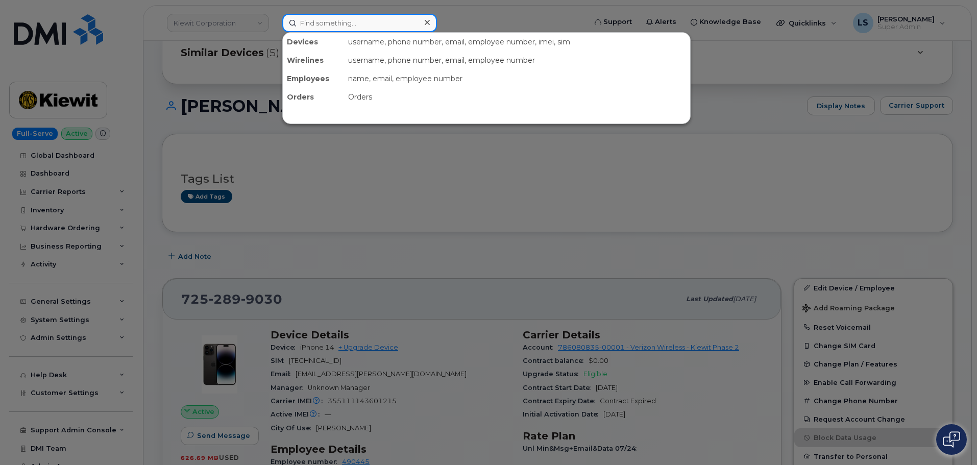
paste input "813-557-5996"
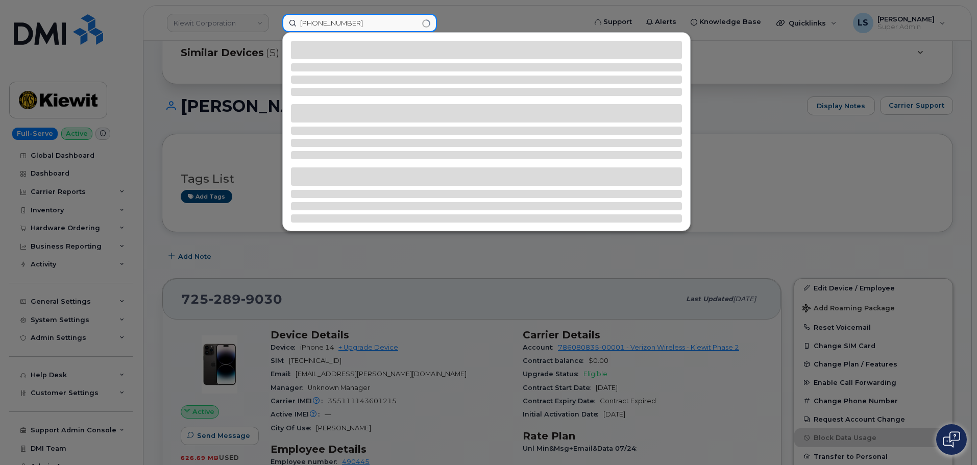
type input "813-557-5996"
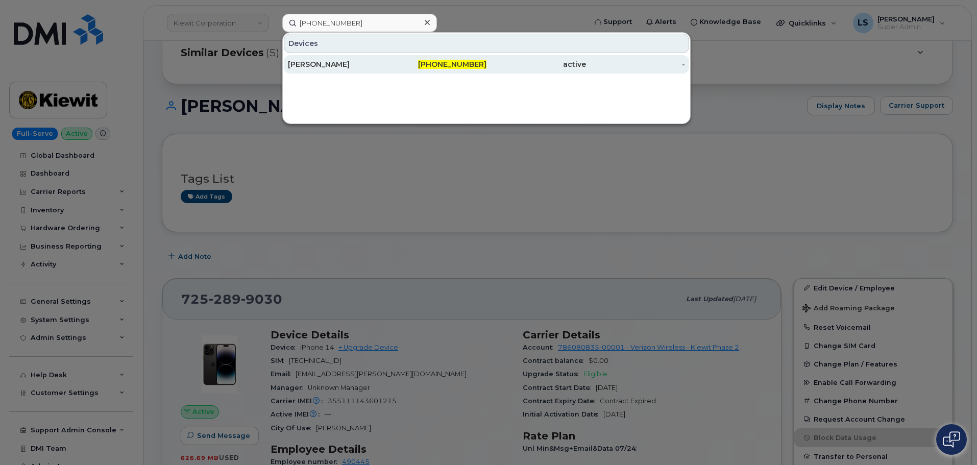
click at [387, 59] on div "[PERSON_NAME]" at bounding box center [437, 64] width 100 height 18
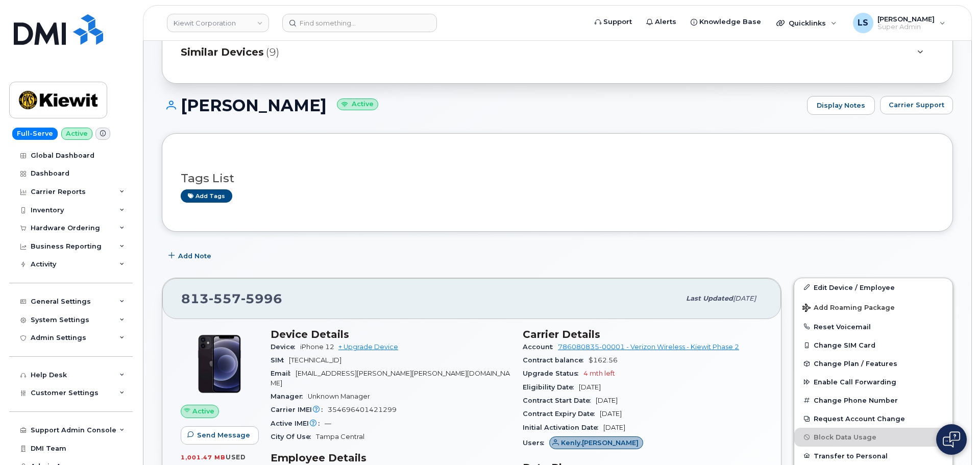
scroll to position [102, 0]
click at [888, 288] on link "Edit Device / Employee" at bounding box center [873, 288] width 158 height 18
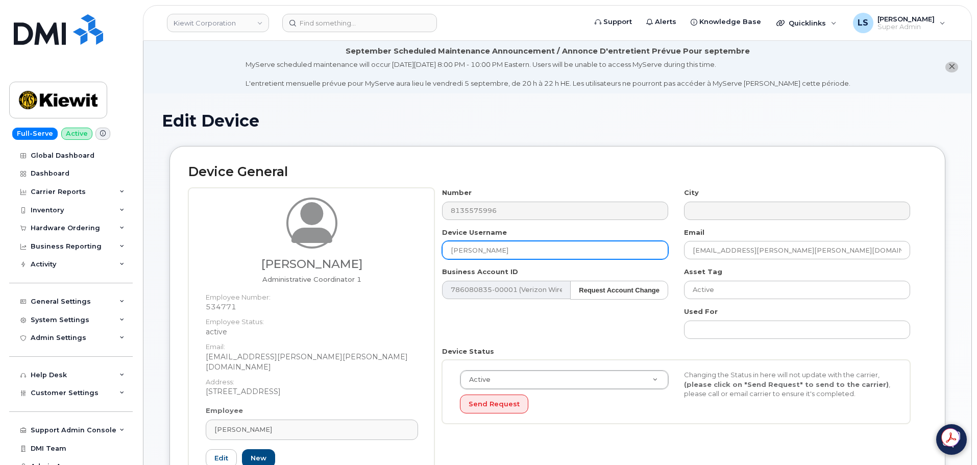
click at [551, 249] on input "[PERSON_NAME]" at bounding box center [555, 250] width 226 height 18
click at [550, 249] on input "SOPHIA SANDERS" at bounding box center [555, 250] width 226 height 18
click at [550, 248] on input "SOPHIA SANDERS" at bounding box center [555, 250] width 226 height 18
paste input "[PERSON_NAME]"
type input "[PERSON_NAME]"
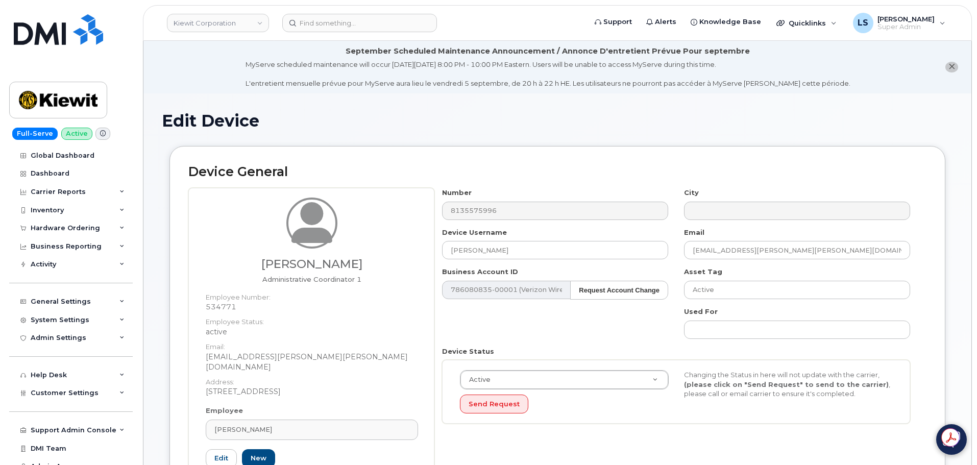
click at [477, 323] on div "Number 8135575996 City Device Username Kenly Myerholtz Email KENLY.MYERHOLTZ@KI…" at bounding box center [676, 310] width 484 height 244
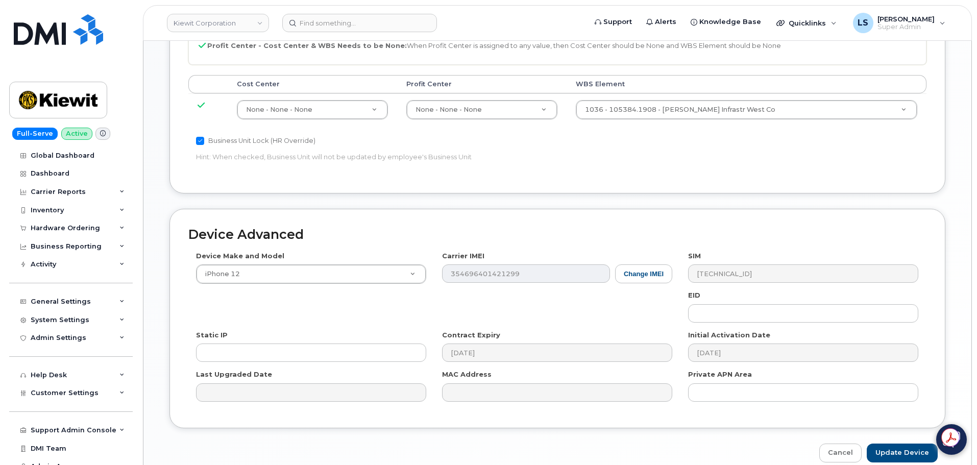
scroll to position [637, 0]
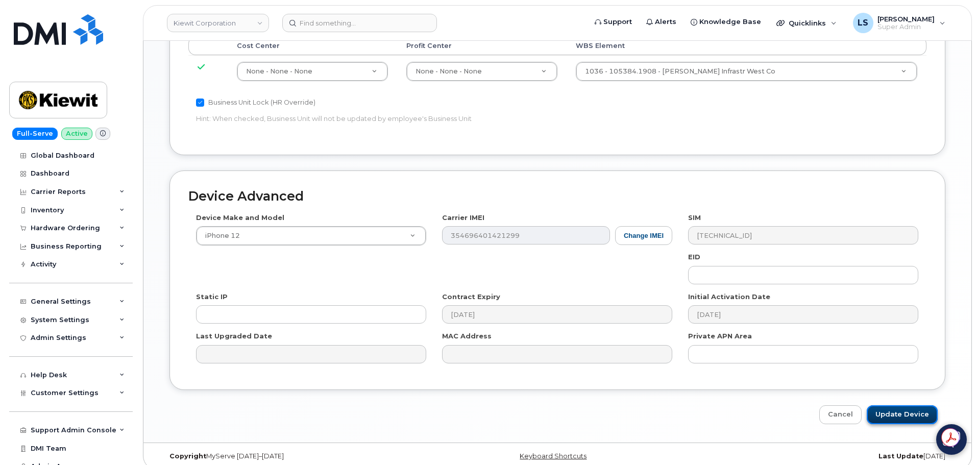
click at [885, 405] on input "Update Device" at bounding box center [902, 414] width 71 height 19
type input "Saving..."
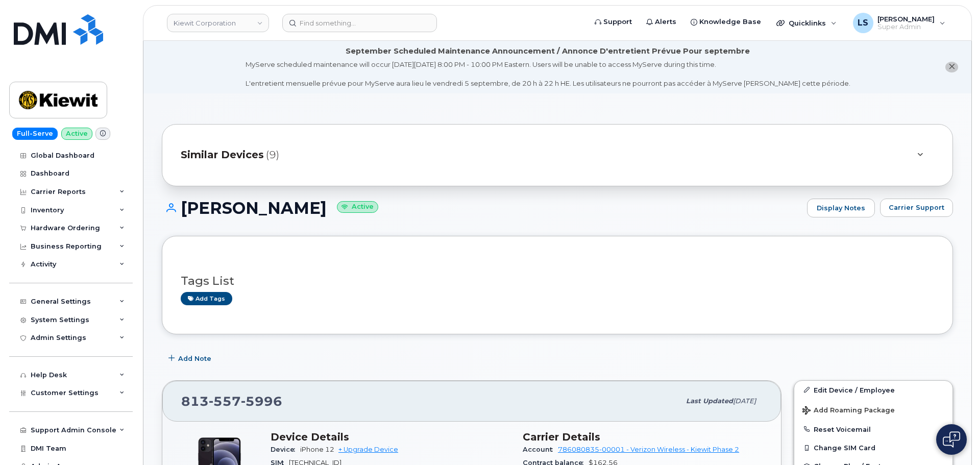
scroll to position [102, 0]
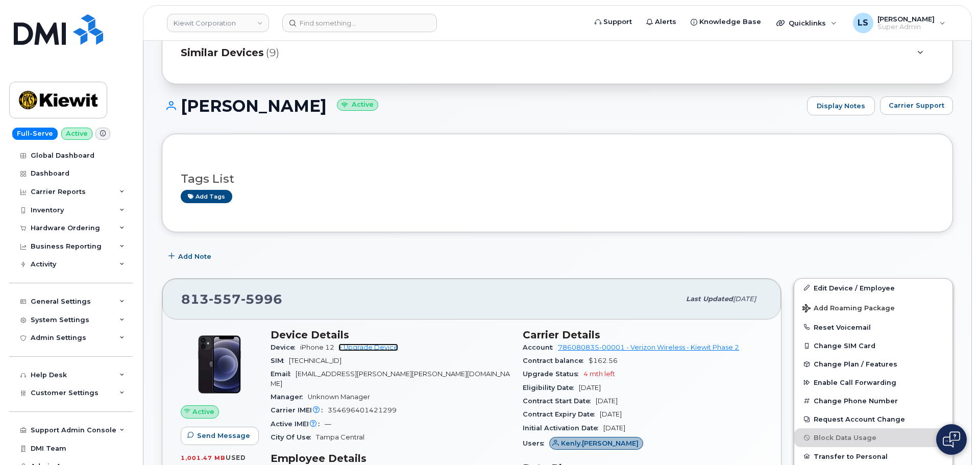
click at [366, 349] on link "+ Upgrade Device" at bounding box center [368, 348] width 60 height 8
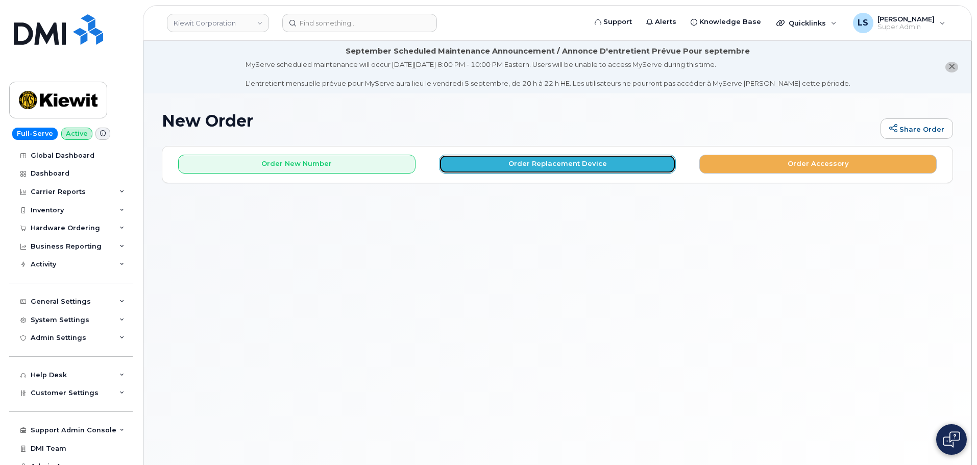
click at [487, 160] on button "Order Replacement Device" at bounding box center [557, 164] width 237 height 19
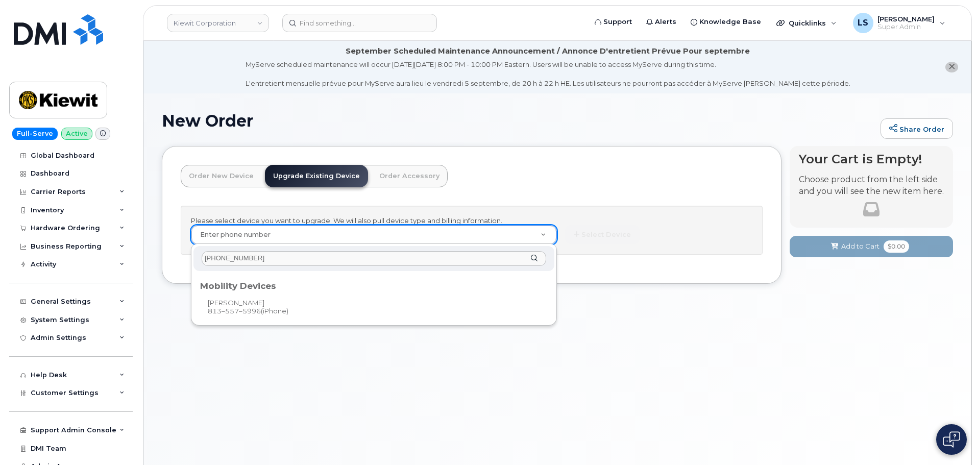
type input "813-557-5996"
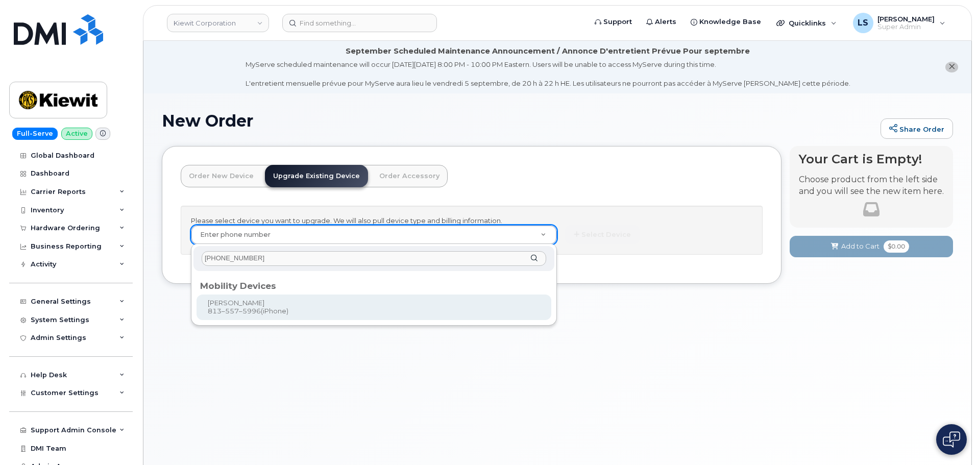
type input "1172464"
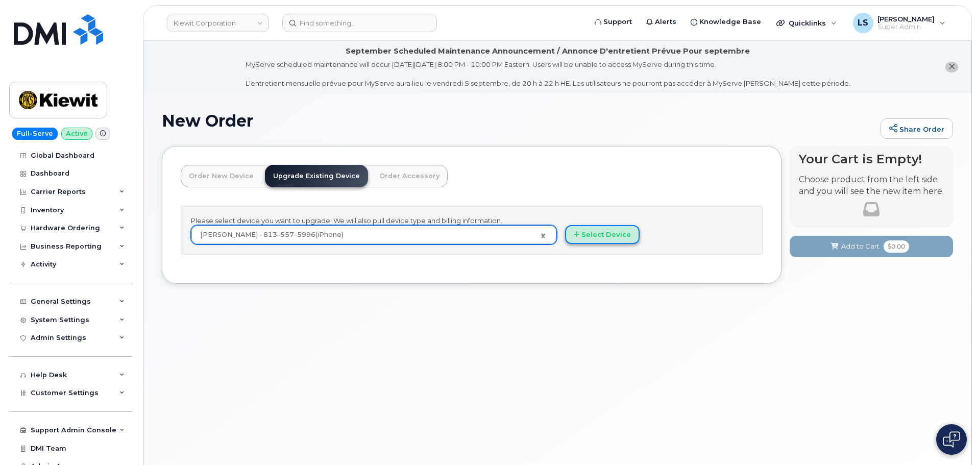
click at [601, 234] on button "Select Device" at bounding box center [602, 234] width 75 height 19
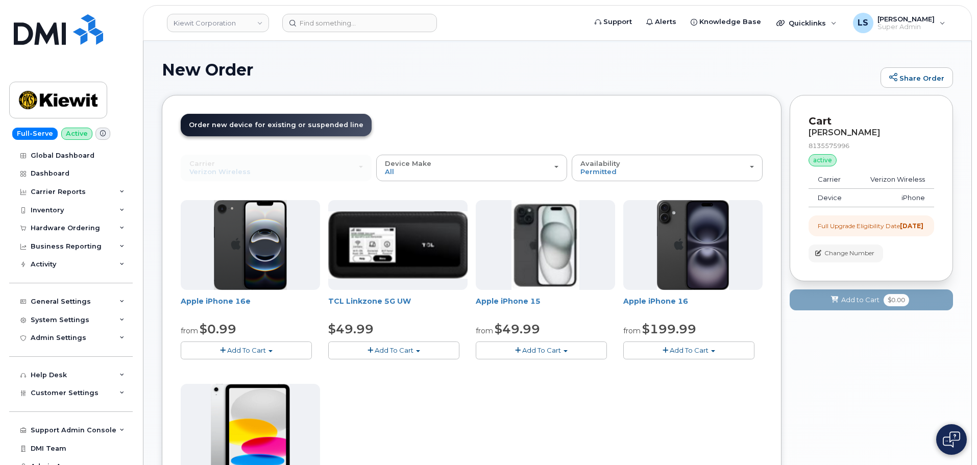
scroll to position [102, 0]
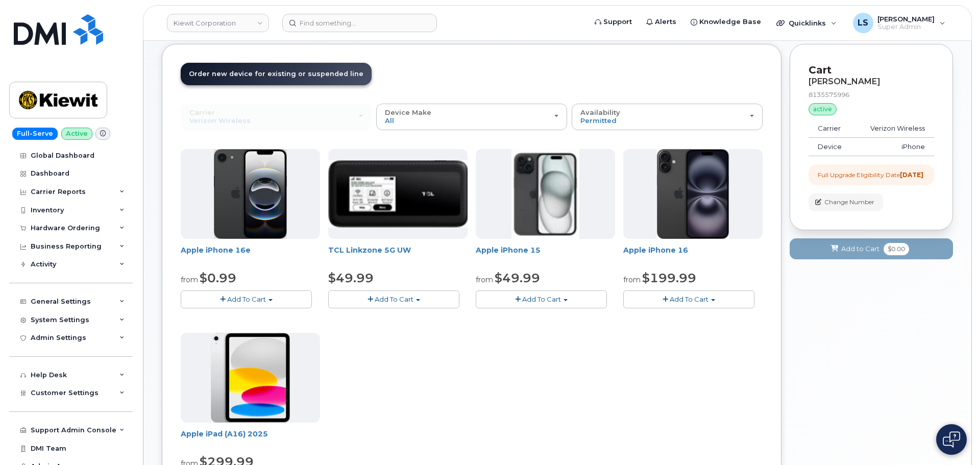
click at [241, 204] on img at bounding box center [251, 194] width 74 height 90
click at [237, 302] on span "Add To Cart" at bounding box center [246, 299] width 39 height 8
click at [244, 318] on link "$0.99 - 2 Year Upgrade (128GB)" at bounding box center [247, 318] width 128 height 13
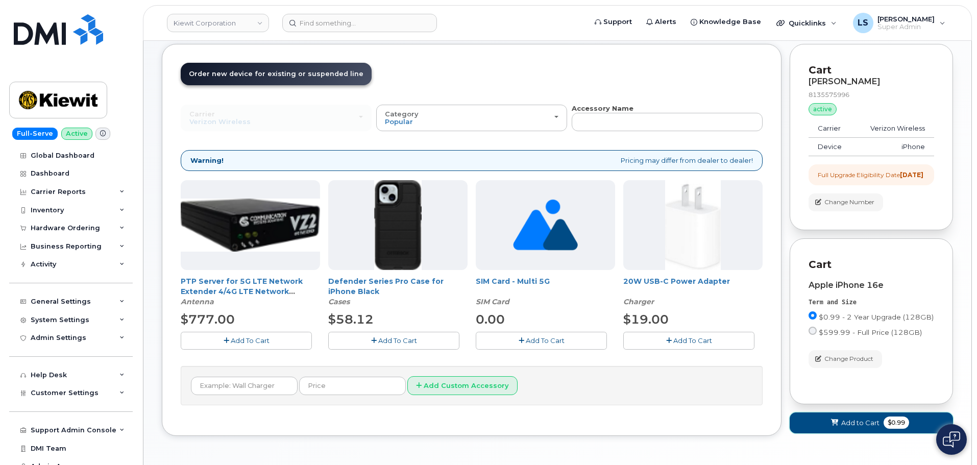
click at [873, 427] on span "Add to Cart" at bounding box center [860, 423] width 38 height 10
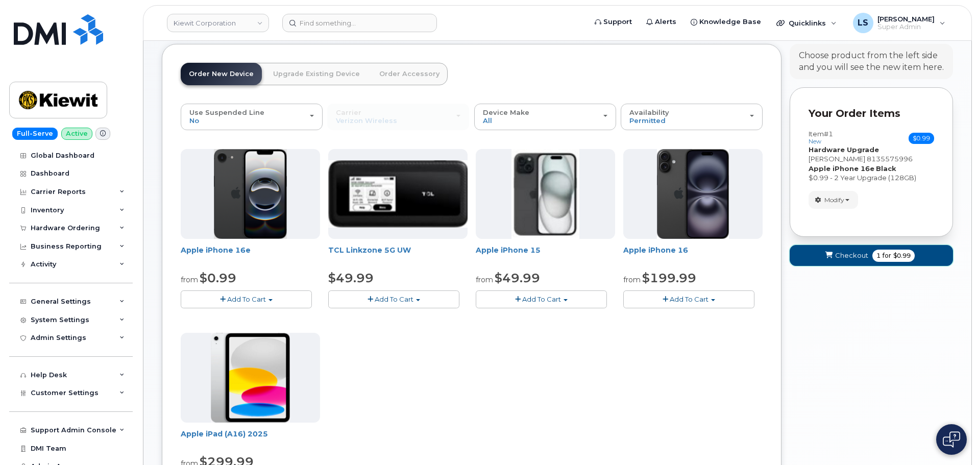
click at [841, 256] on span "Checkout" at bounding box center [851, 256] width 33 height 10
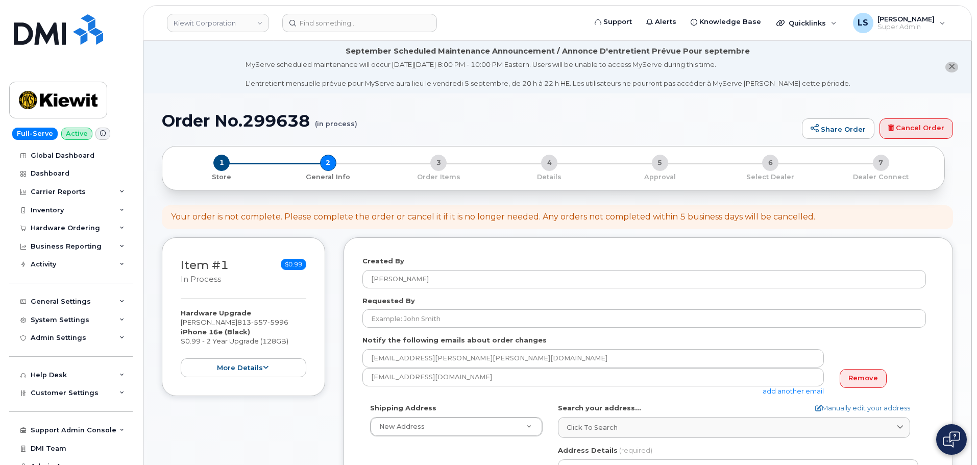
select select
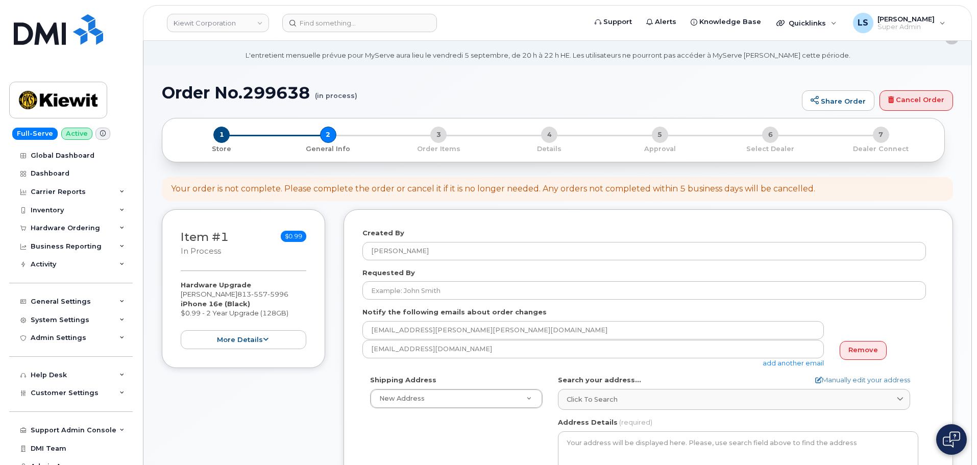
scroll to position [51, 0]
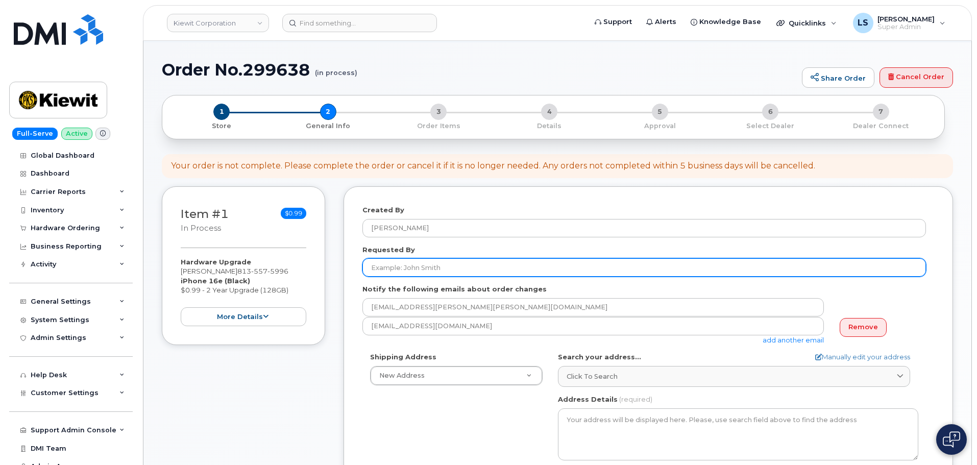
click at [405, 264] on input "Requested By" at bounding box center [644, 267] width 564 height 18
paste input "[PERSON_NAME]"
type input "[PERSON_NAME]"
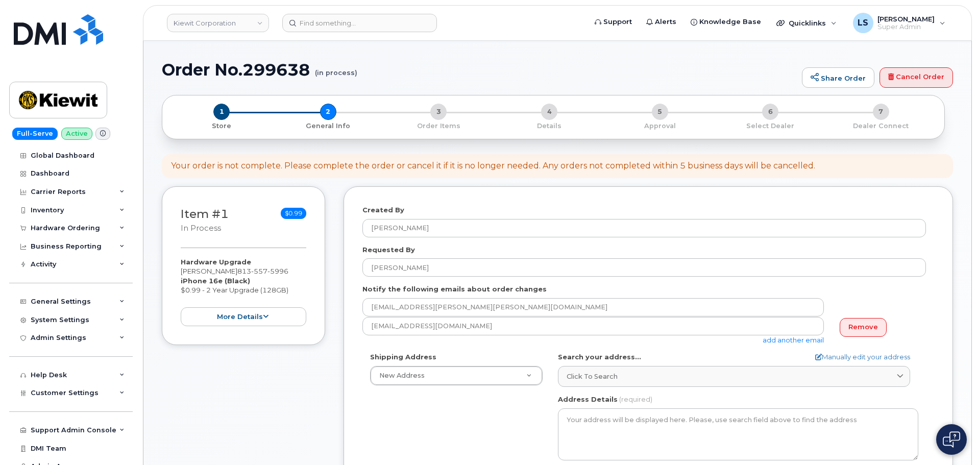
drag, startPoint x: 357, startPoint y: 358, endPoint x: 361, endPoint y: 354, distance: 5.4
click at [357, 357] on div "Created By [PERSON_NAME] Requested By [PERSON_NAME] Notify the following emails…" at bounding box center [649, 409] width 610 height 446
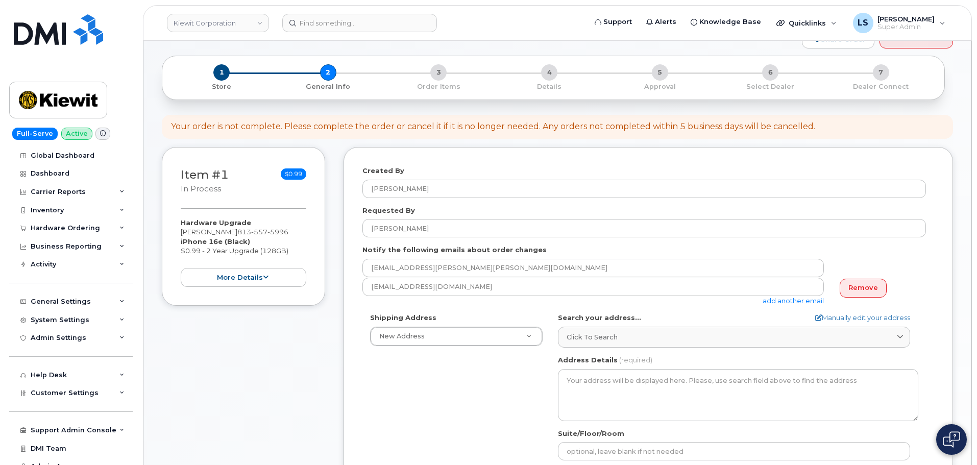
scroll to position [102, 0]
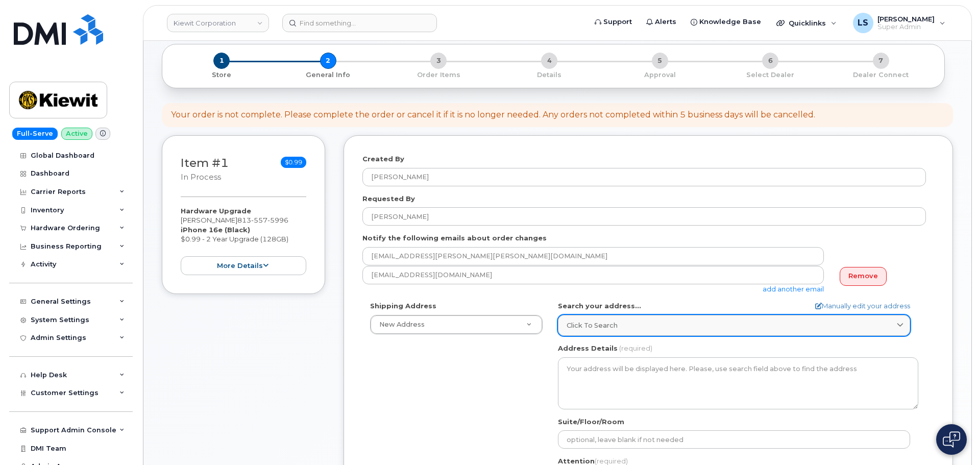
click at [638, 326] on div "Click to search" at bounding box center [734, 326] width 335 height 10
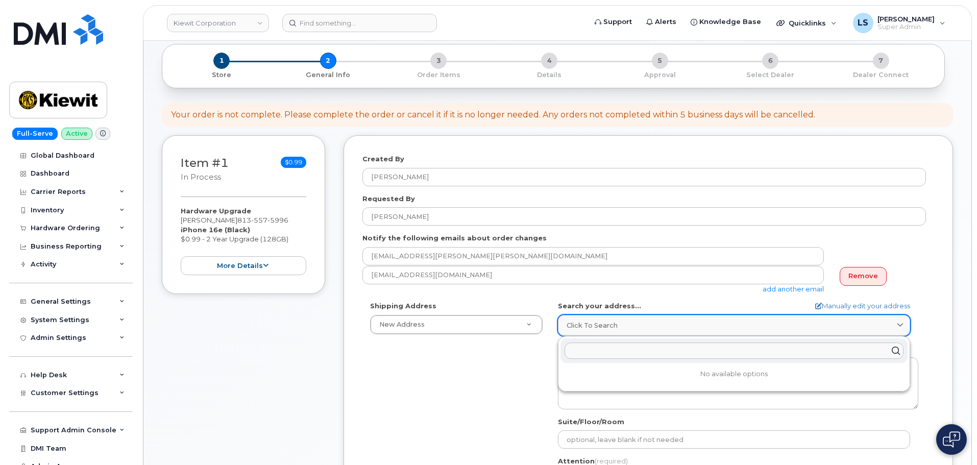
paste input "5001 N. Columbia Blvd, Portland, OR 97203"
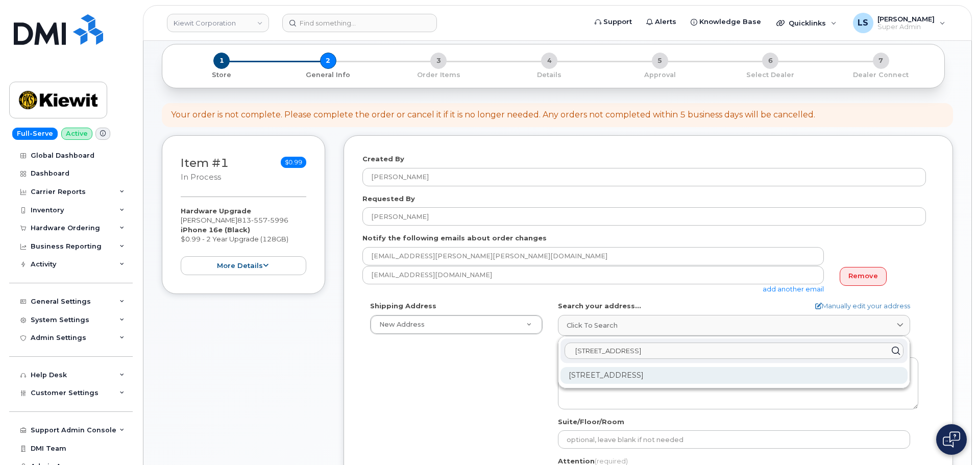
type input "5001 N. Columbia Blvd, Portland, OR 97203"
click at [577, 368] on div "5001 N Columbia Blvd Portland OR 97203-2098" at bounding box center [734, 375] width 347 height 17
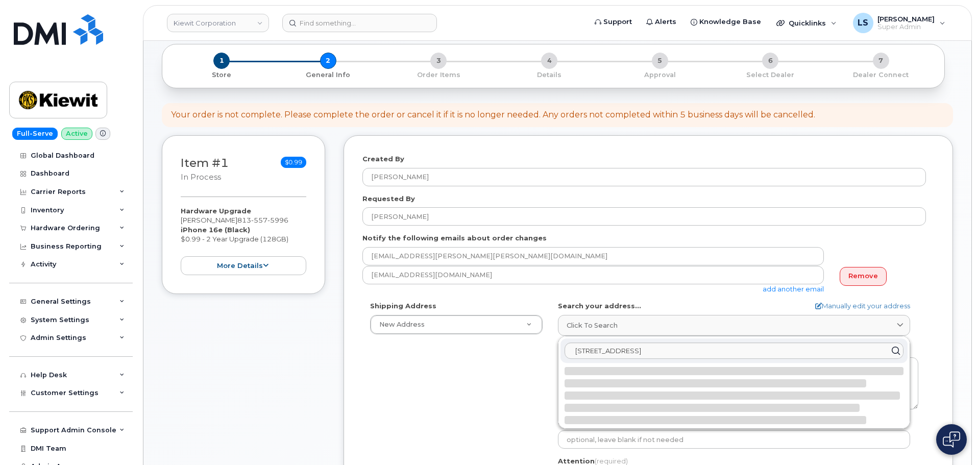
select select
type textarea "5001 N Columbia Blvd PORTLAND OR 97203-2098 UNITED STATES"
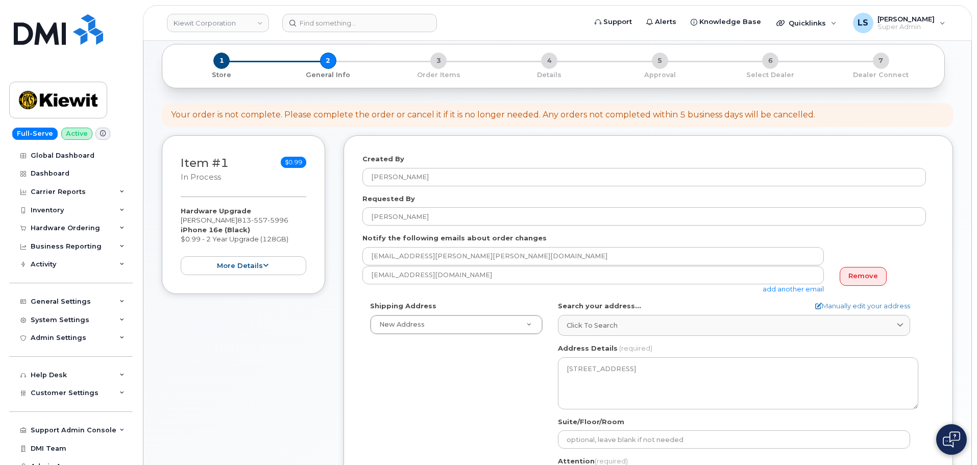
scroll to position [306, 0]
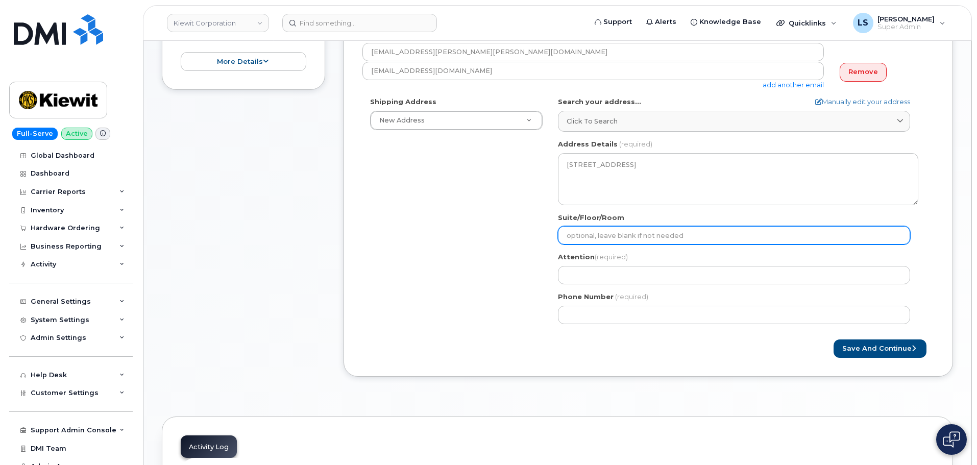
click at [607, 232] on input "Suite/Floor/Room" at bounding box center [734, 235] width 352 height 18
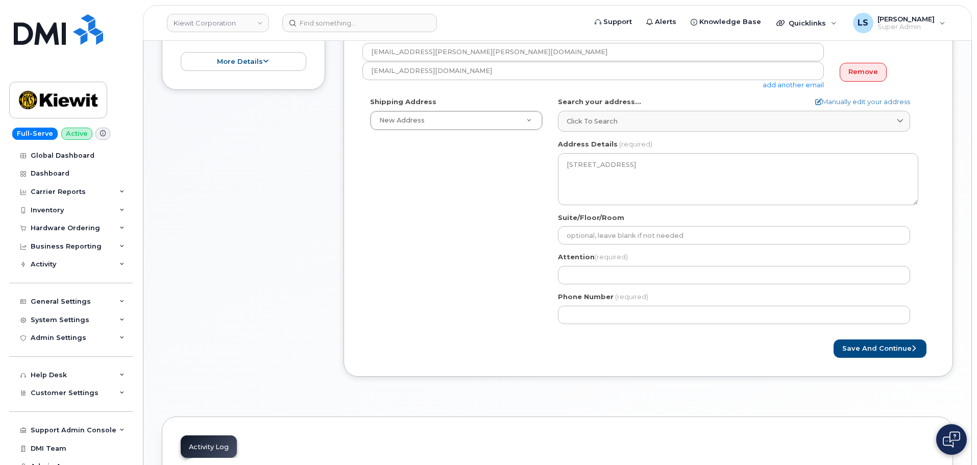
click at [466, 271] on div "Shipping Address New Address New Address 6967 Old Highway 99 North Rd OR Portla…" at bounding box center [644, 214] width 564 height 234
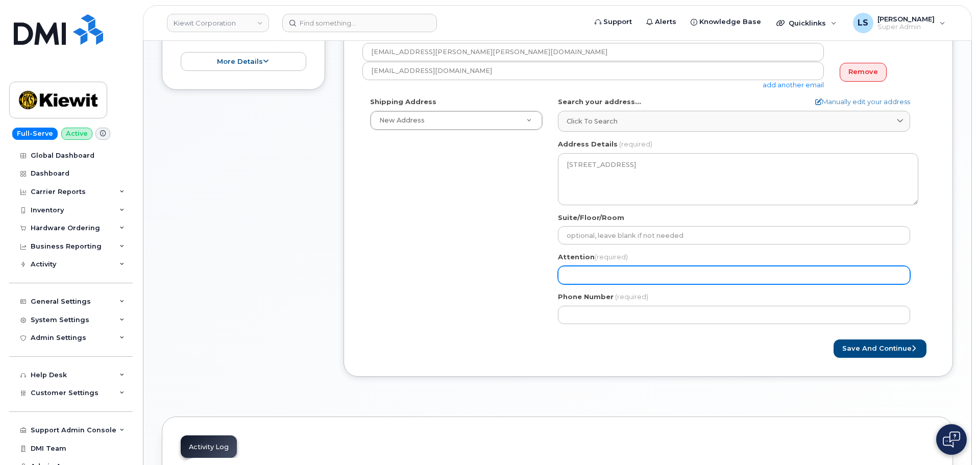
click at [664, 267] on input "Attention (required)" at bounding box center [734, 275] width 352 height 18
paste input "[PERSON_NAME]"
select select
type input "[PERSON_NAME]"
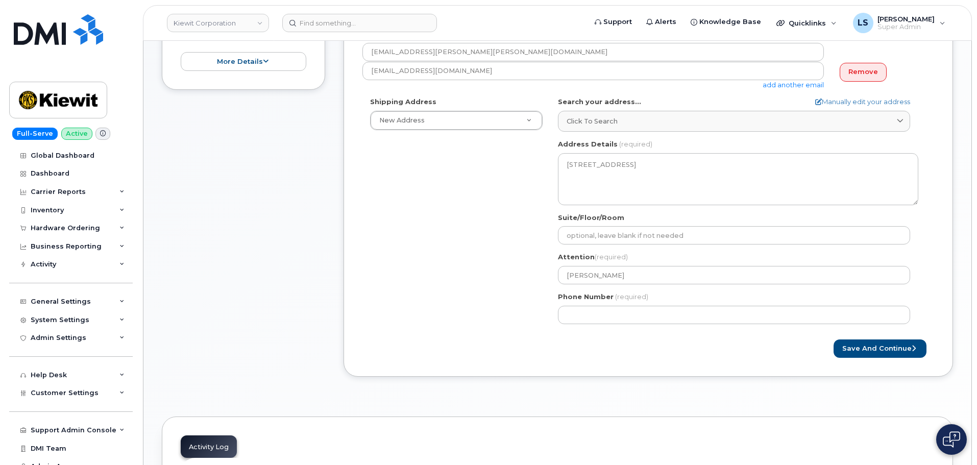
drag, startPoint x: 401, startPoint y: 229, endPoint x: 393, endPoint y: 231, distance: 8.4
click at [402, 229] on div "Shipping Address New Address New Address 6967 Old Highway 99 North Rd OR Portla…" at bounding box center [644, 214] width 564 height 234
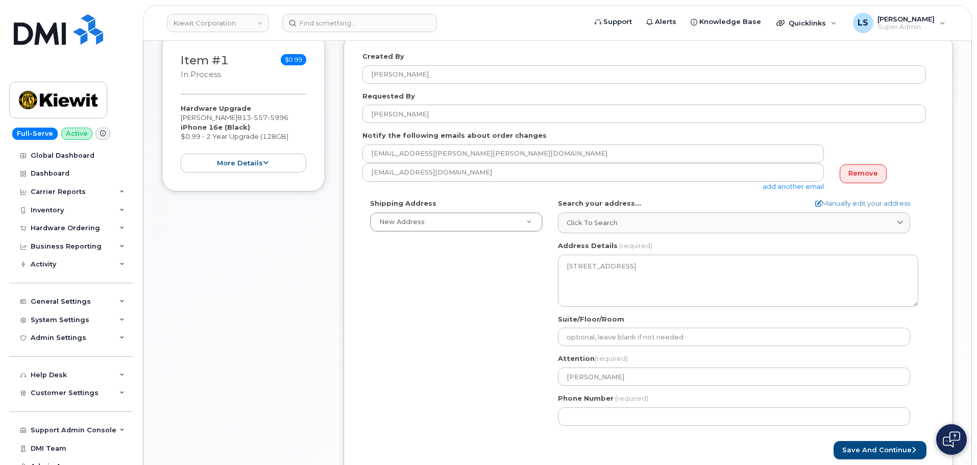
scroll to position [204, 0]
drag, startPoint x: 287, startPoint y: 118, endPoint x: 236, endPoint y: 117, distance: 51.1
click at [237, 118] on div "Hardware Upgrade Kenly Myerholtz 813 557 5996 iPhone 16e (Black) $0.99 - 2 Year…" at bounding box center [244, 138] width 126 height 69
copy span "813 557 5996"
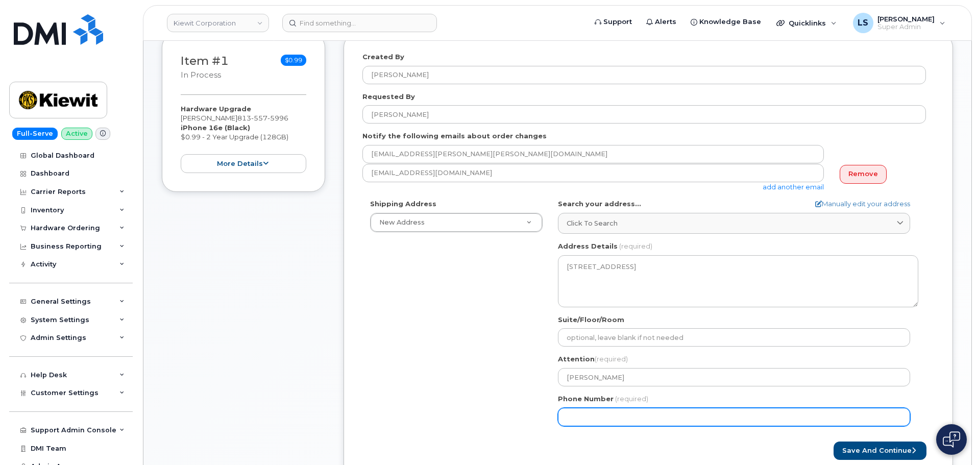
click at [634, 413] on input "Phone Number" at bounding box center [734, 417] width 352 height 18
paste input "8135575996"
select select
type input "8135575996"
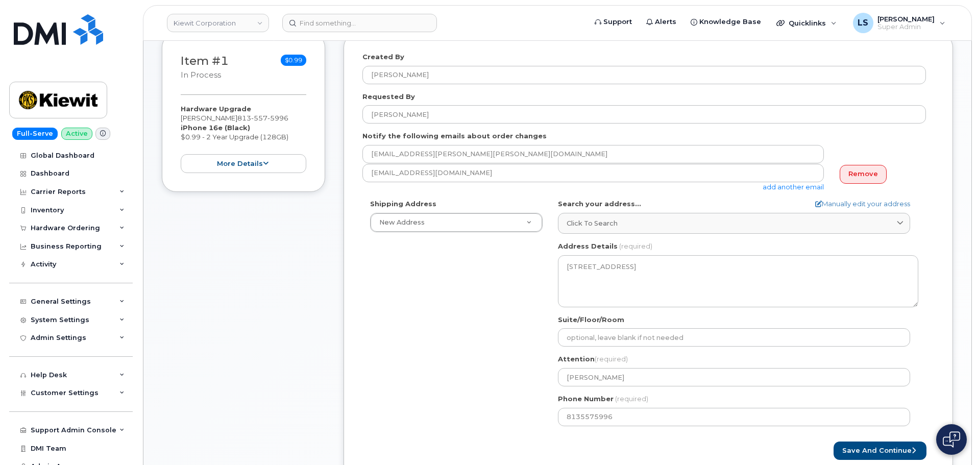
drag, startPoint x: 481, startPoint y: 394, endPoint x: 489, endPoint y: 391, distance: 8.2
click at [483, 393] on div "Shipping Address New Address New Address 6967 Old Highway 99 North Rd OR Portla…" at bounding box center [644, 316] width 564 height 234
click at [885, 451] on button "Save and Continue" at bounding box center [880, 451] width 93 height 19
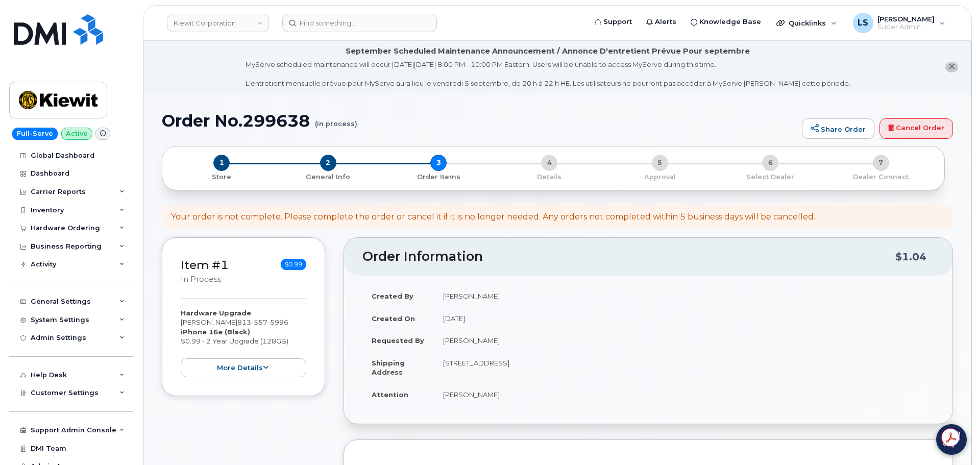
drag, startPoint x: 533, startPoint y: 347, endPoint x: 449, endPoint y: 403, distance: 100.8
click at [449, 403] on td "[PERSON_NAME]" at bounding box center [684, 394] width 500 height 22
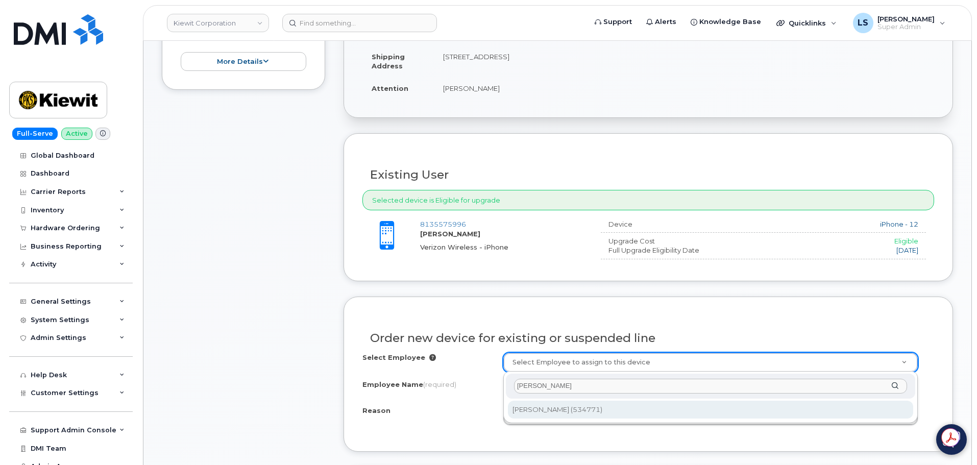
type input "[PERSON_NAME]"
type input "2167889"
select select
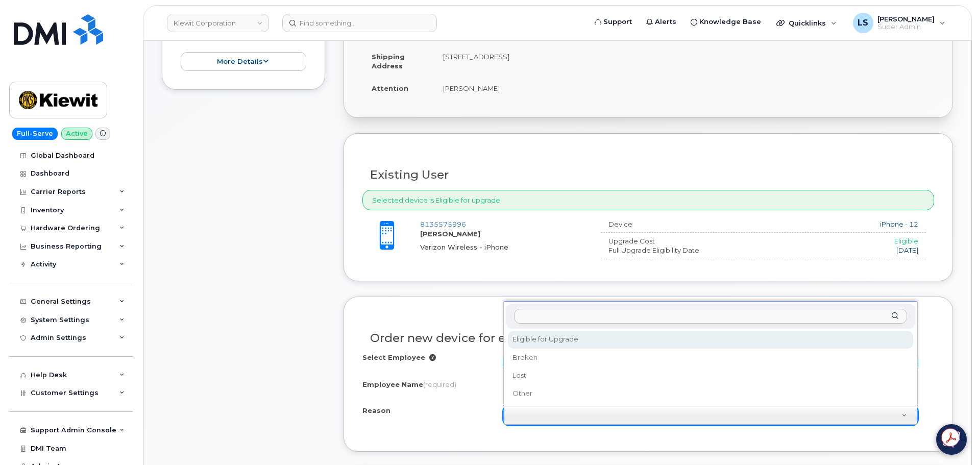
drag, startPoint x: 548, startPoint y: 338, endPoint x: 542, endPoint y: 339, distance: 5.6
select select "eligible_for_upgrade"
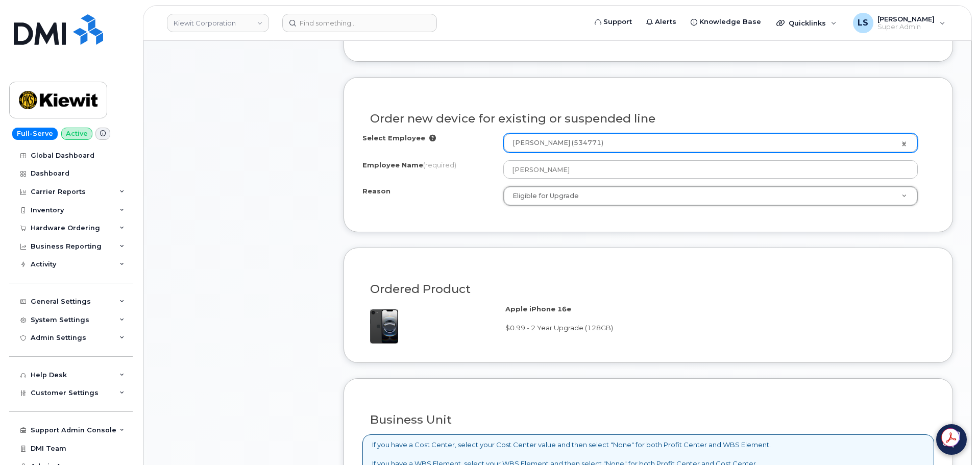
scroll to position [715, 0]
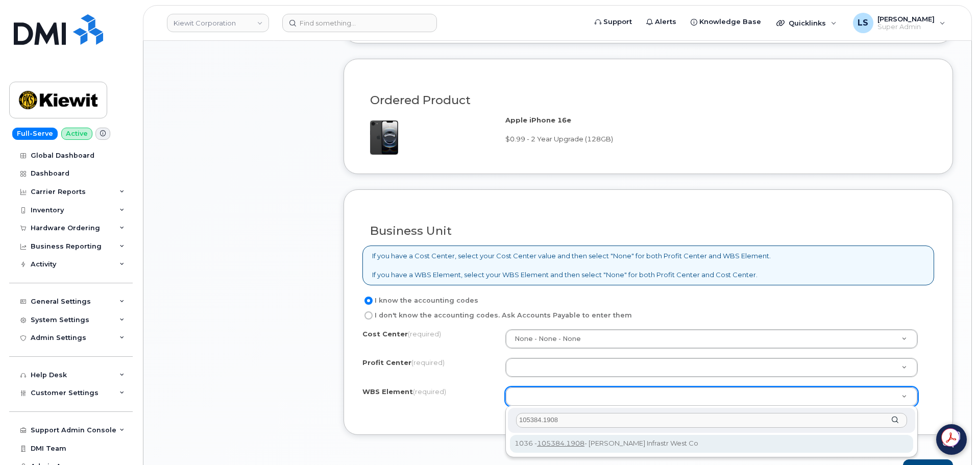
type input "105384.1908"
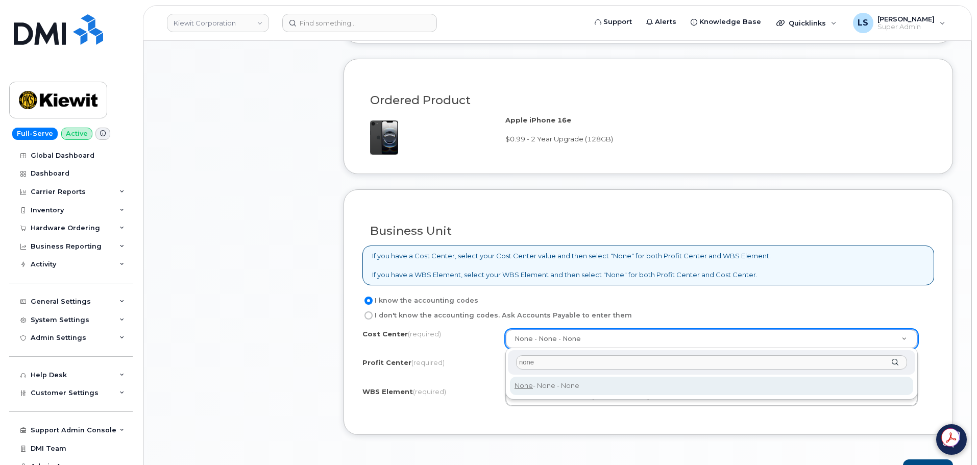
type input "none"
drag, startPoint x: 551, startPoint y: 391, endPoint x: 545, endPoint y: 380, distance: 12.3
type input "None"
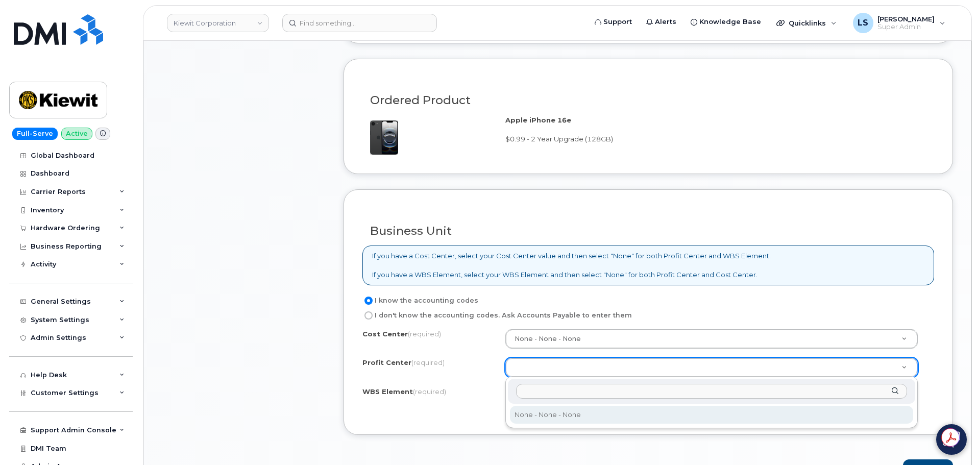
select select "None"
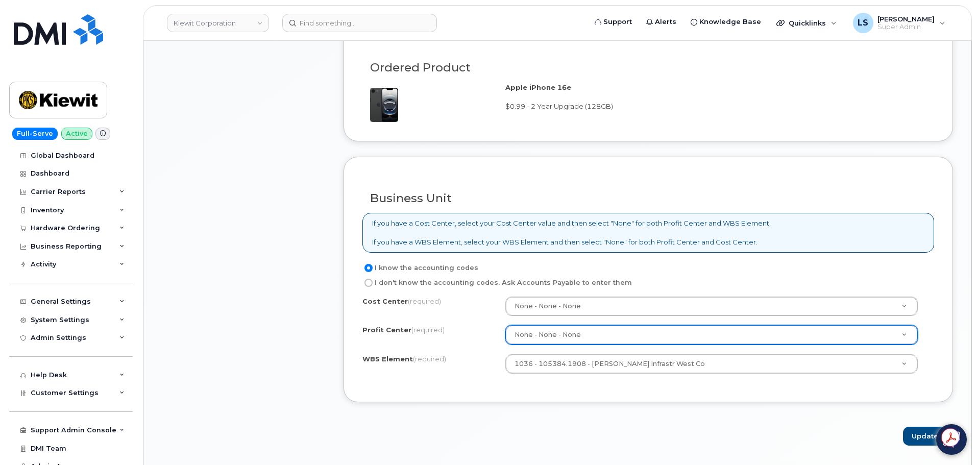
scroll to position [766, 0]
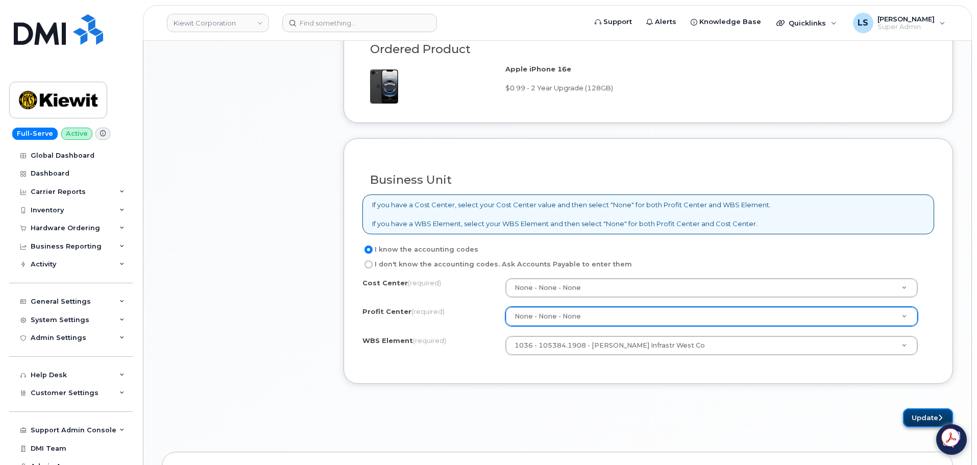
click at [910, 413] on button "Update" at bounding box center [928, 417] width 50 height 19
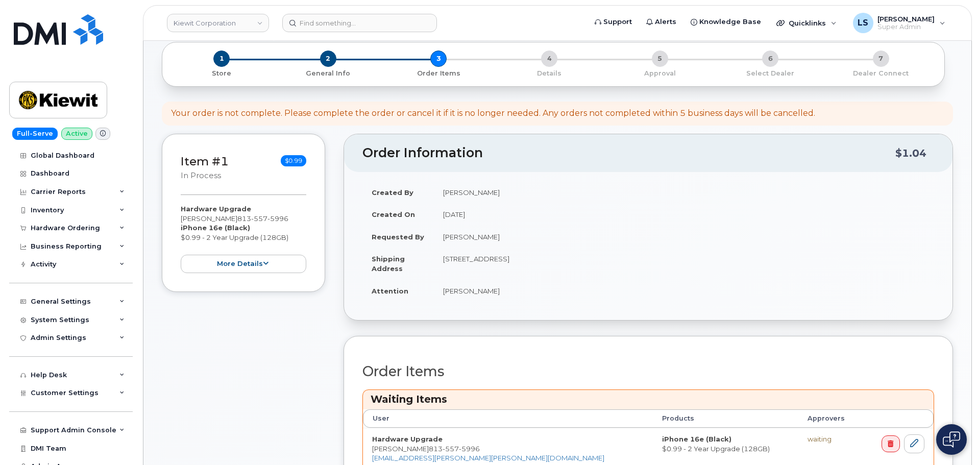
scroll to position [306, 0]
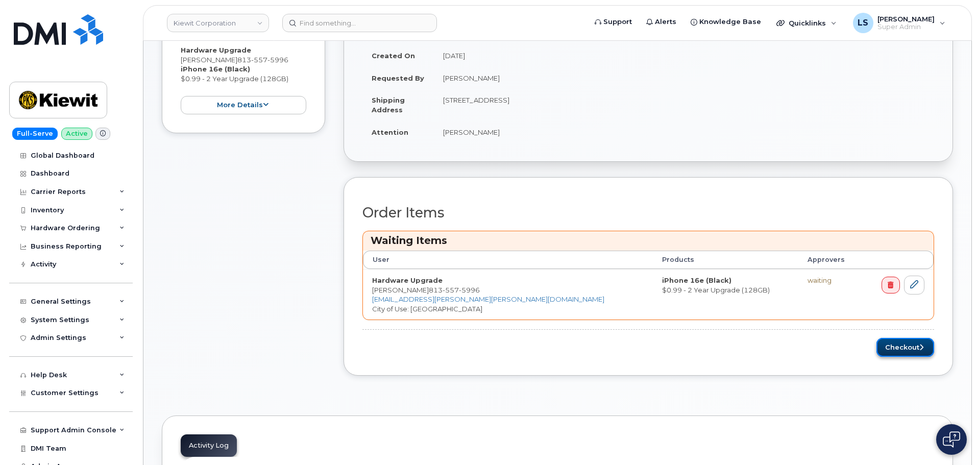
click at [904, 344] on button "Checkout" at bounding box center [906, 347] width 58 height 19
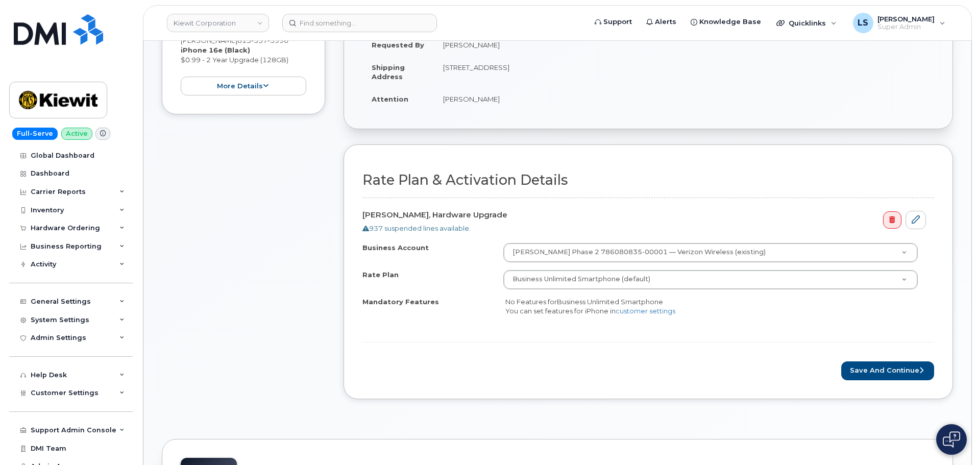
scroll to position [306, 0]
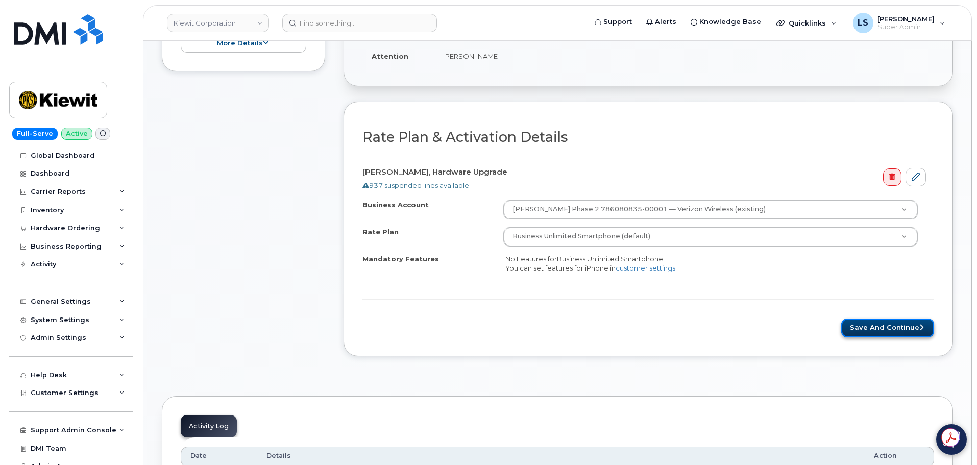
click at [895, 327] on button "Save and Continue" at bounding box center [887, 328] width 93 height 19
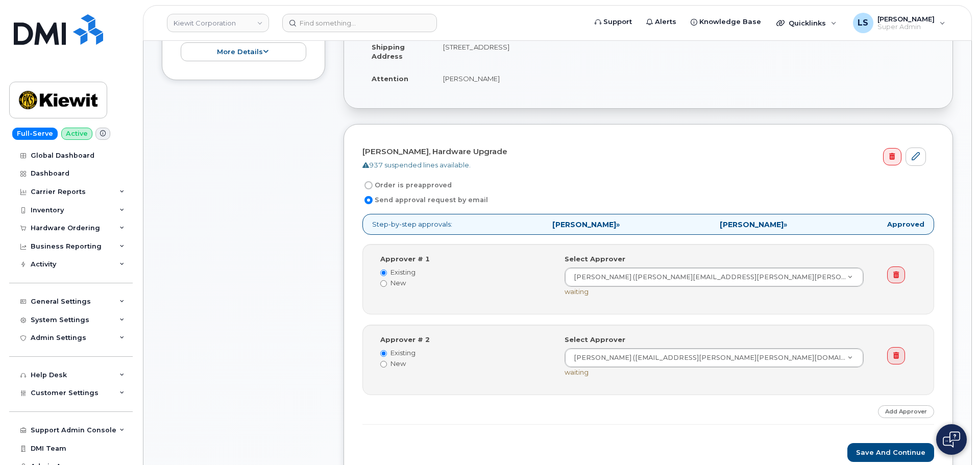
scroll to position [306, 0]
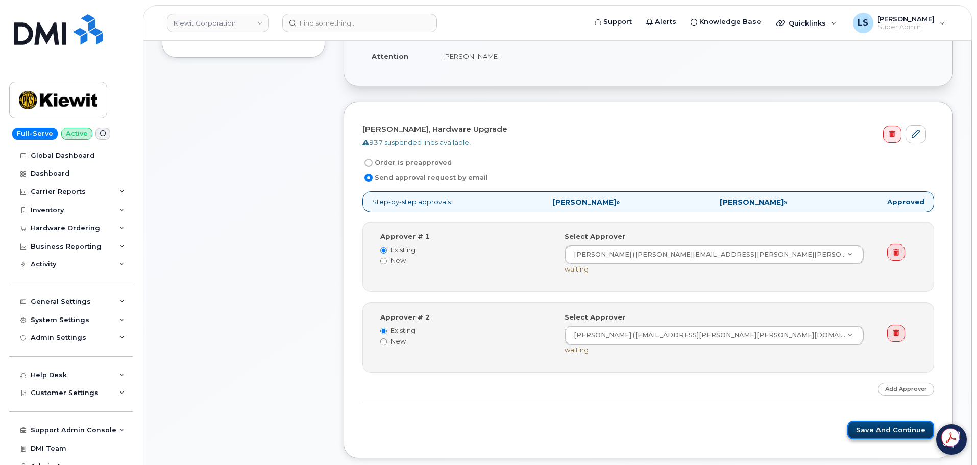
click at [885, 437] on button "Save and Continue" at bounding box center [890, 430] width 87 height 19
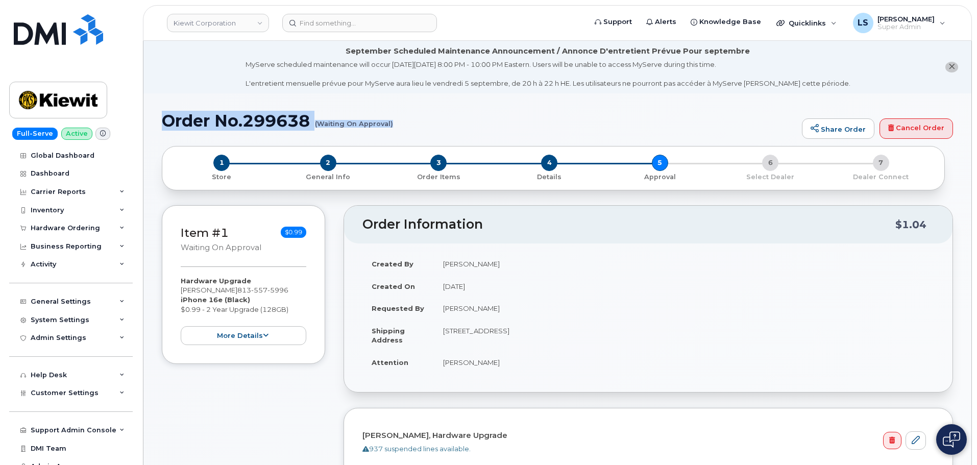
drag, startPoint x: 188, startPoint y: 130, endPoint x: 433, endPoint y: 133, distance: 245.6
copy h1 "Order No.299638 (Waiting On Approval)"
click at [458, 258] on td "[PERSON_NAME]" at bounding box center [684, 264] width 500 height 22
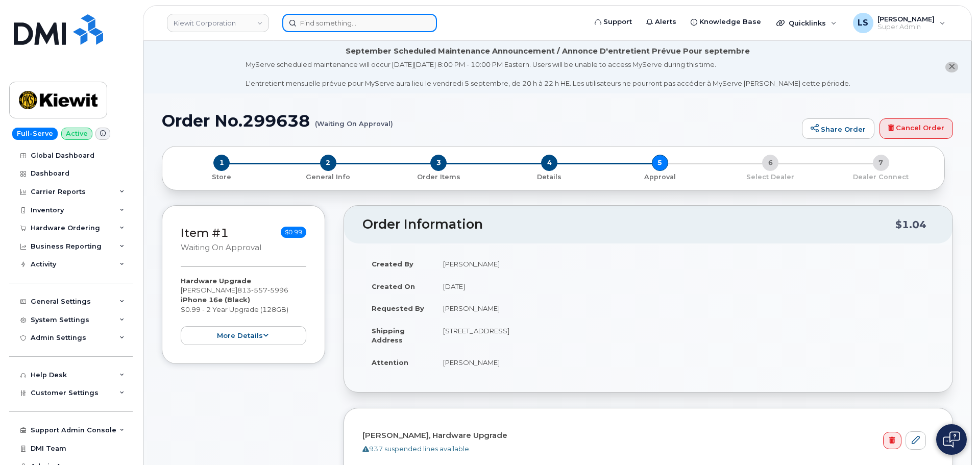
click at [308, 24] on input at bounding box center [359, 23] width 155 height 18
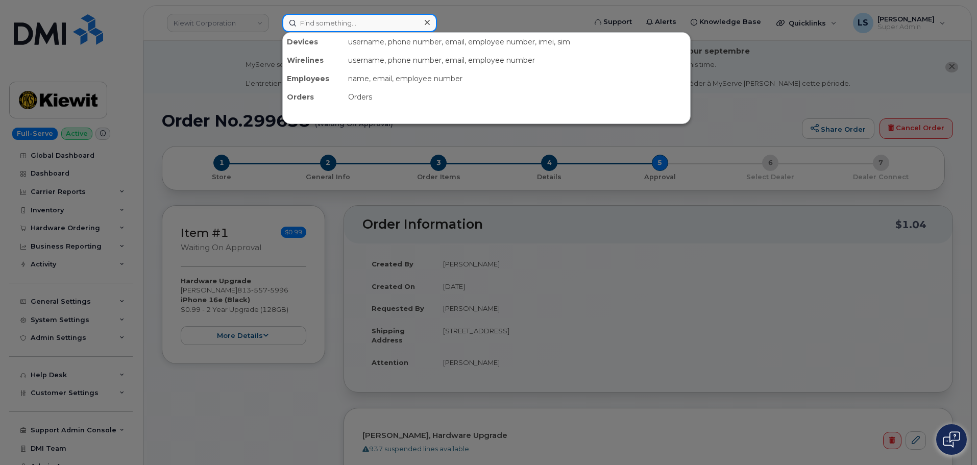
paste input "[PERSON_NAME]"
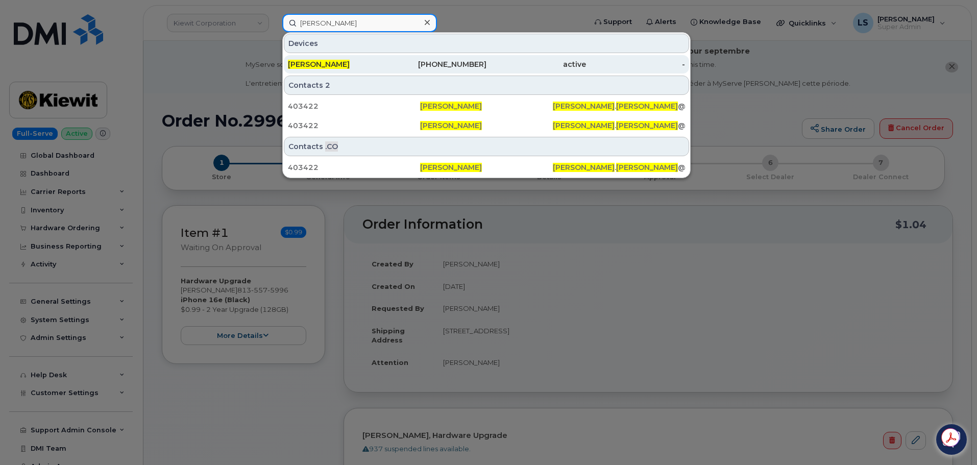
type input "[PERSON_NAME]"
click at [417, 66] on div "832-585-7547" at bounding box center [437, 64] width 100 height 10
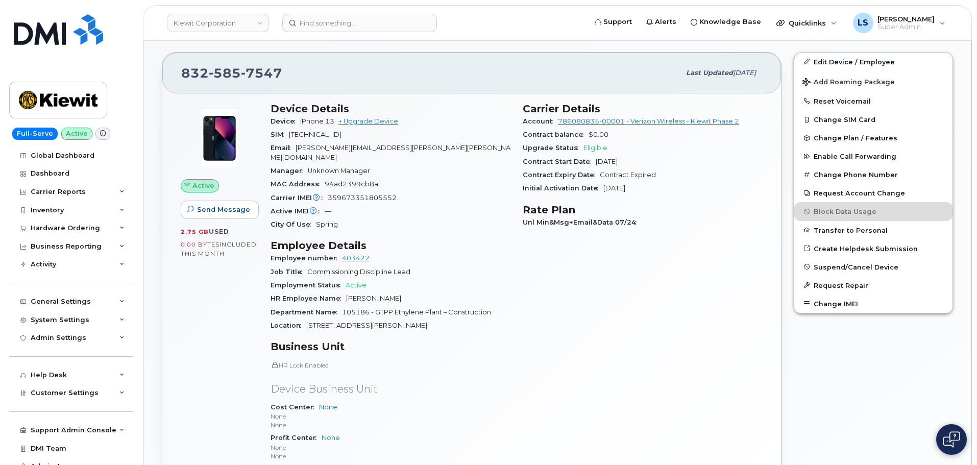
scroll to position [153, 0]
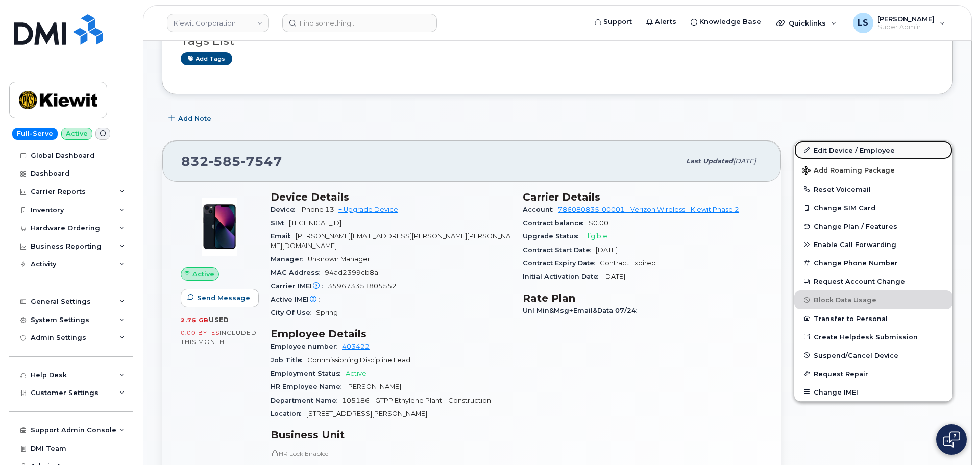
click at [822, 149] on link "Edit Device / Employee" at bounding box center [873, 150] width 158 height 18
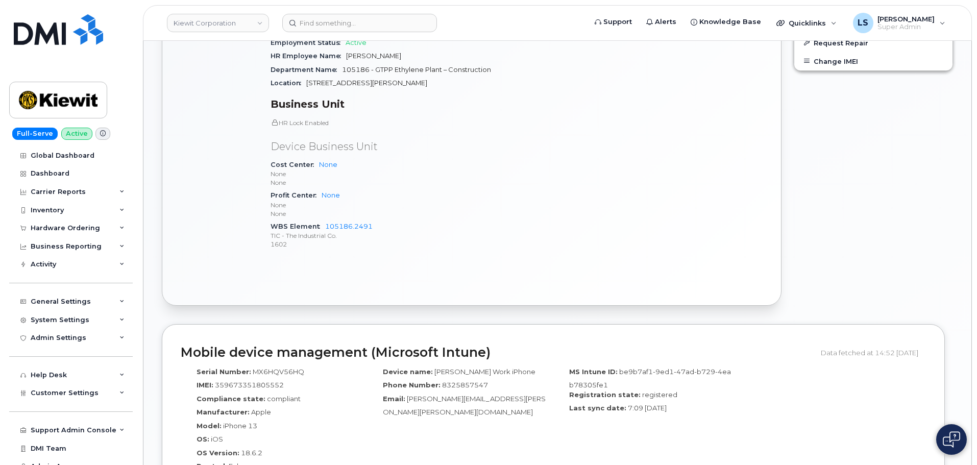
scroll to position [357, 0]
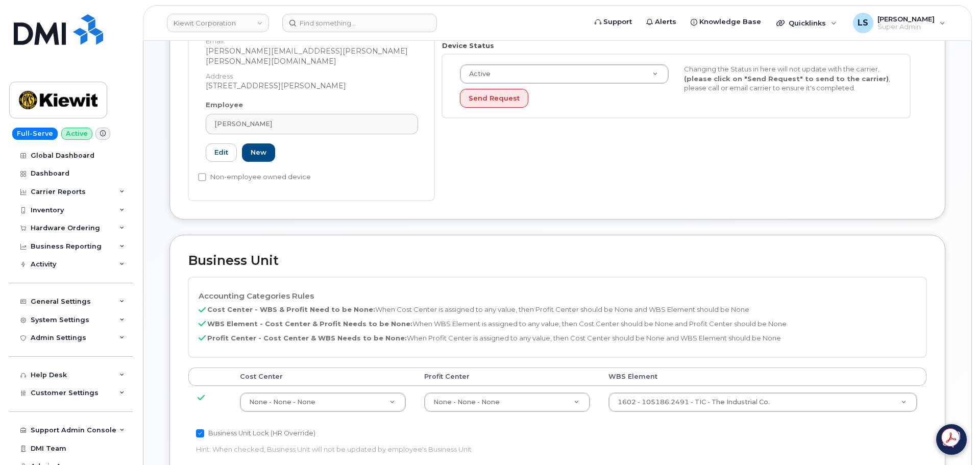
scroll to position [306, 0]
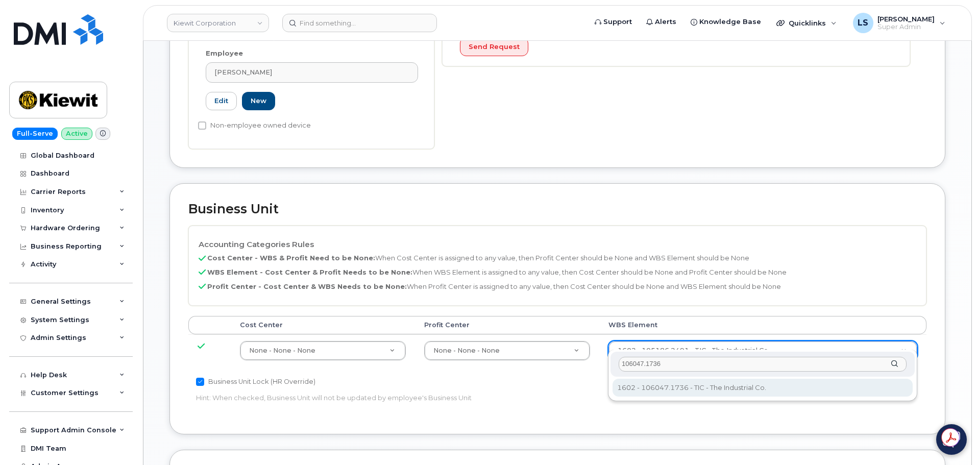
type input "106047.1736"
type input "30146004"
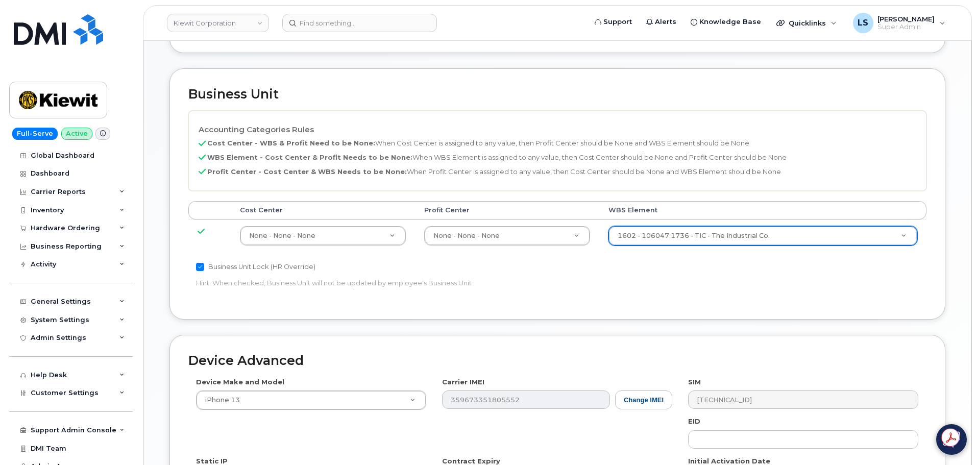
scroll to position [637, 0]
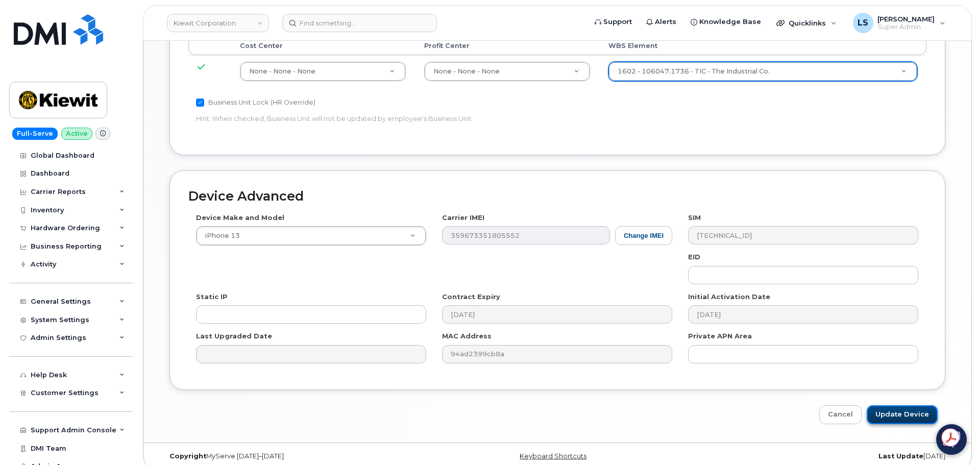
click at [898, 406] on input "Update Device" at bounding box center [902, 414] width 71 height 19
type input "Saving..."
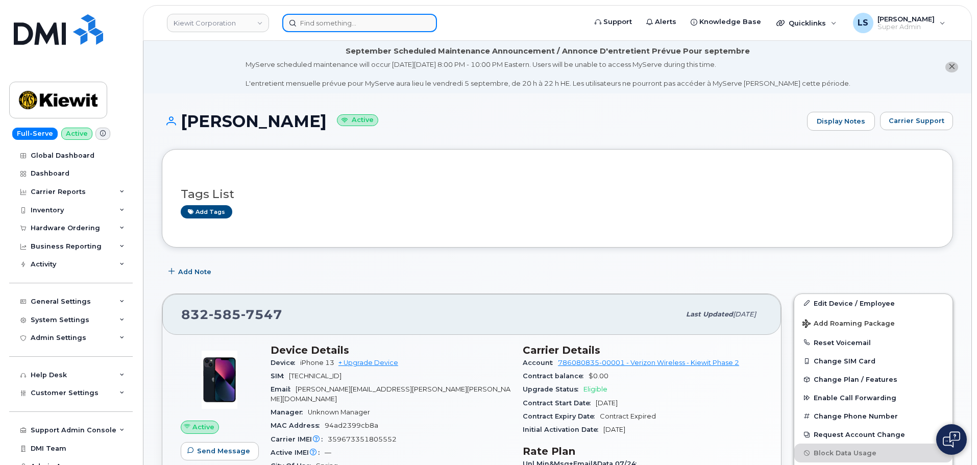
click at [339, 27] on input at bounding box center [359, 23] width 155 height 18
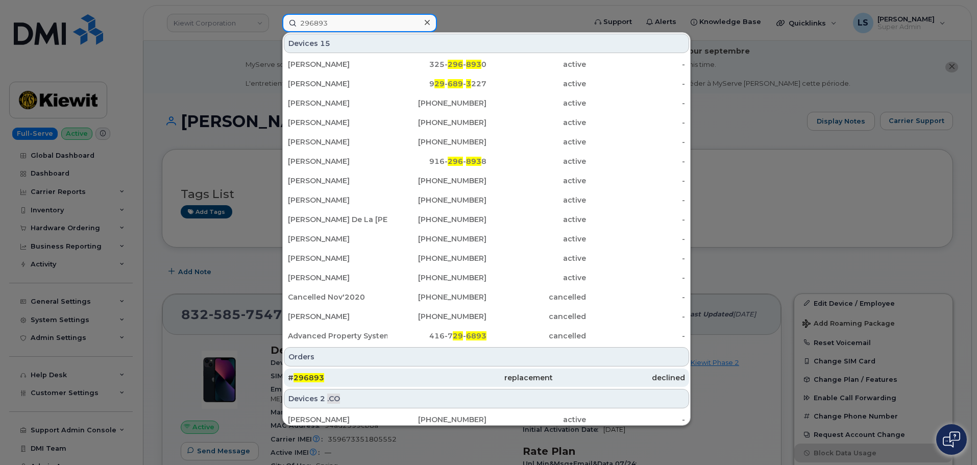
type input "296893"
click at [316, 378] on span "296893" at bounding box center [309, 377] width 31 height 9
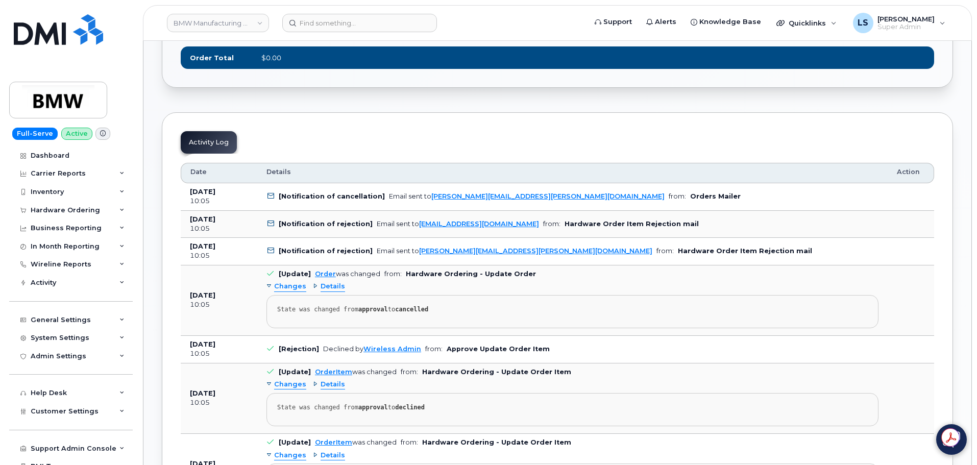
scroll to position [613, 0]
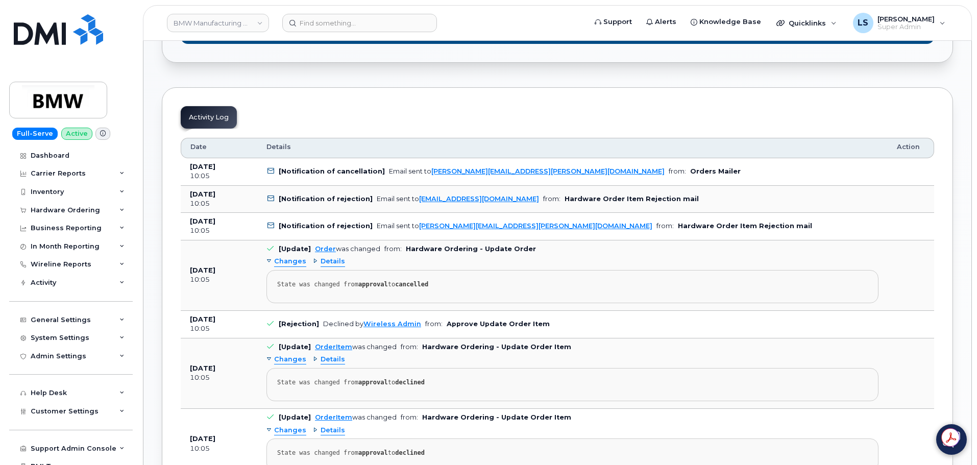
click at [330, 262] on span "Details" at bounding box center [333, 262] width 25 height 10
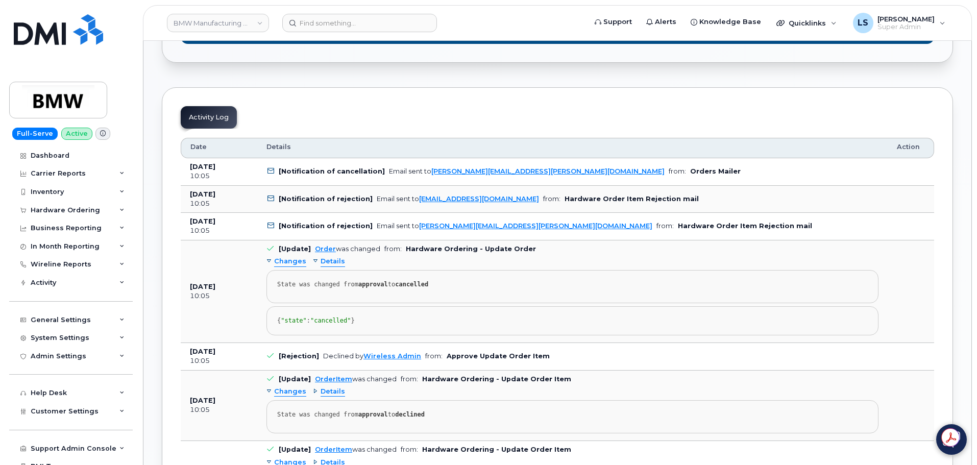
click at [330, 262] on span "Details" at bounding box center [333, 262] width 25 height 10
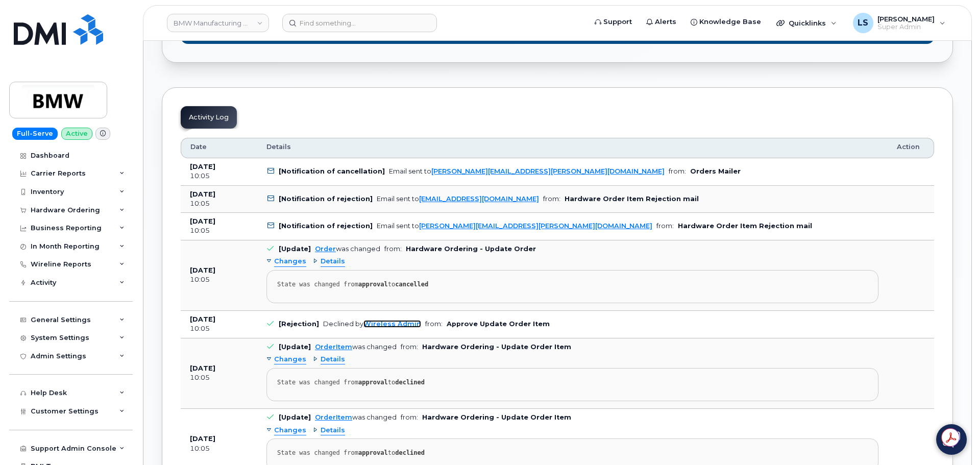
click at [375, 327] on link "Wireless Admin" at bounding box center [393, 324] width 58 height 8
drag, startPoint x: 840, startPoint y: 286, endPoint x: 604, endPoint y: 329, distance: 240.2
click at [392, 324] on link "Wireless Admin" at bounding box center [393, 324] width 58 height 8
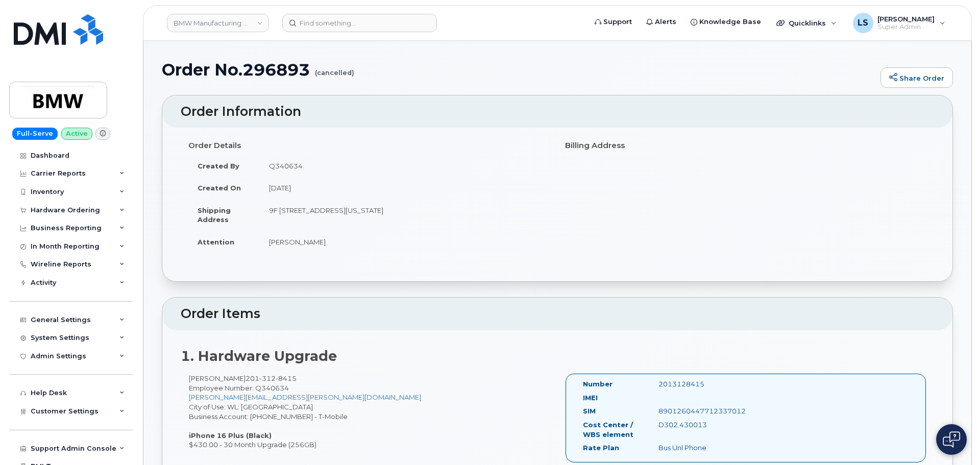
scroll to position [102, 0]
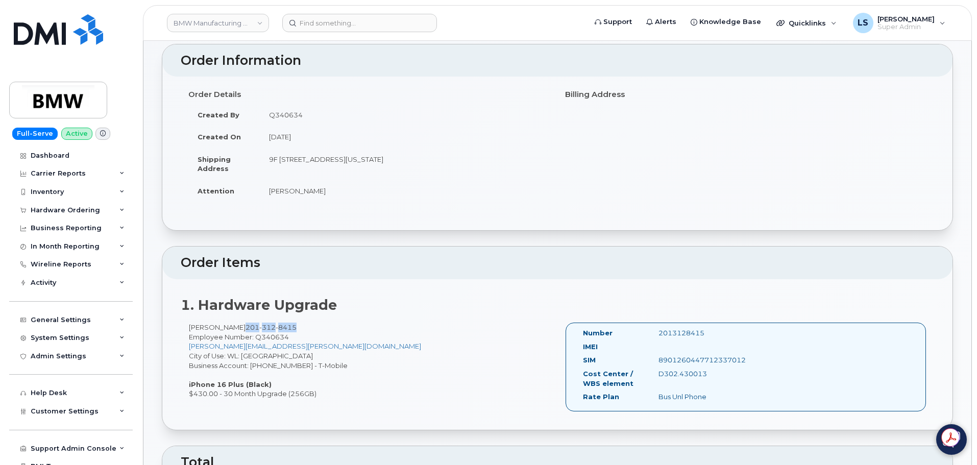
drag, startPoint x: 303, startPoint y: 324, endPoint x: 246, endPoint y: 328, distance: 57.3
click at [246, 328] on div "Daniel Nentwich 201 312 8415 Employee Number: Q340634 daniel.nentwich@bmwna.com…" at bounding box center [369, 361] width 377 height 76
copy span "201 312 8415"
click at [353, 15] on input at bounding box center [359, 23] width 155 height 18
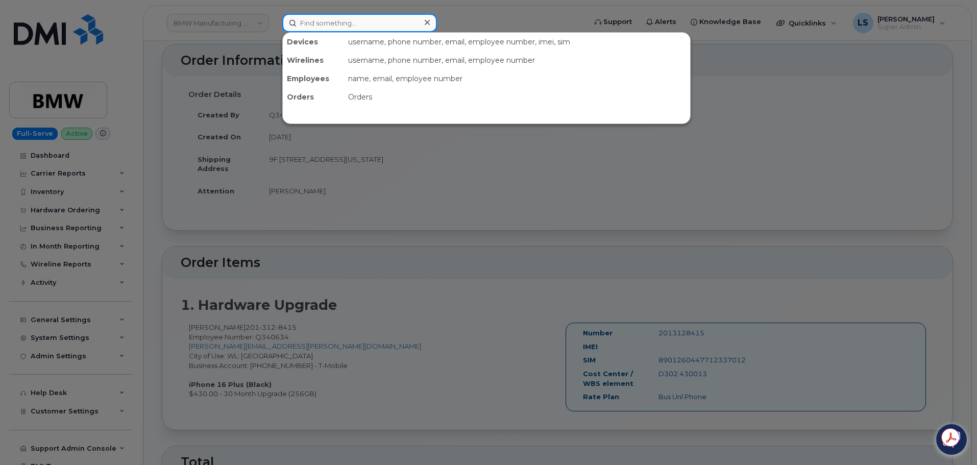
paste input "299126"
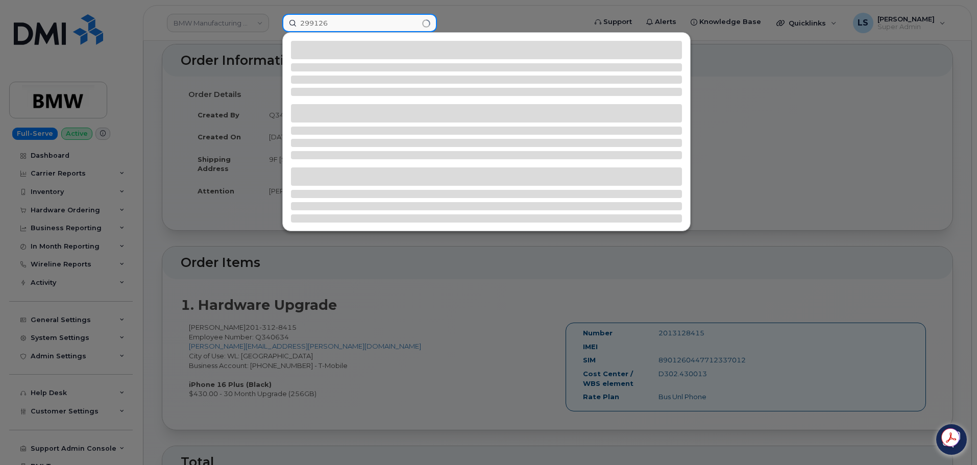
type input "299126"
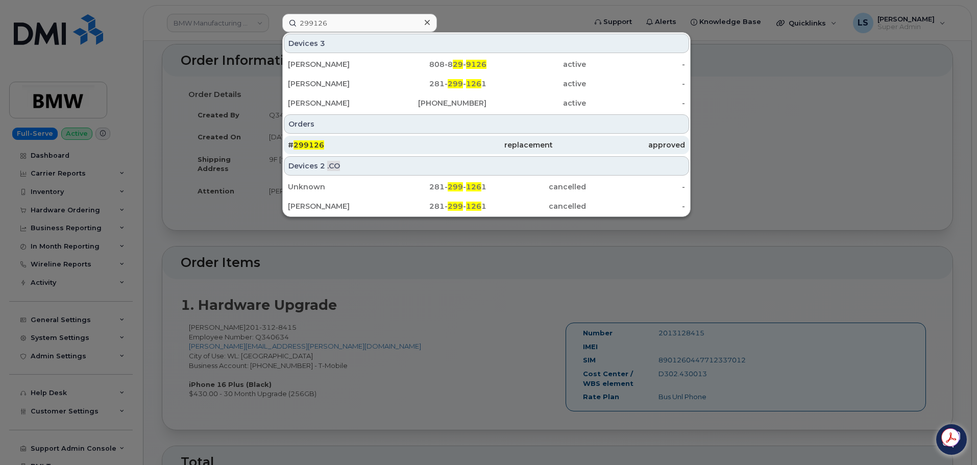
click at [316, 141] on span "299126" at bounding box center [309, 144] width 31 height 9
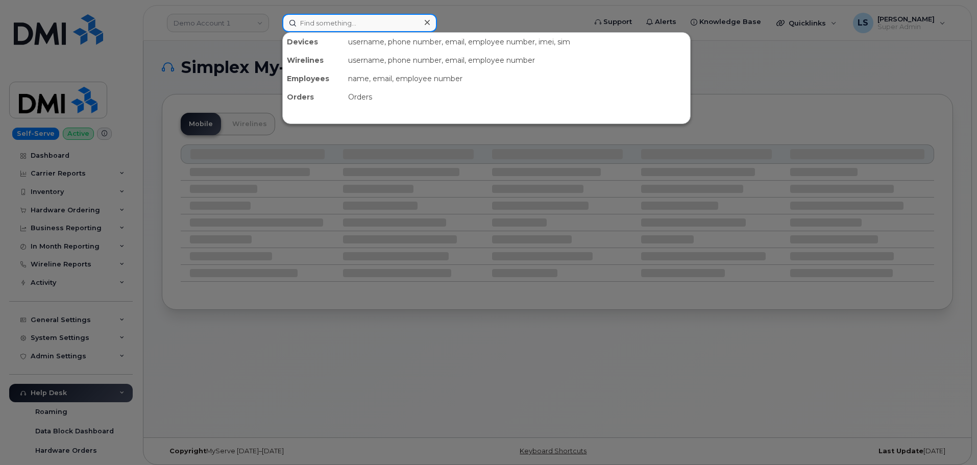
click at [326, 14] on input at bounding box center [359, 23] width 155 height 18
paste input "2013128415"
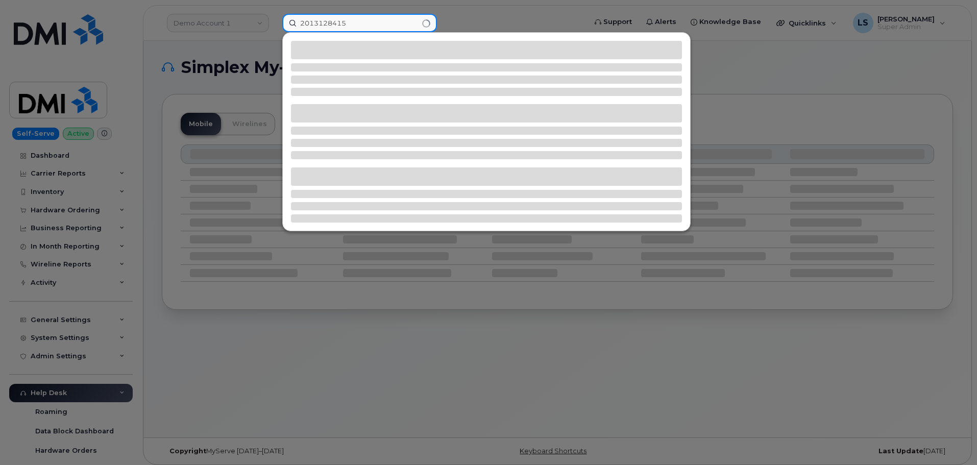
type input "2013128415"
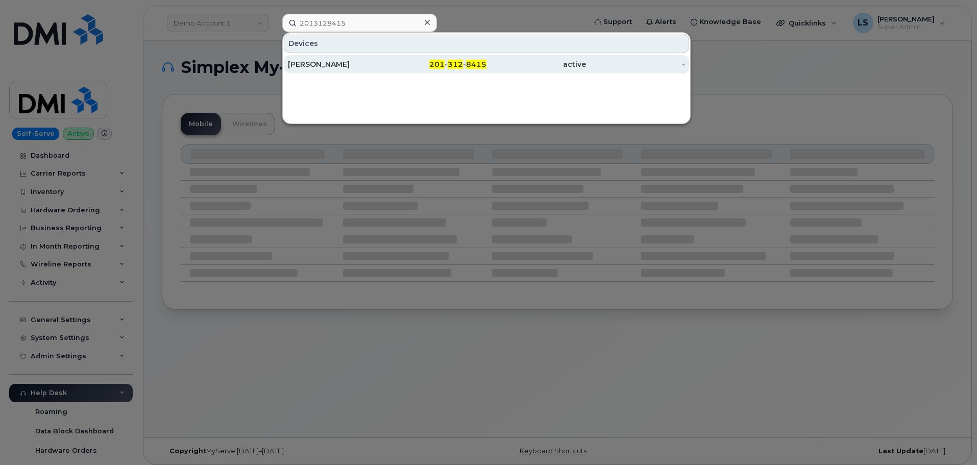
click at [441, 69] on div "201 - 312 - 8415" at bounding box center [437, 64] width 100 height 10
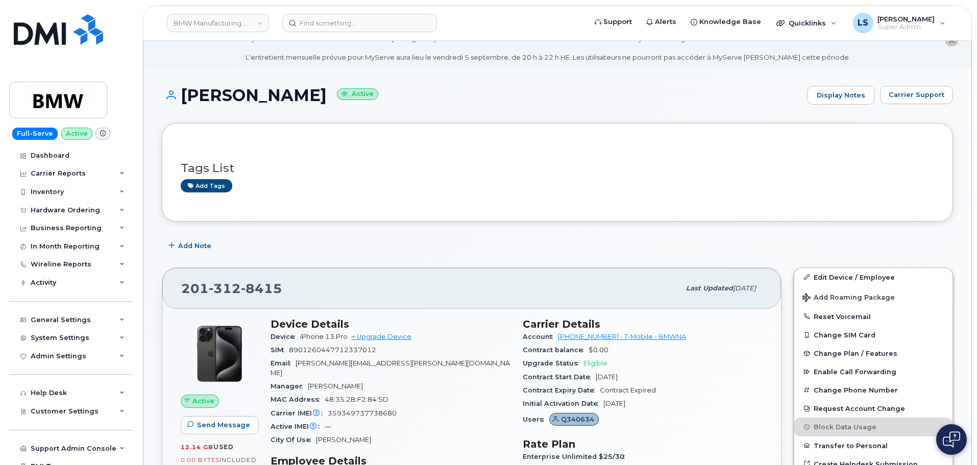
scroll to position [102, 0]
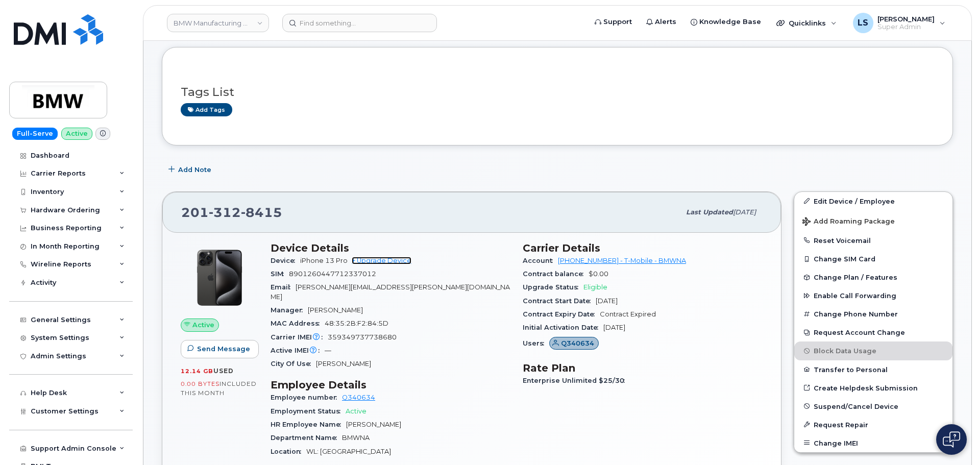
click at [383, 257] on link "+ Upgrade Device" at bounding box center [382, 261] width 60 height 8
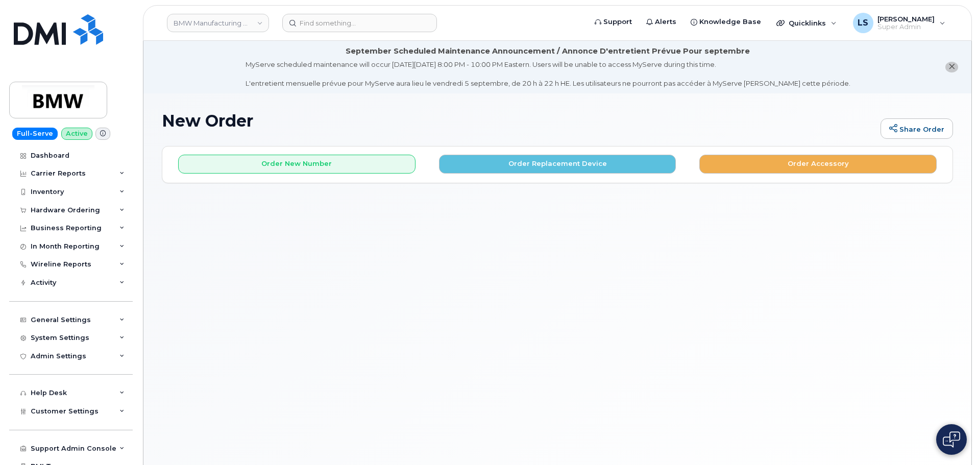
click at [506, 150] on div "Order New Number Order Replacement Device Order Accessory" at bounding box center [557, 160] width 790 height 27
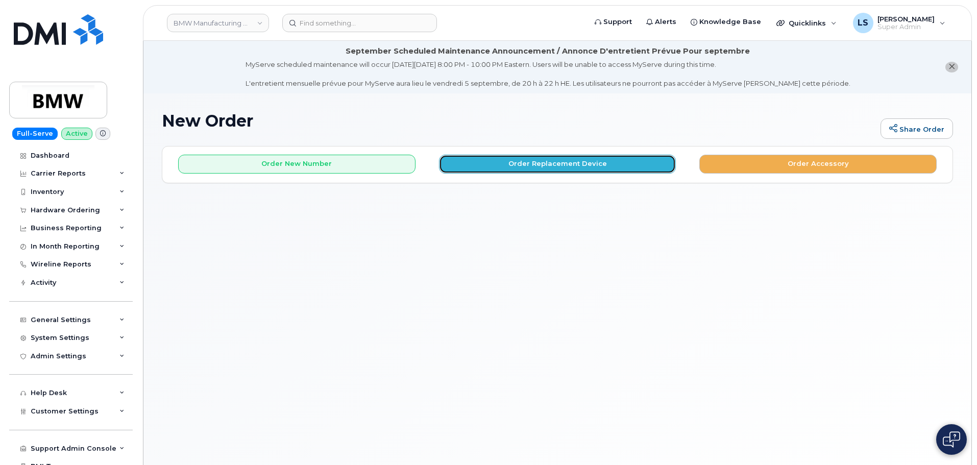
click at [498, 166] on button "Order Replacement Device" at bounding box center [557, 164] width 237 height 19
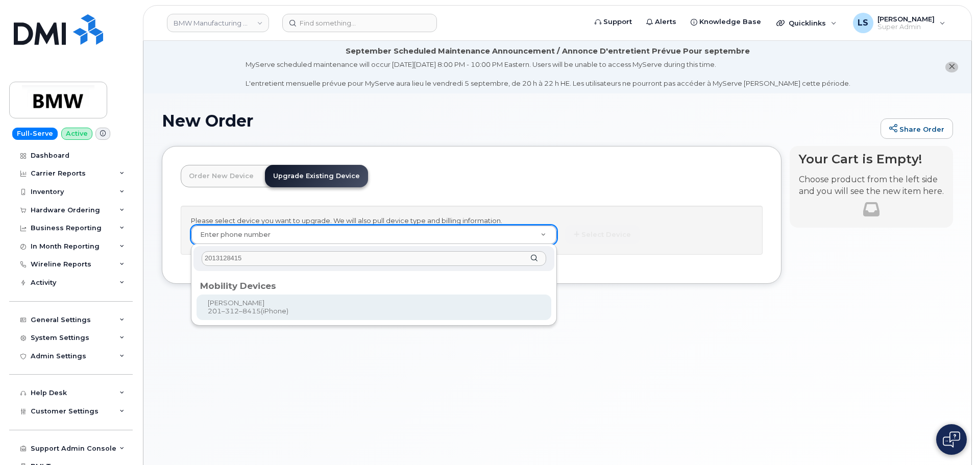
type input "2013128415"
type input "912473"
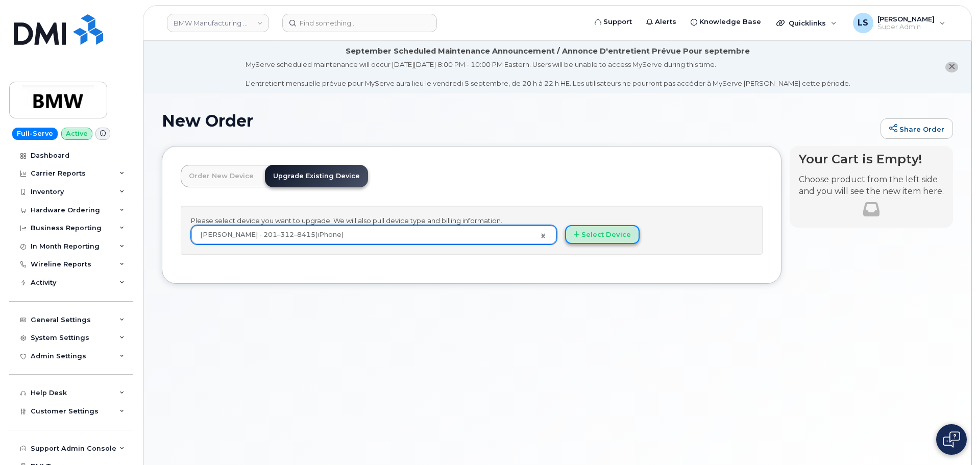
click at [582, 241] on button "Select Device" at bounding box center [602, 234] width 75 height 19
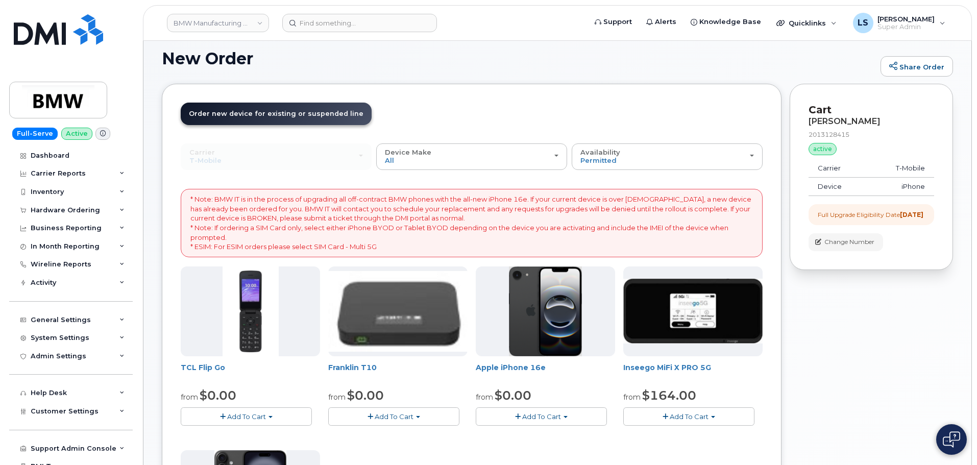
scroll to position [51, 0]
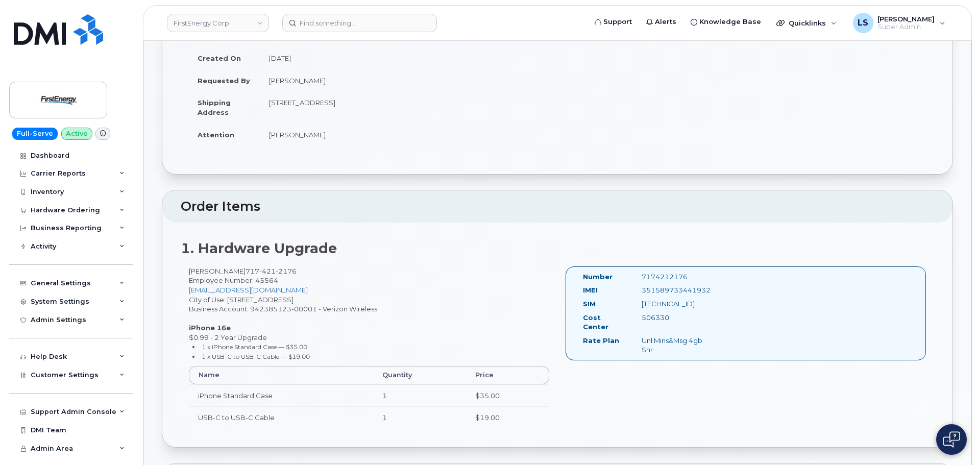
scroll to position [255, 0]
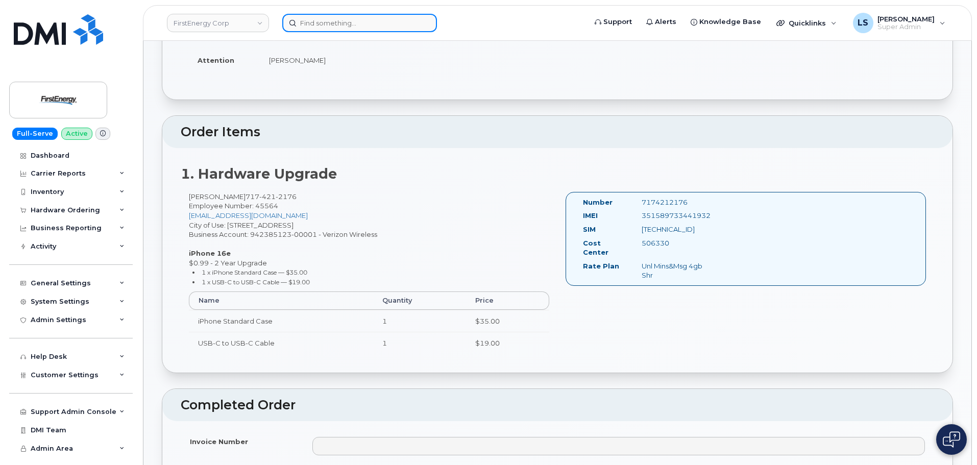
click at [378, 18] on input at bounding box center [359, 23] width 155 height 18
paste input "(901) 212-9164"
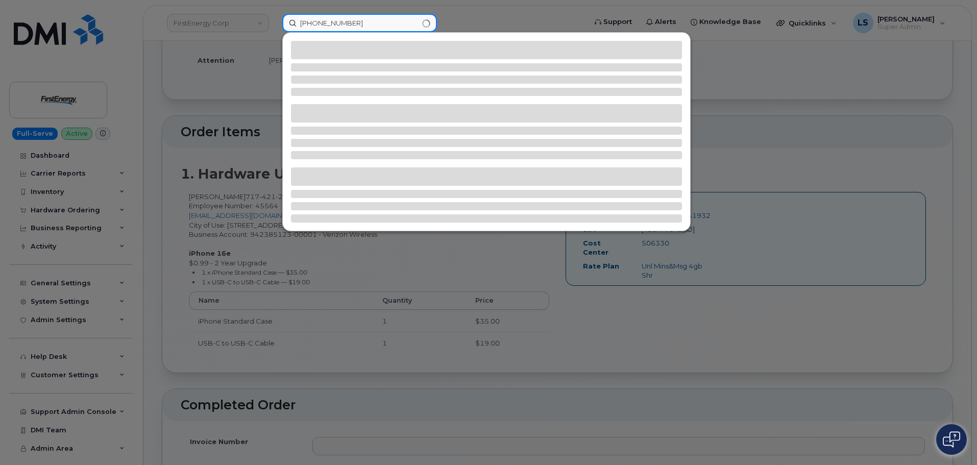
type input "(901) 212-9164"
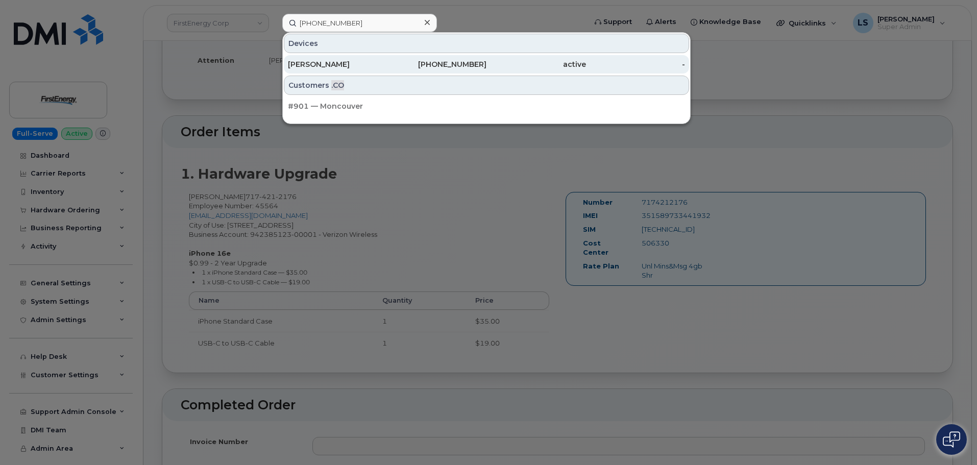
click at [433, 64] on div "901-212-9164" at bounding box center [437, 64] width 100 height 10
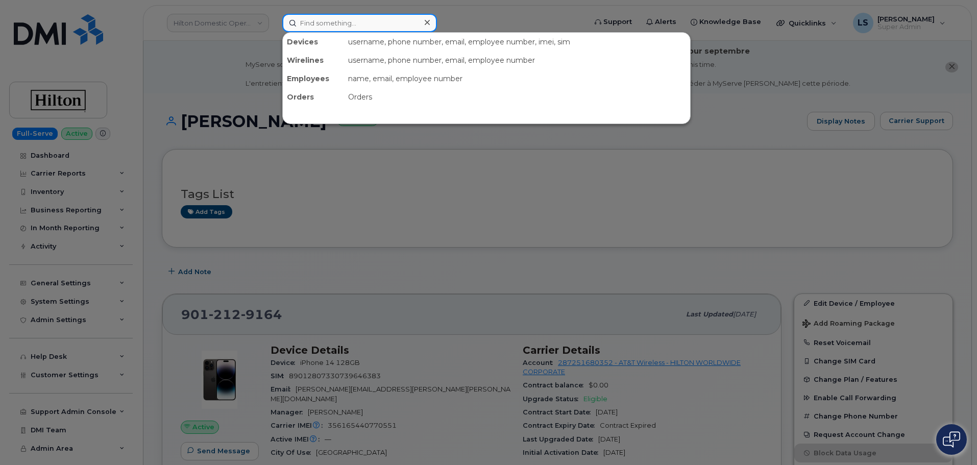
click at [353, 22] on input at bounding box center [359, 23] width 155 height 18
paste input "299535"
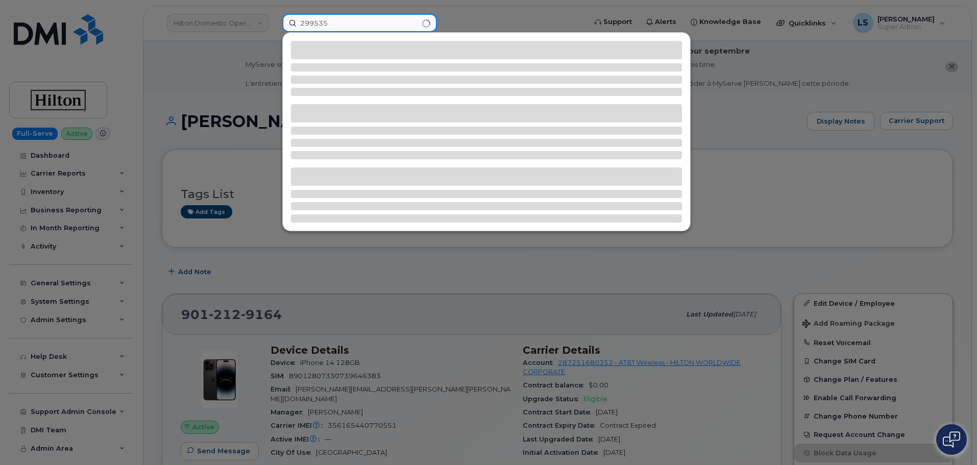
type input "299535"
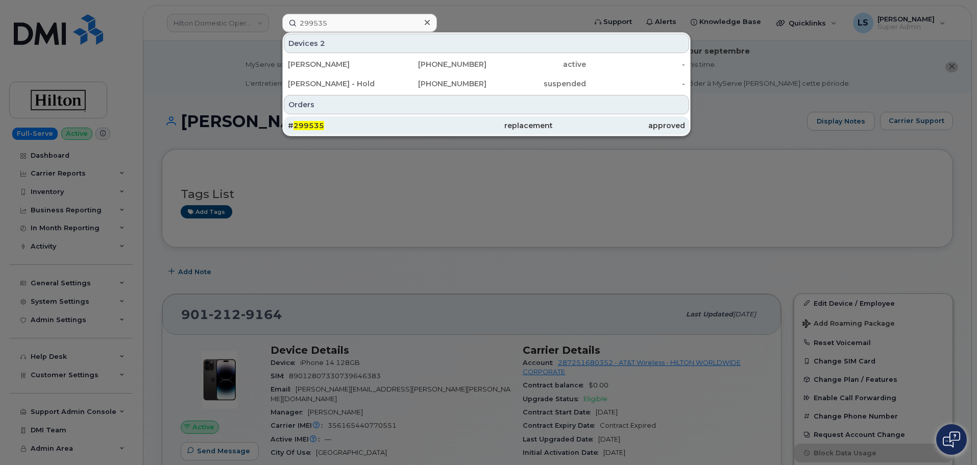
click at [420, 118] on div "# 299535" at bounding box center [486, 125] width 132 height 18
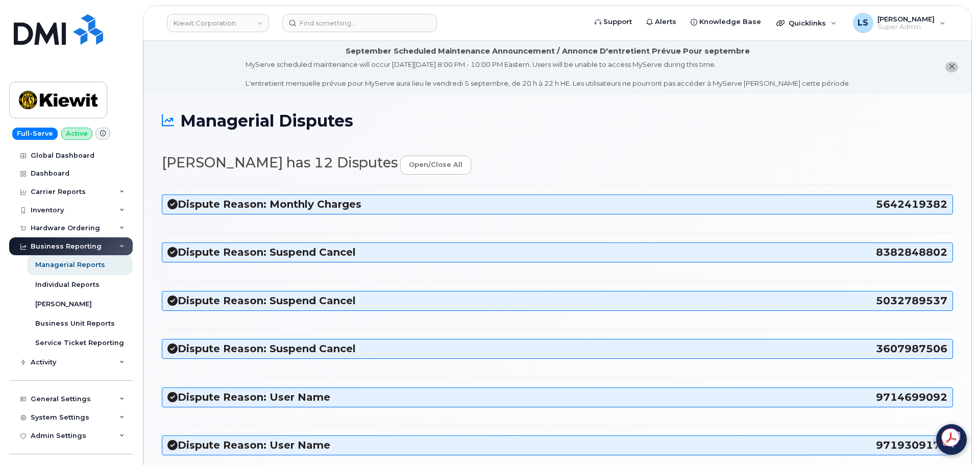
click at [246, 204] on h3 "Dispute Reason: Monthly Charges 5642419382" at bounding box center [557, 205] width 780 height 14
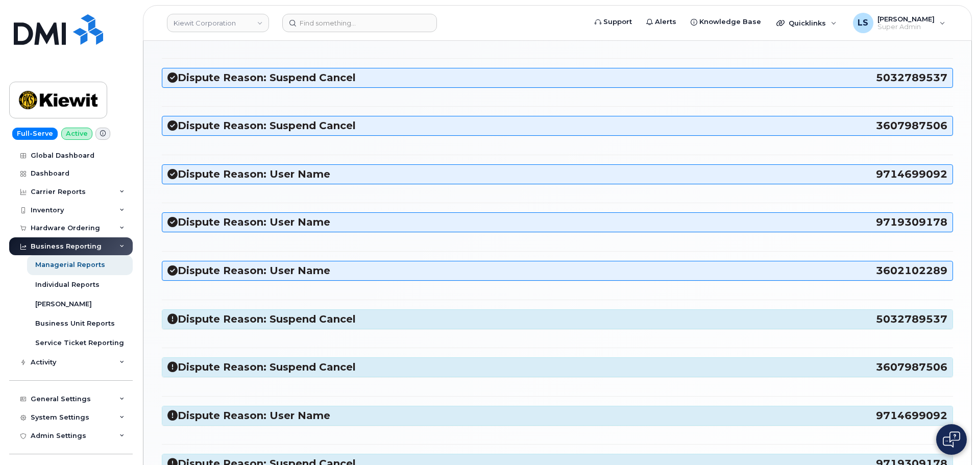
scroll to position [511, 0]
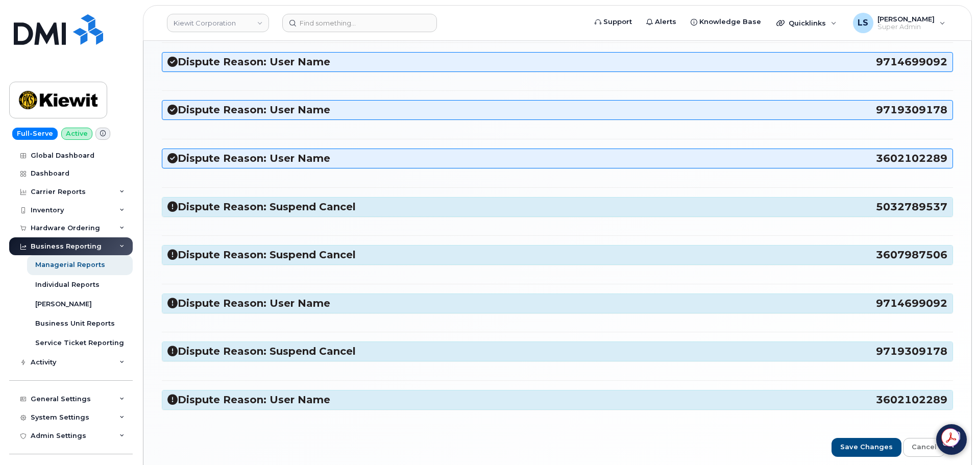
click at [382, 294] on div "Dispute Reason: User Name 9714699092 Chris Dawes (current: Chris Dawes ) None, …" at bounding box center [557, 304] width 791 height 20
click at [374, 300] on h3 "Dispute Reason: User Name 9714699092" at bounding box center [557, 304] width 780 height 14
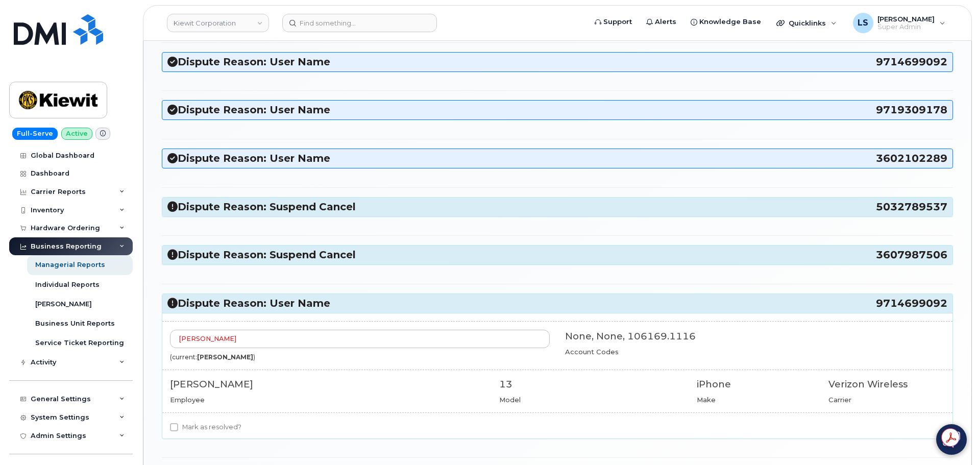
click at [373, 301] on h3 "Dispute Reason: User Name 9714699092" at bounding box center [557, 304] width 780 height 14
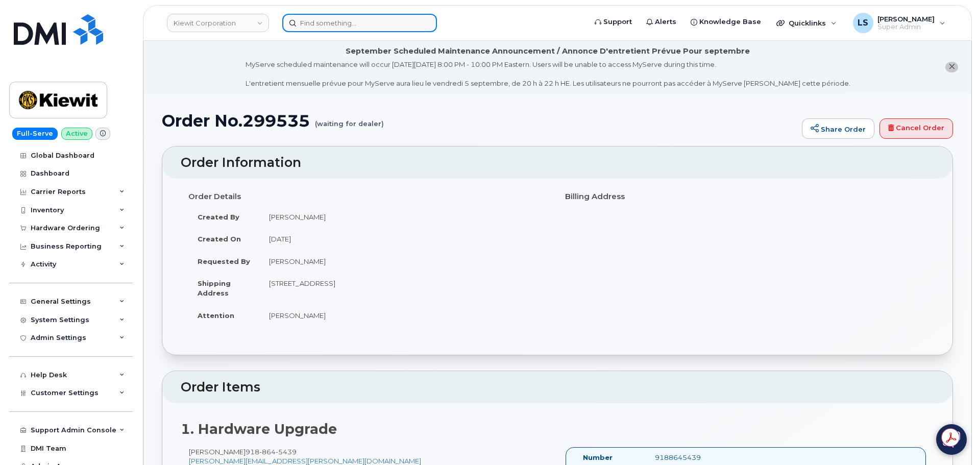
click at [391, 31] on input at bounding box center [359, 23] width 155 height 18
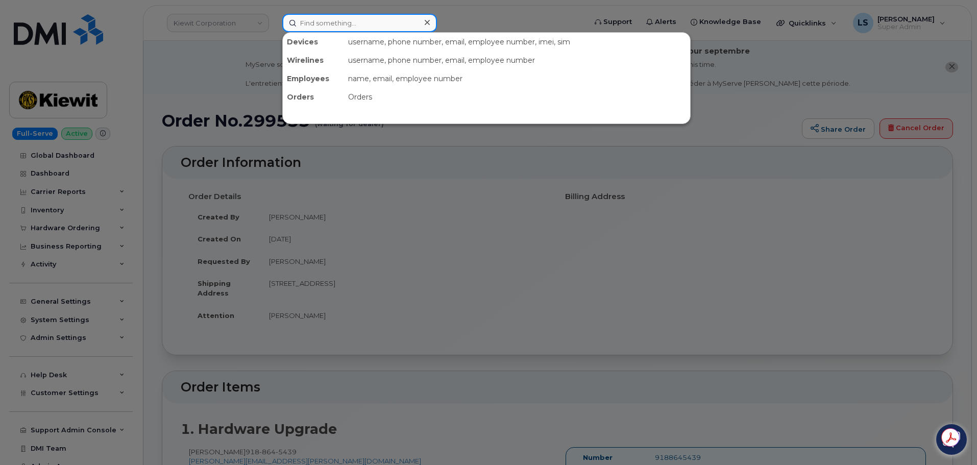
paste input "571-226-0675"
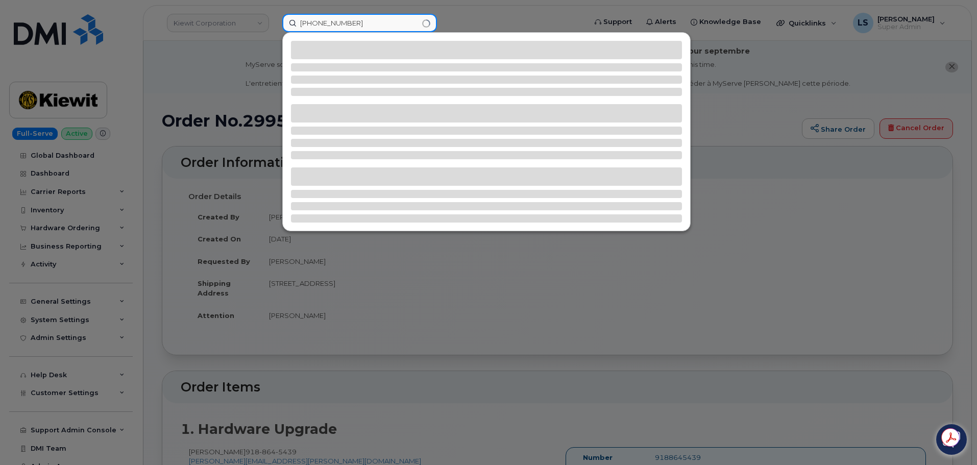
type input "571-226-0675"
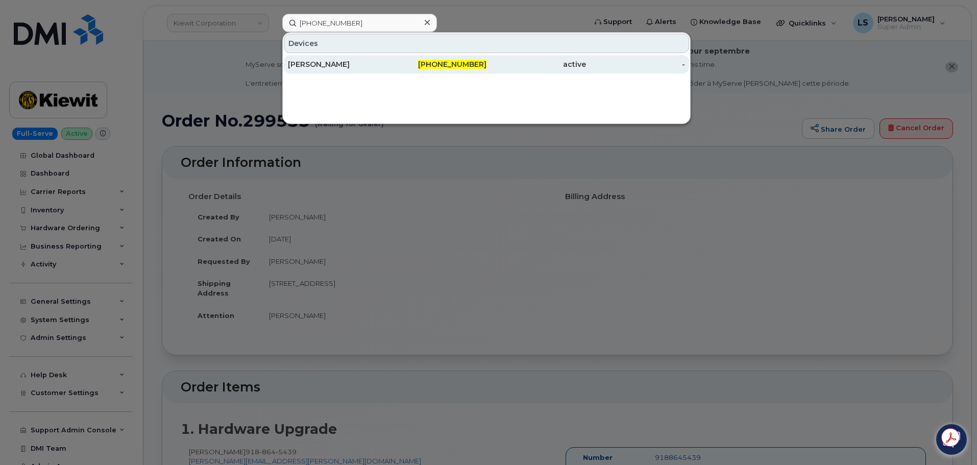
click at [413, 69] on div "571-226-0675" at bounding box center [437, 64] width 100 height 10
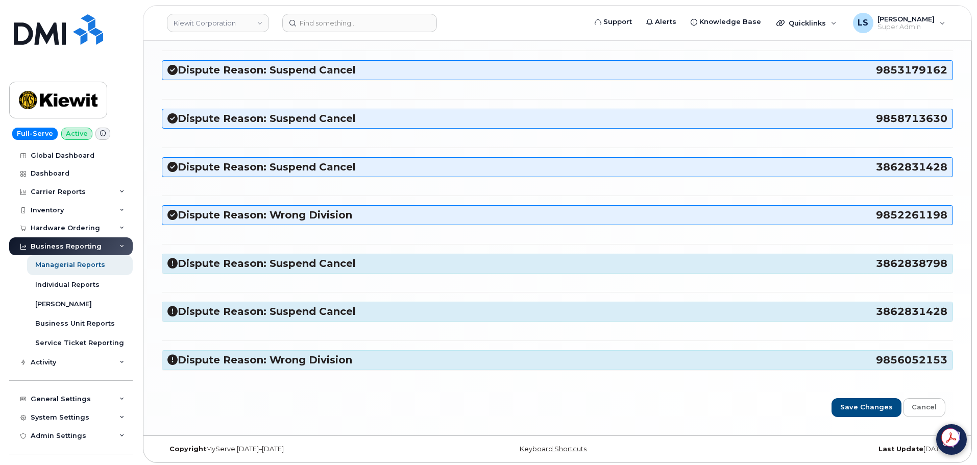
scroll to position [1489, 0]
